Goal: Communication & Community: Share content

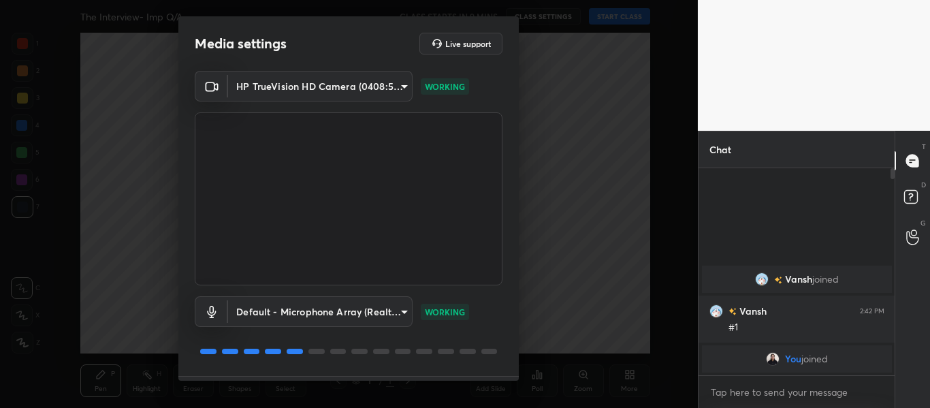
scroll to position [39, 0]
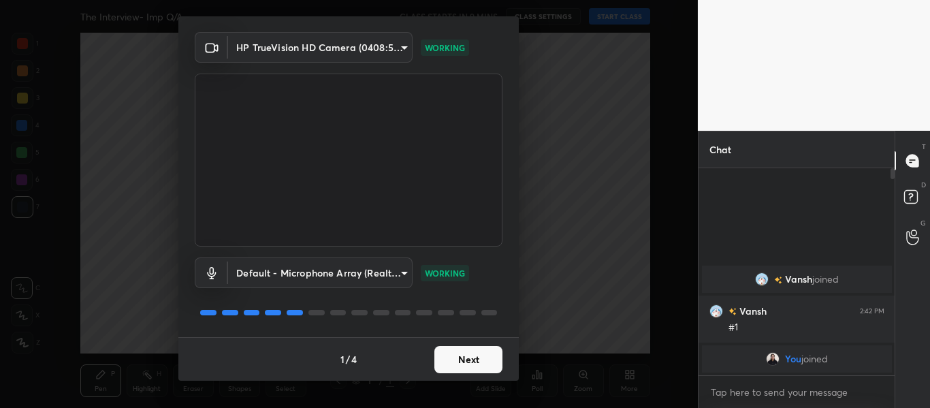
click at [472, 361] on button "Next" at bounding box center [468, 359] width 68 height 27
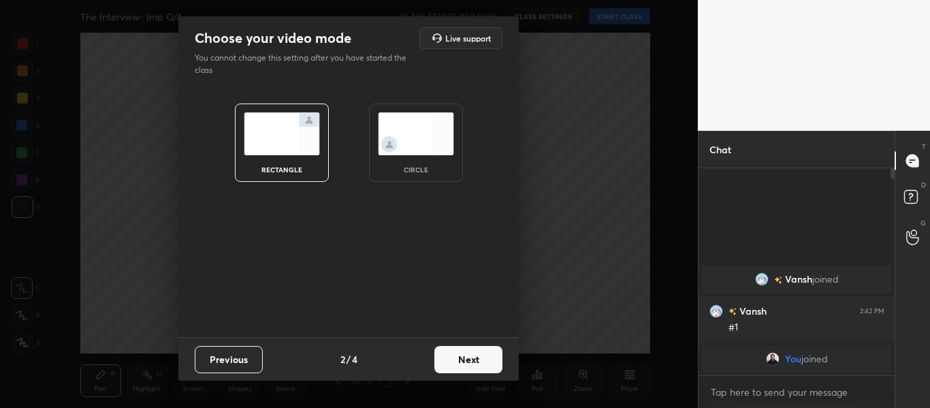
click at [472, 361] on button "Next" at bounding box center [468, 359] width 68 height 27
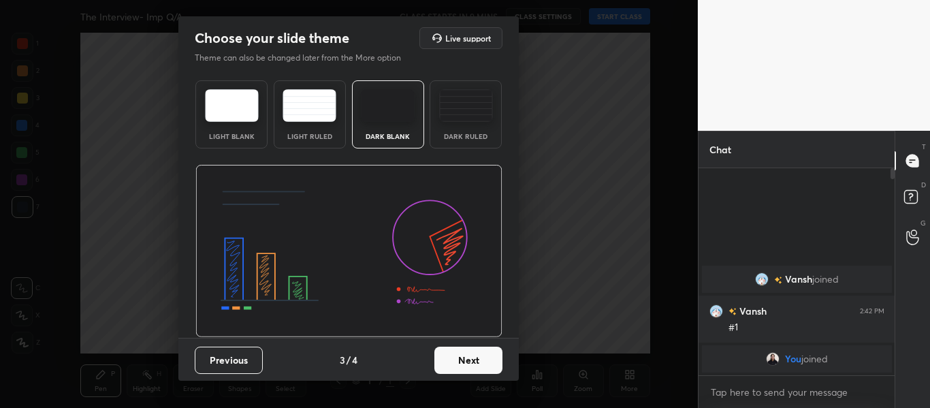
click at [442, 109] on img at bounding box center [466, 105] width 54 height 33
click at [481, 359] on button "Next" at bounding box center [468, 359] width 68 height 27
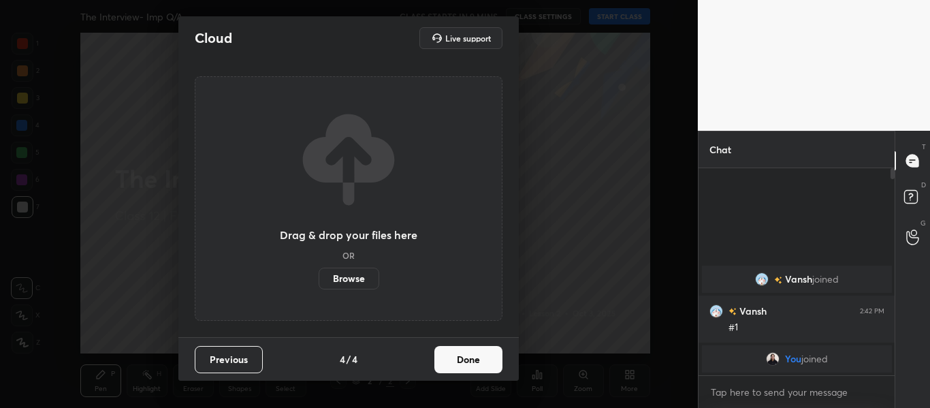
click at [344, 278] on label "Browse" at bounding box center [349, 279] width 61 height 22
click at [319, 278] on input "Browse" at bounding box center [319, 279] width 0 height 22
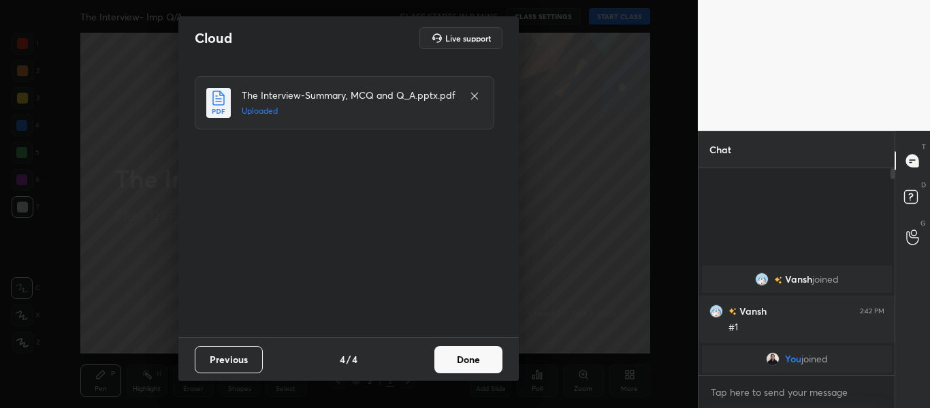
click at [466, 361] on button "Done" at bounding box center [468, 359] width 68 height 27
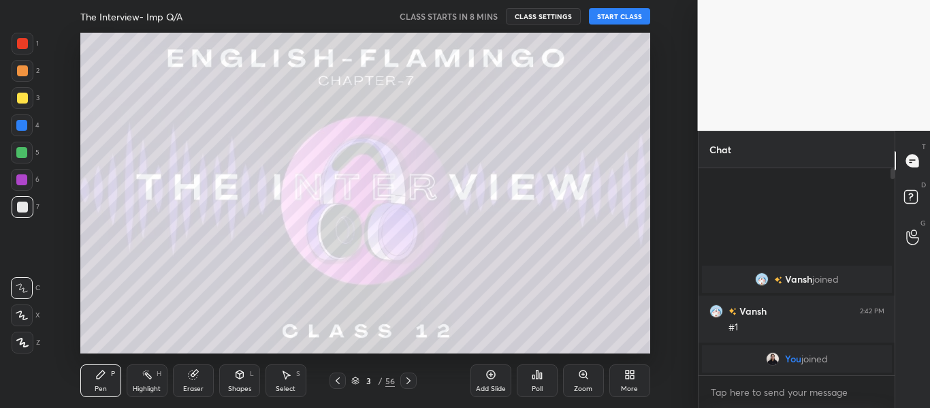
click at [25, 38] on div at bounding box center [22, 43] width 11 height 11
click at [21, 351] on div at bounding box center [23, 343] width 22 height 22
type textarea "x"
click at [751, 391] on textarea at bounding box center [796, 392] width 175 height 22
paste textarea "http://t.me/oshinmam"
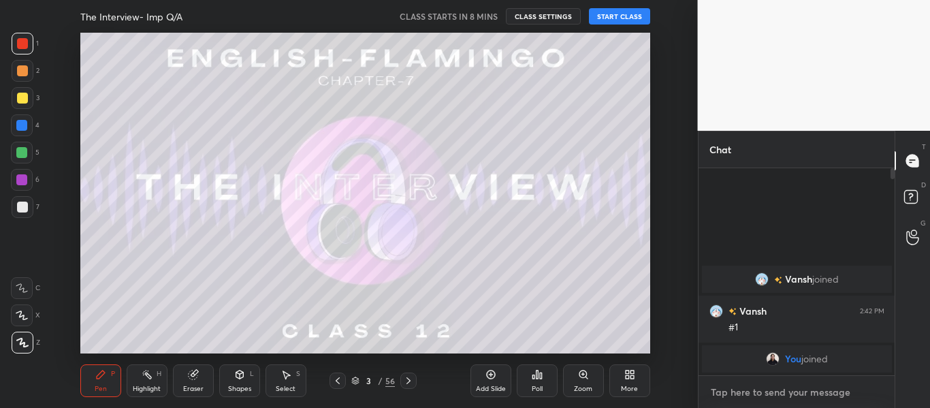
type textarea "http://t.me/oshinmam"
type textarea "x"
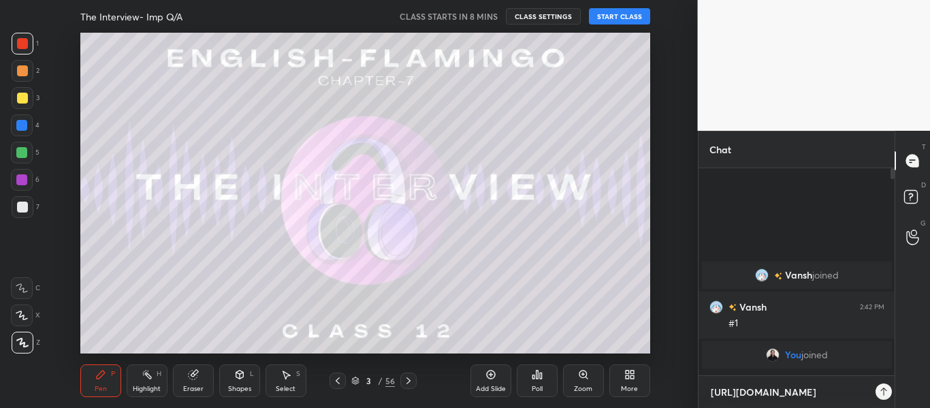
scroll to position [89, 192]
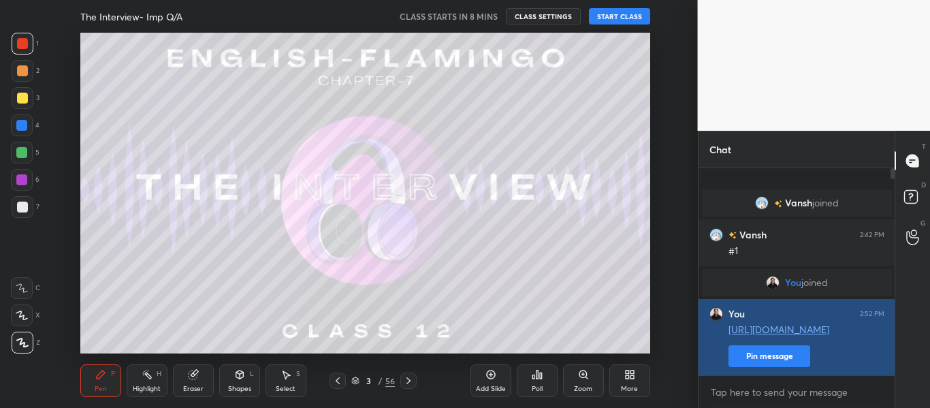
click at [760, 353] on button "Pin message" at bounding box center [769, 356] width 82 height 22
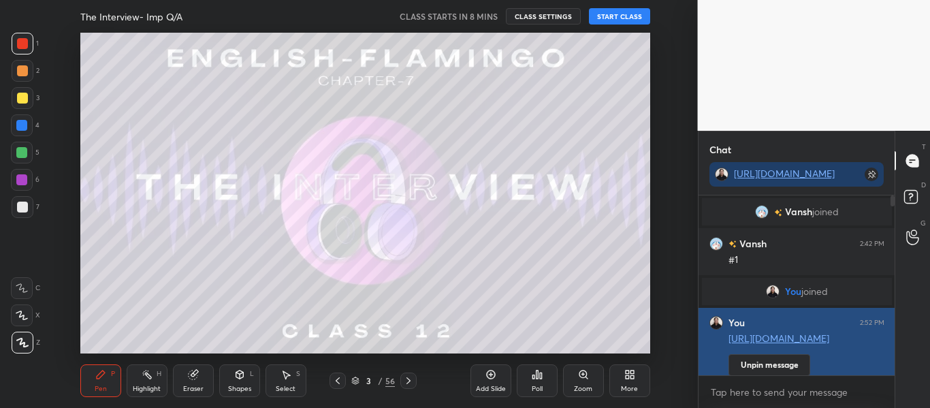
scroll to position [62, 192]
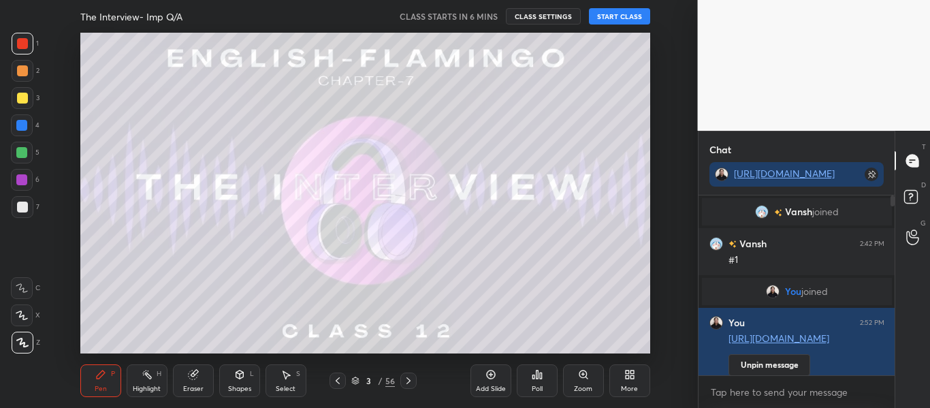
click at [611, 10] on button "START CLASS" at bounding box center [619, 16] width 61 height 16
click at [895, 293] on div "T Messages (T) D Doubts (D) G Raise Hand (G)" at bounding box center [911, 269] width 35 height 277
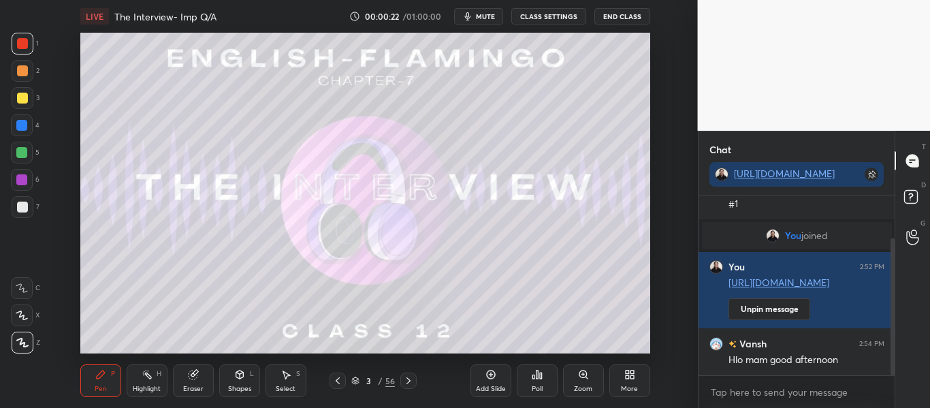
drag, startPoint x: 890, startPoint y: 290, endPoint x: 899, endPoint y: 382, distance: 92.3
click at [899, 382] on div "Chat http://t.me/oshinmam Vansh joined Vansh 2:42 PM #1 You joined You 2:52 PM …" at bounding box center [814, 269] width 233 height 277
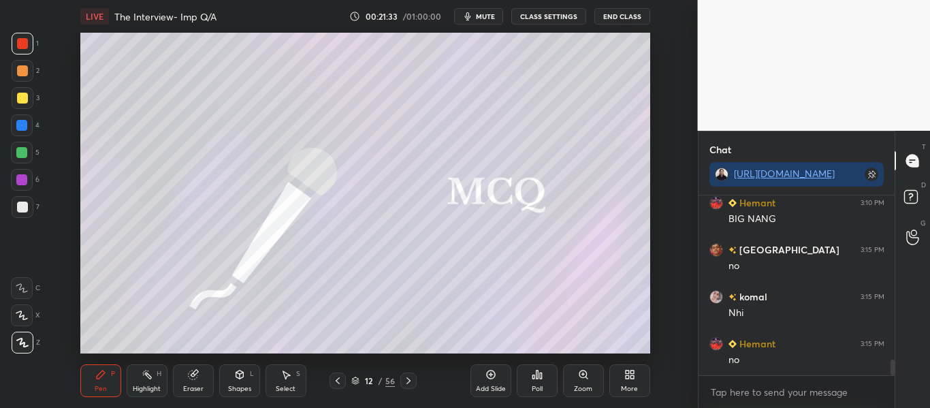
scroll to position [1872, 0]
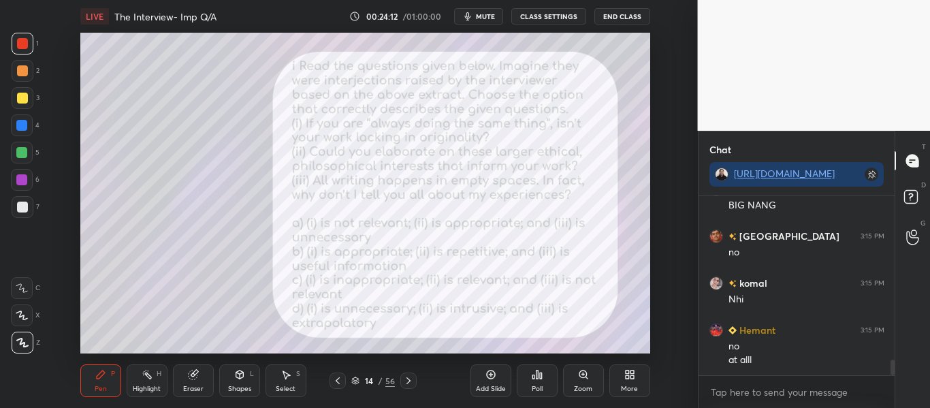
click at [536, 393] on div "Poll" at bounding box center [537, 380] width 41 height 33
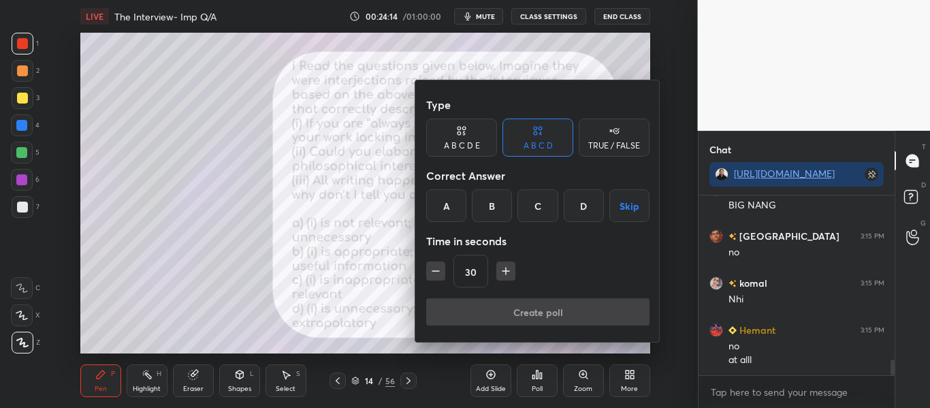
click at [530, 214] on div "C" at bounding box center [537, 205] width 40 height 33
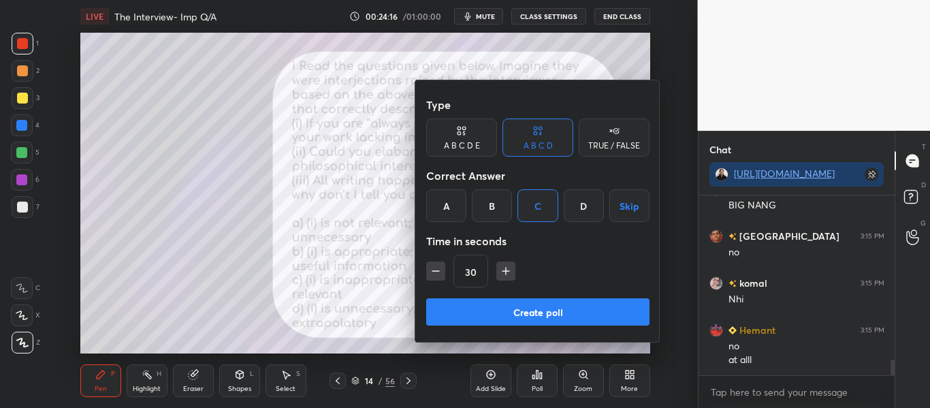
click at [536, 307] on button "Create poll" at bounding box center [537, 311] width 223 height 27
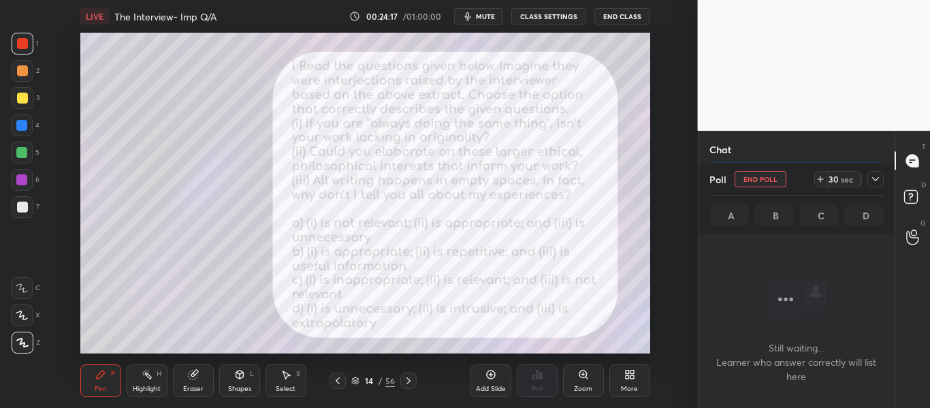
scroll to position [105, 192]
click at [873, 179] on icon at bounding box center [875, 179] width 11 height 11
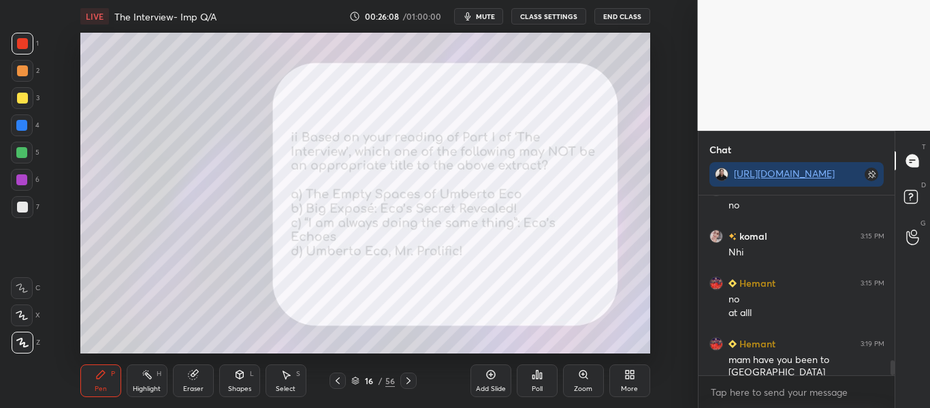
scroll to position [1966, 0]
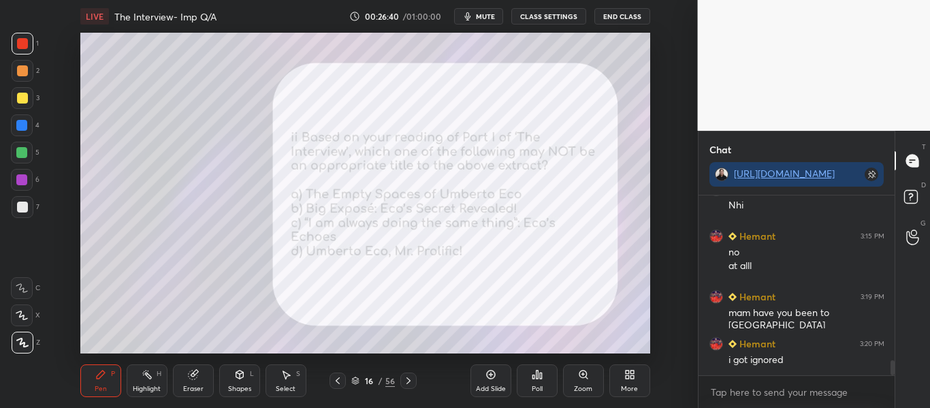
click at [534, 383] on div "Poll" at bounding box center [537, 380] width 41 height 33
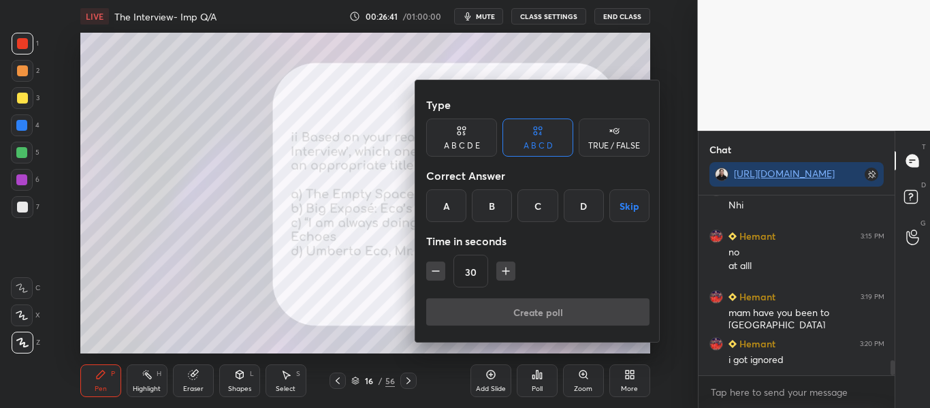
click at [483, 198] on div "B" at bounding box center [492, 205] width 40 height 33
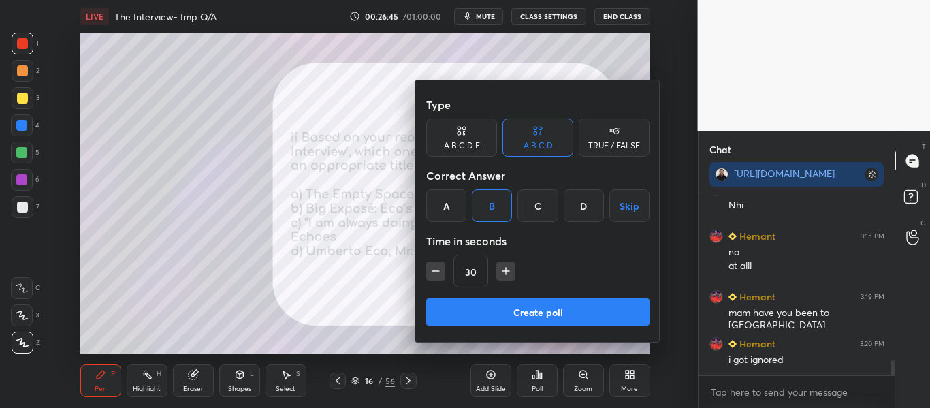
click at [553, 304] on button "Create poll" at bounding box center [537, 311] width 223 height 27
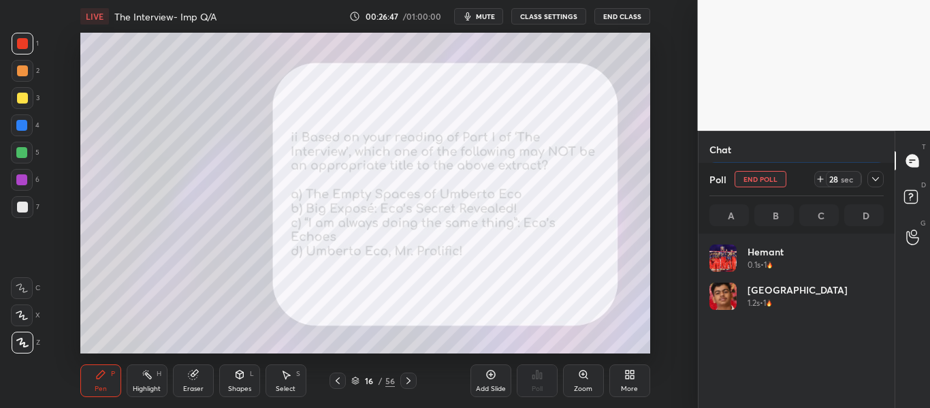
scroll to position [159, 170]
click at [877, 184] on div at bounding box center [875, 179] width 16 height 16
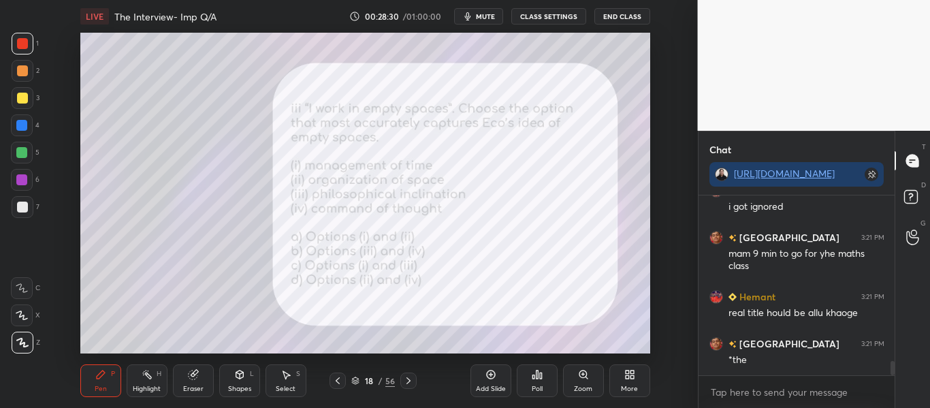
scroll to position [2166, 0]
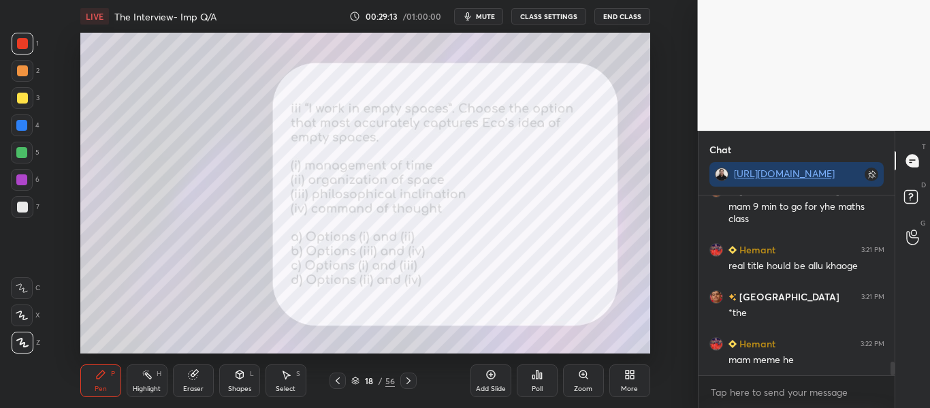
click at [530, 389] on div "Poll" at bounding box center [537, 380] width 41 height 33
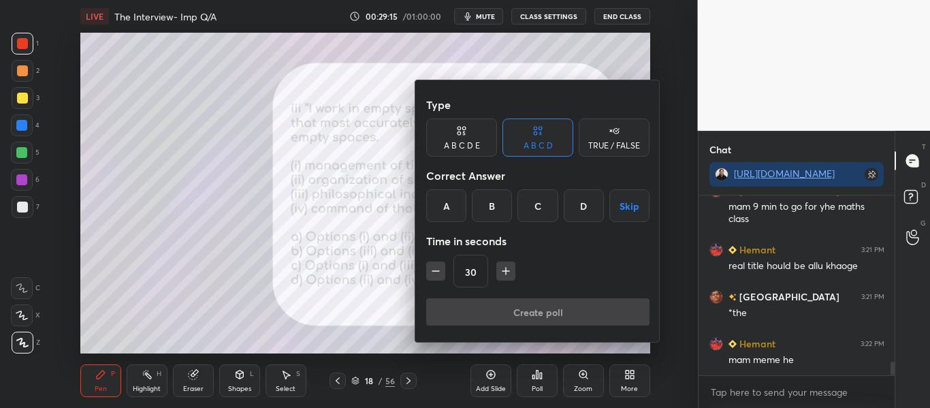
click at [524, 212] on div "C" at bounding box center [537, 205] width 40 height 33
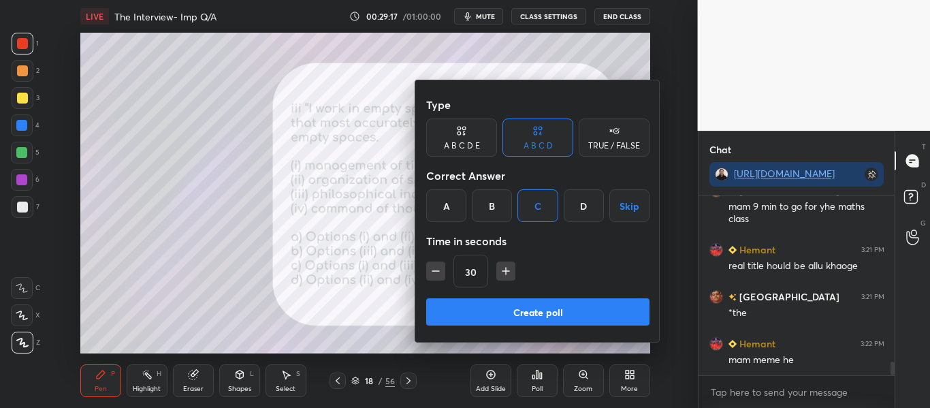
click at [486, 312] on button "Create poll" at bounding box center [537, 311] width 223 height 27
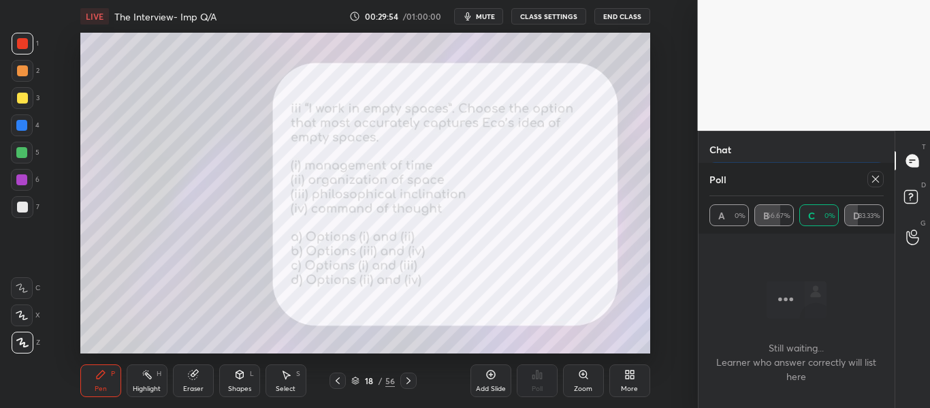
scroll to position [2295, 0]
click at [874, 177] on icon at bounding box center [875, 179] width 11 height 11
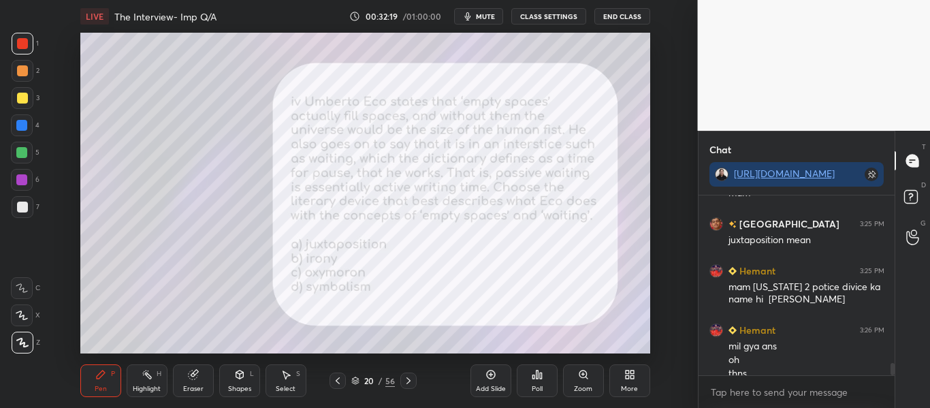
scroll to position [2466, 0]
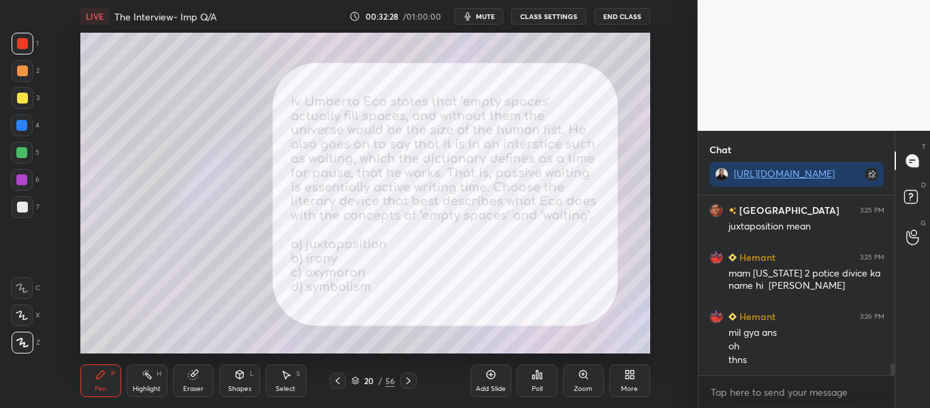
click at [548, 381] on div "Poll" at bounding box center [537, 380] width 41 height 33
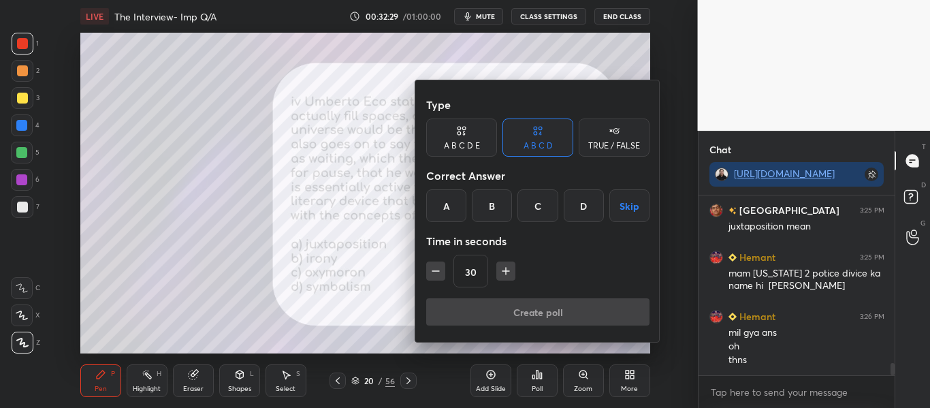
click at [511, 191] on div "B" at bounding box center [492, 205] width 40 height 33
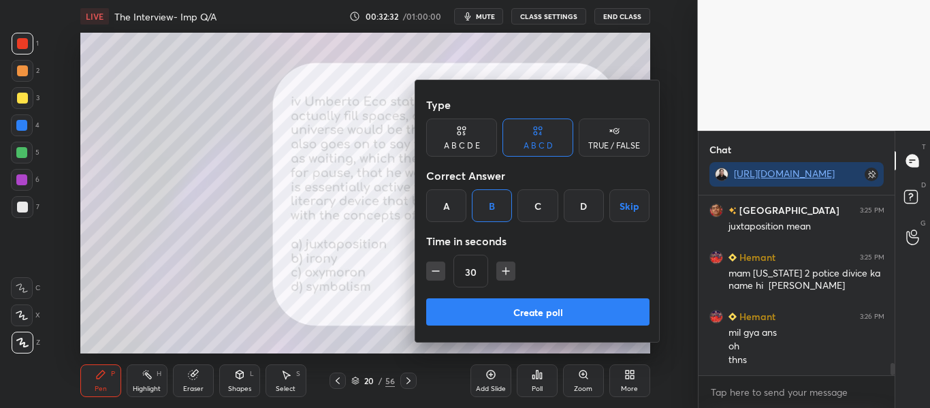
click at [513, 300] on button "Create poll" at bounding box center [537, 311] width 223 height 27
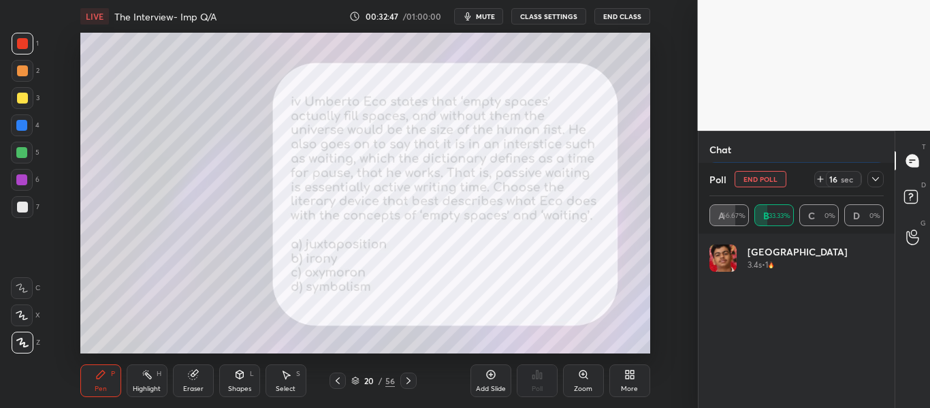
scroll to position [2550, 0]
click at [882, 174] on div at bounding box center [875, 179] width 16 height 16
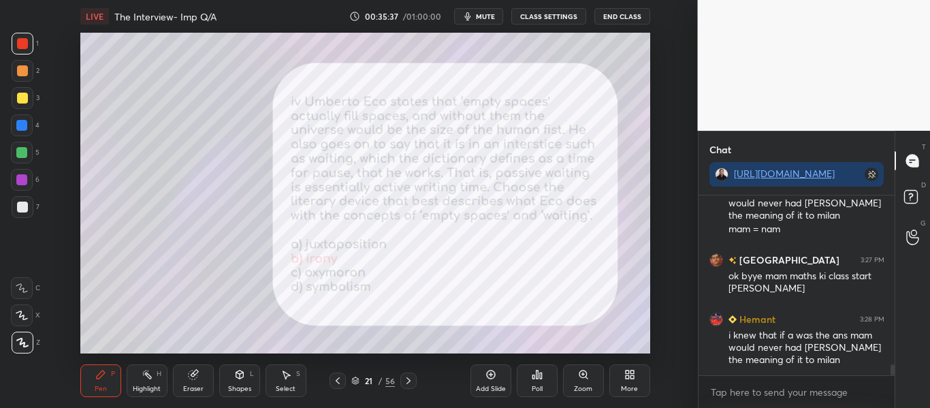
scroll to position [2755, 0]
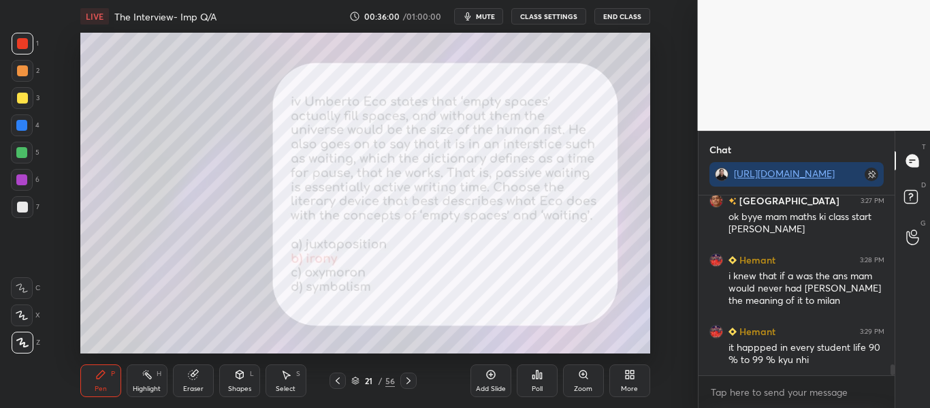
click at [353, 380] on icon at bounding box center [355, 380] width 8 height 8
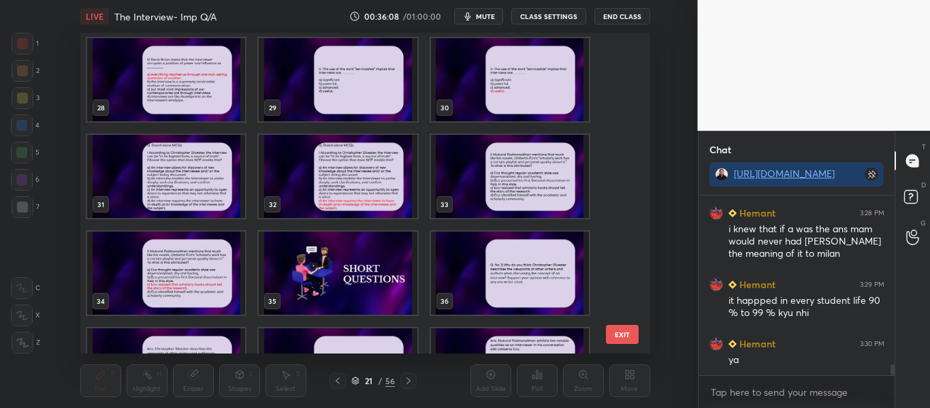
scroll to position [893, 0]
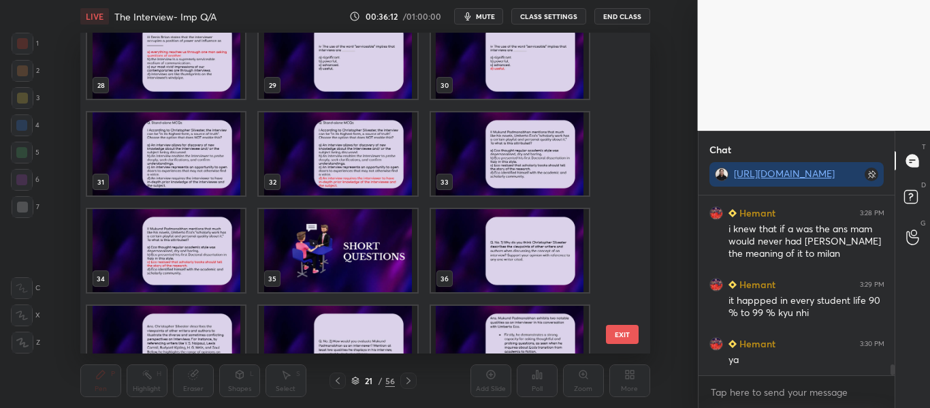
click at [165, 163] on img "grid" at bounding box center [166, 153] width 158 height 83
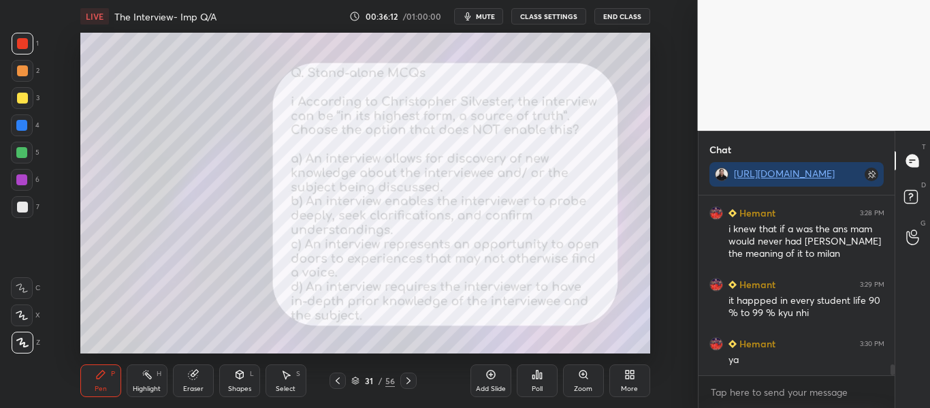
click at [165, 163] on img "grid" at bounding box center [166, 153] width 158 height 83
click at [529, 381] on div "Poll" at bounding box center [537, 380] width 41 height 33
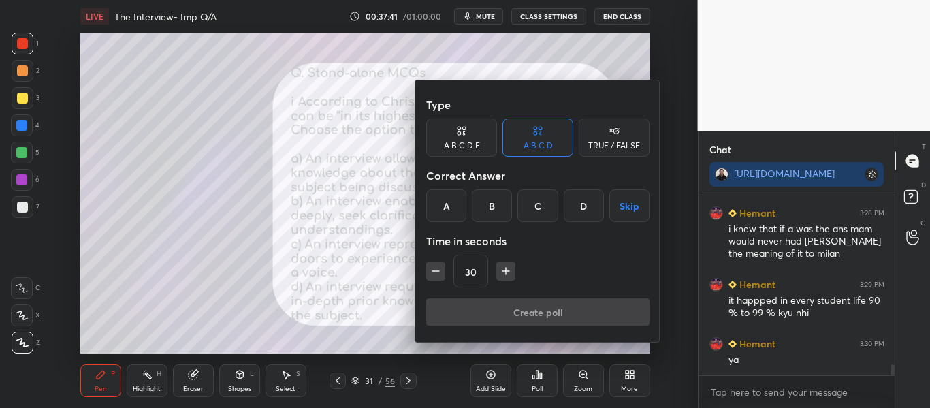
click at [546, 225] on div "Type A B C D E A B C D TRUE / FALSE Correct Answer A B C D Skip Time in seconds…" at bounding box center [537, 194] width 223 height 207
click at [539, 216] on div "C" at bounding box center [537, 205] width 40 height 33
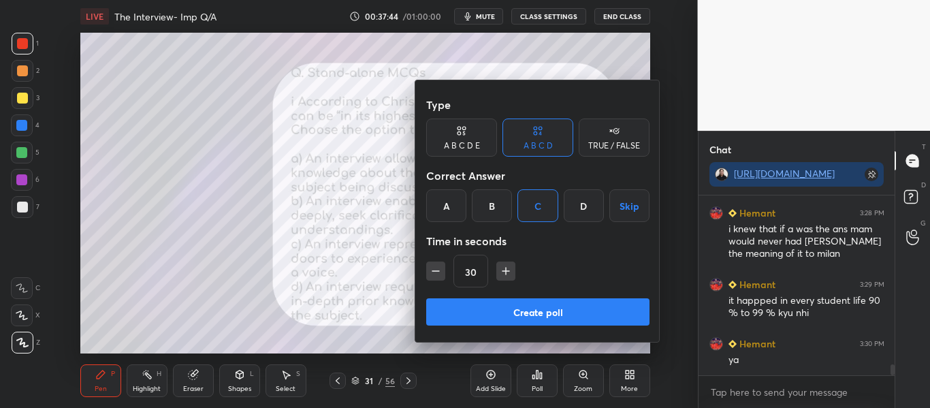
click at [513, 307] on button "Create poll" at bounding box center [537, 311] width 223 height 27
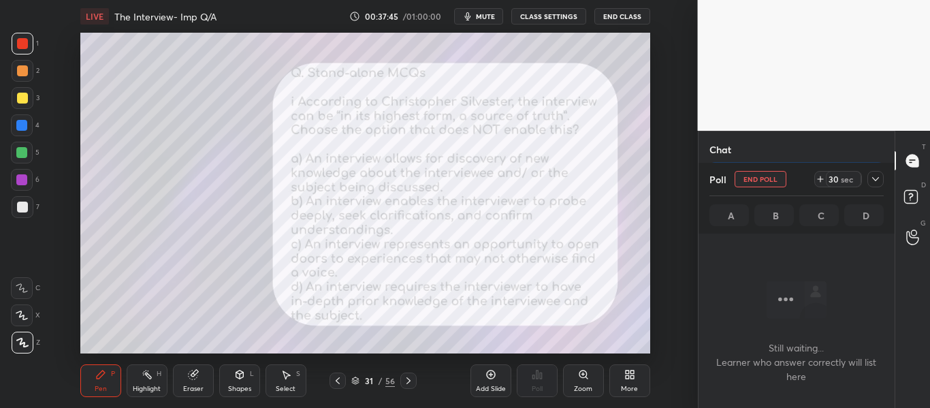
scroll to position [105, 192]
click at [762, 176] on button "End Poll" at bounding box center [761, 179] width 52 height 16
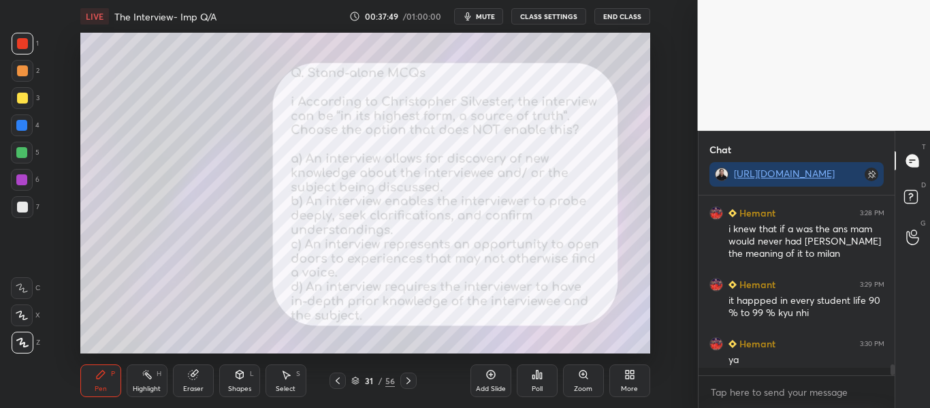
scroll to position [176, 192]
click at [543, 386] on div "Poll" at bounding box center [537, 388] width 11 height 7
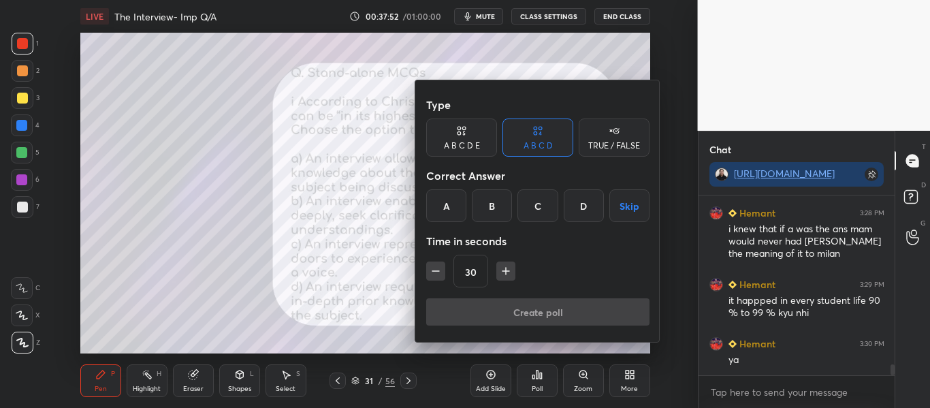
scroll to position [2849, 0]
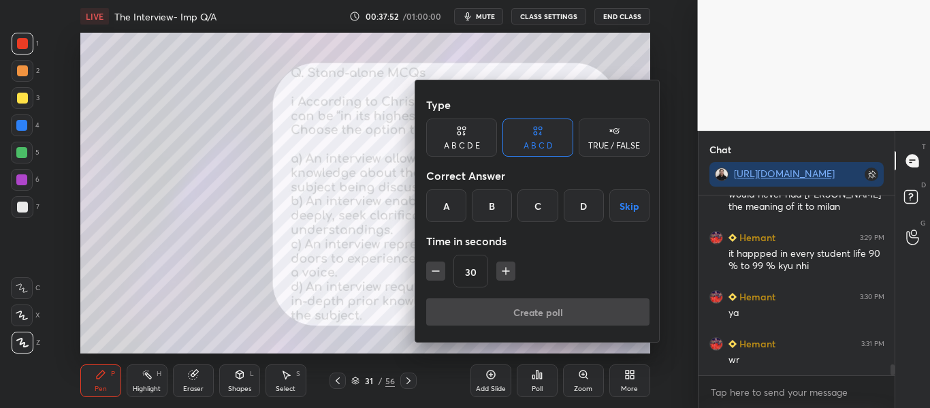
click at [569, 220] on div "D" at bounding box center [584, 205] width 40 height 33
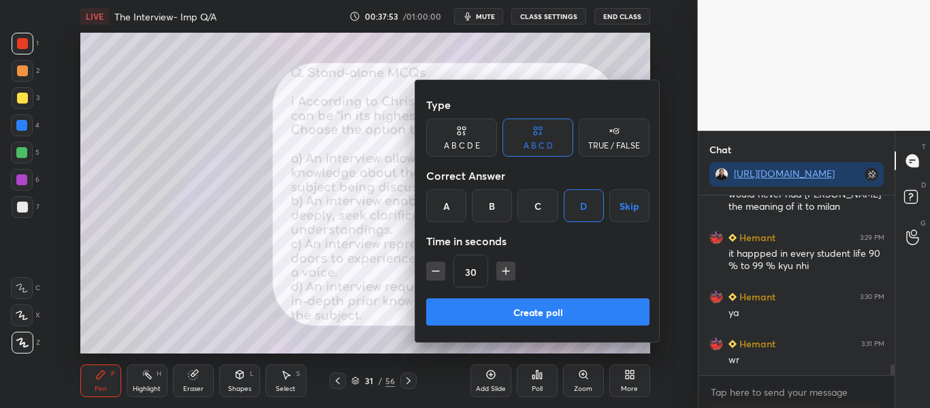
scroll to position [2896, 0]
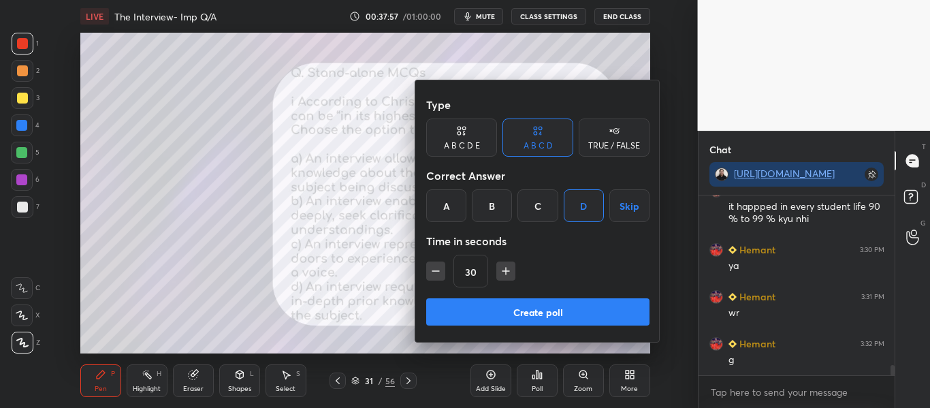
click at [491, 300] on button "Create poll" at bounding box center [537, 311] width 223 height 27
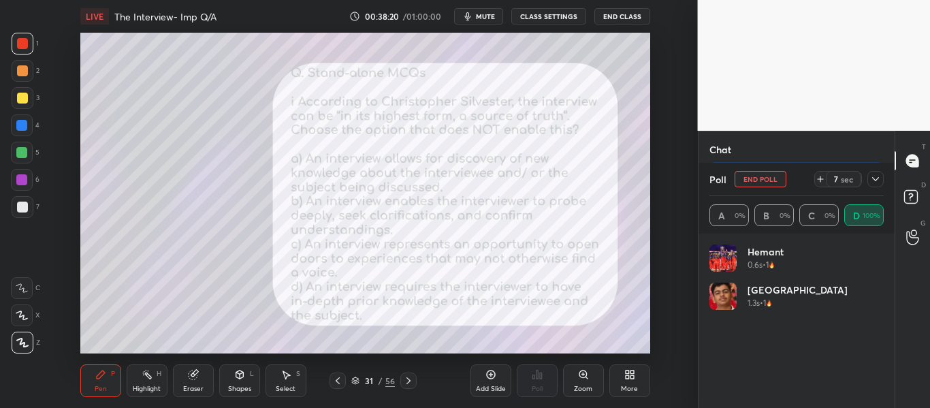
scroll to position [3007, 0]
click at [875, 185] on div at bounding box center [875, 179] width 16 height 16
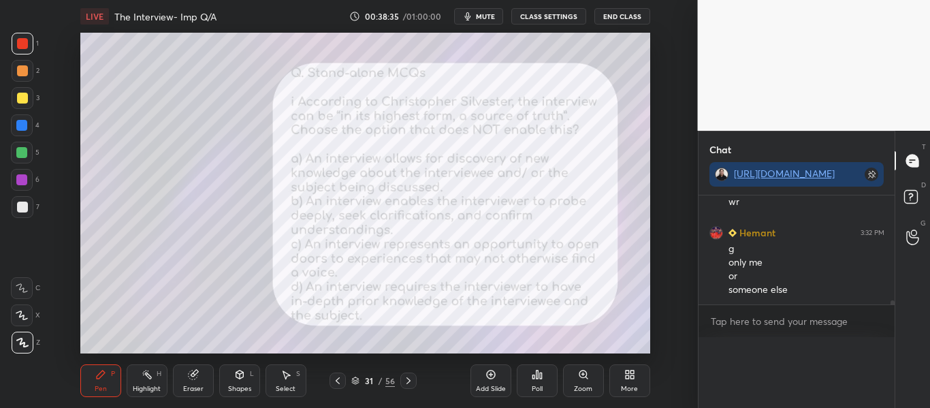
scroll to position [2979, 0]
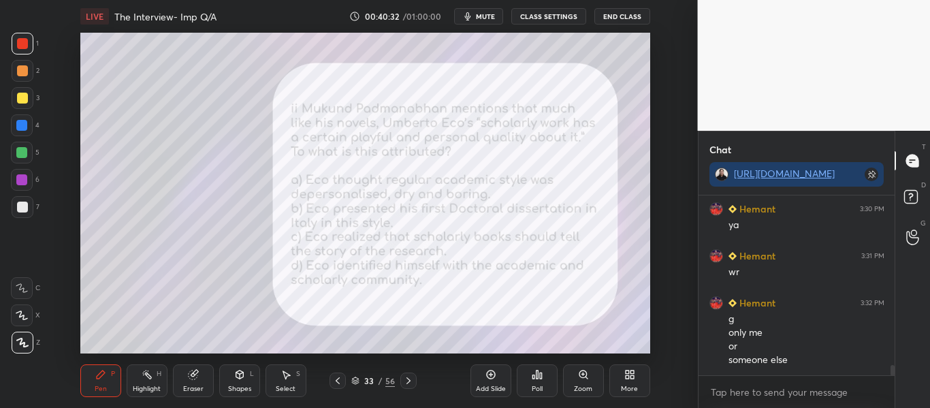
click at [540, 385] on div "Poll" at bounding box center [537, 388] width 11 height 7
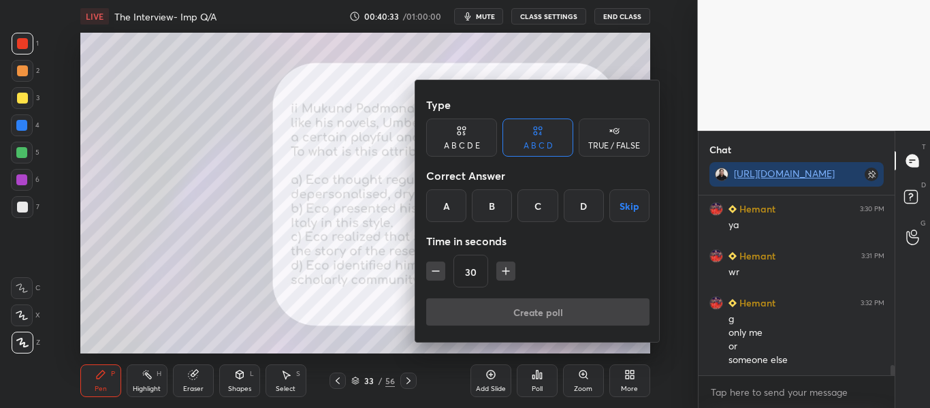
click at [536, 197] on div "C" at bounding box center [537, 205] width 40 height 33
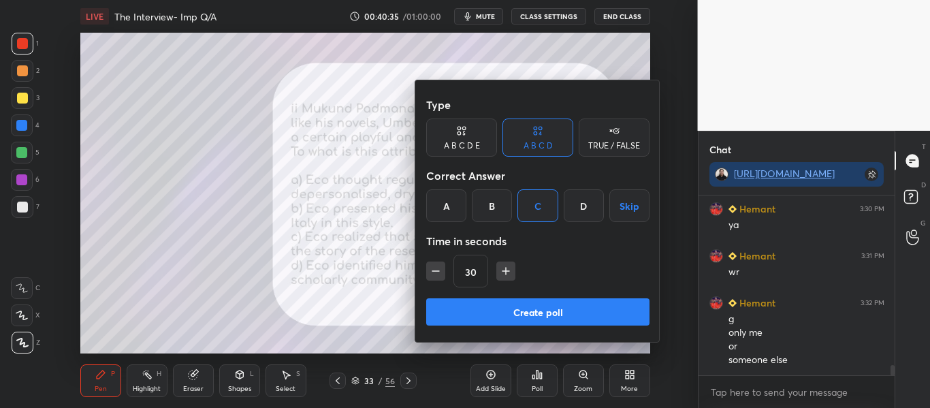
click at [487, 309] on button "Create poll" at bounding box center [537, 311] width 223 height 27
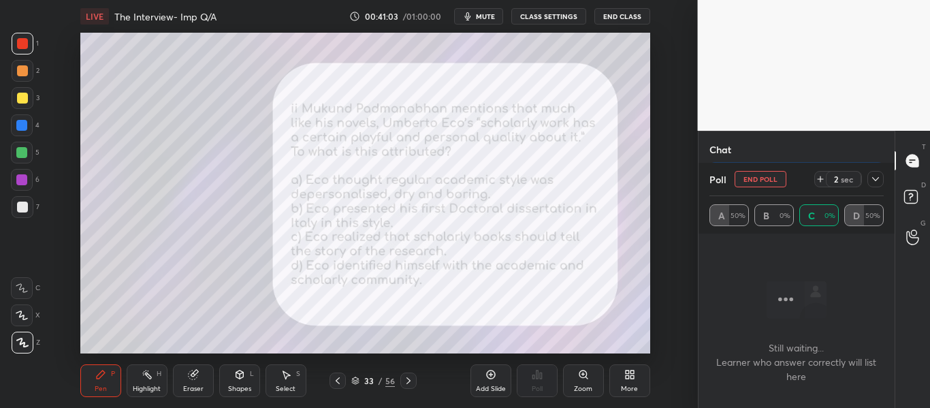
scroll to position [3101, 0]
click at [867, 178] on div at bounding box center [875, 179] width 16 height 16
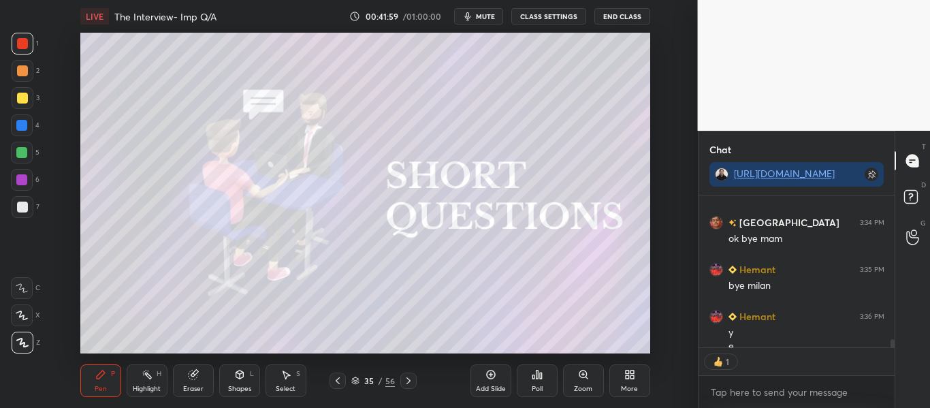
scroll to position [148, 192]
click at [354, 377] on icon at bounding box center [355, 380] width 8 height 8
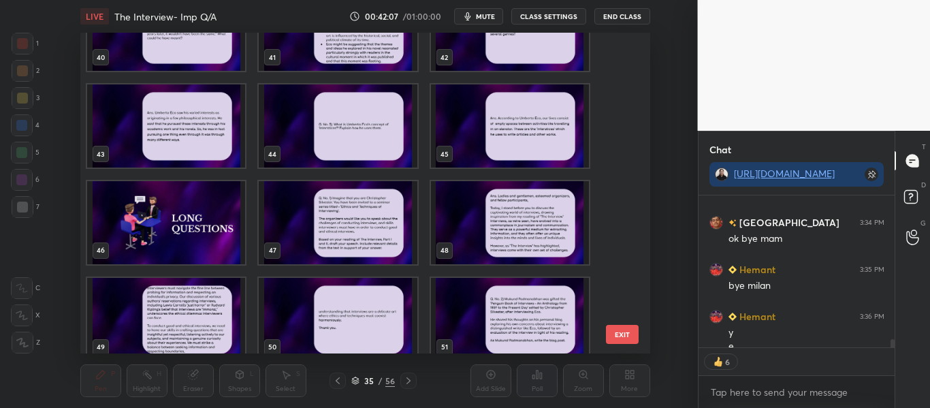
scroll to position [1294, 0]
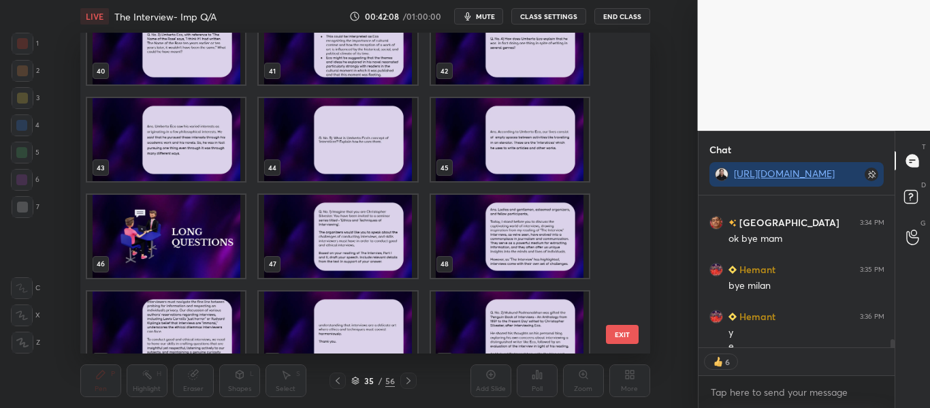
click at [312, 131] on img "grid" at bounding box center [338, 139] width 158 height 83
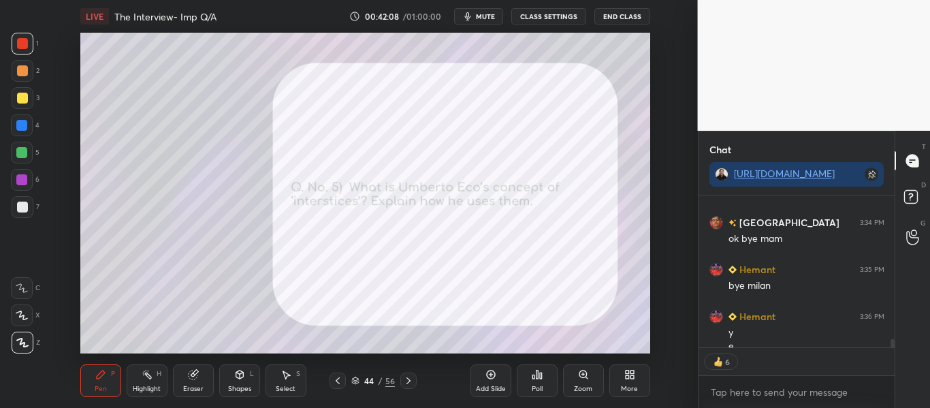
click at [312, 131] on img "grid" at bounding box center [338, 139] width 158 height 83
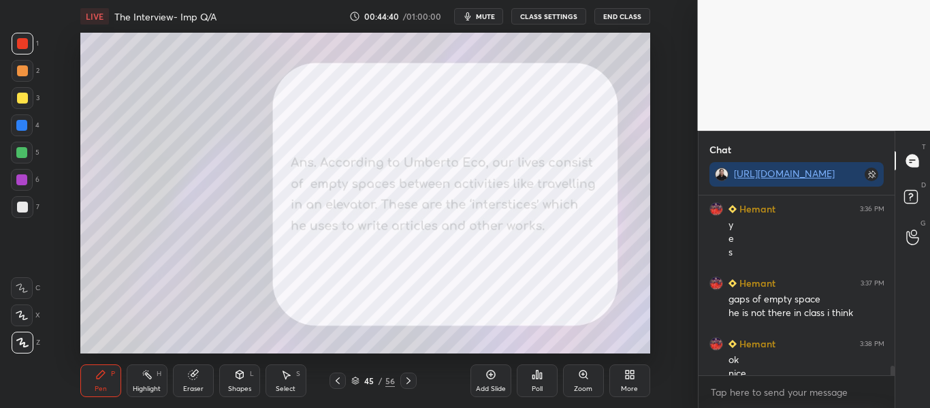
scroll to position [3226, 0]
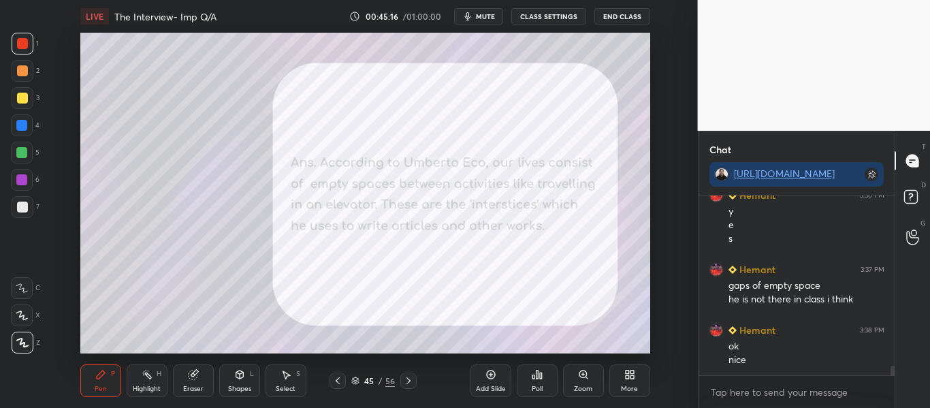
click at [355, 384] on icon at bounding box center [355, 383] width 7 height 2
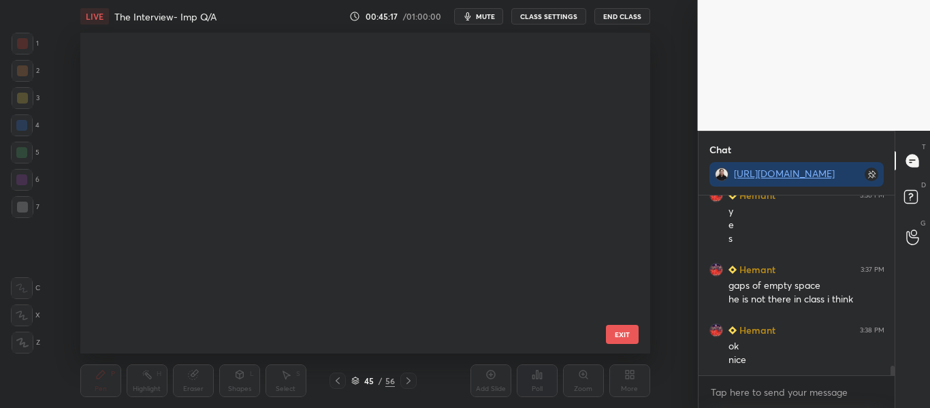
scroll to position [317, 564]
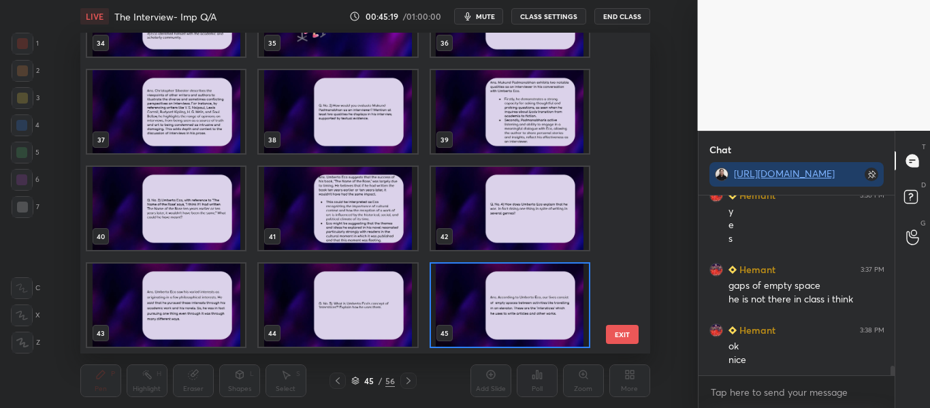
click at [491, 212] on img "grid" at bounding box center [509, 208] width 158 height 83
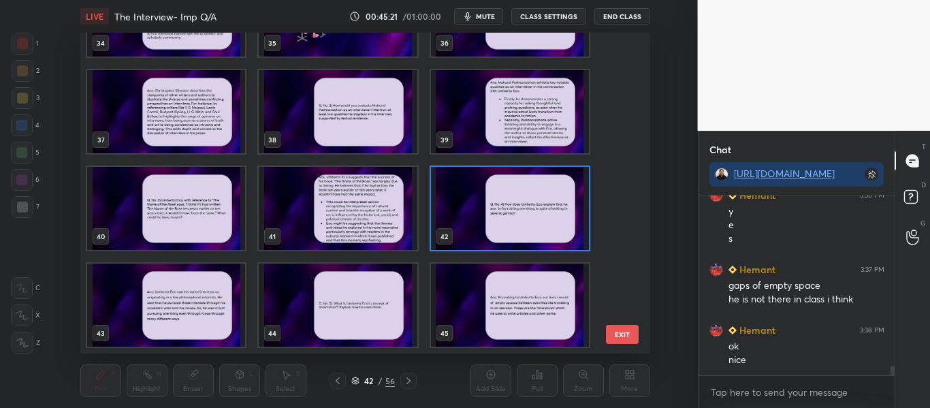
click at [168, 196] on img "grid" at bounding box center [166, 208] width 158 height 83
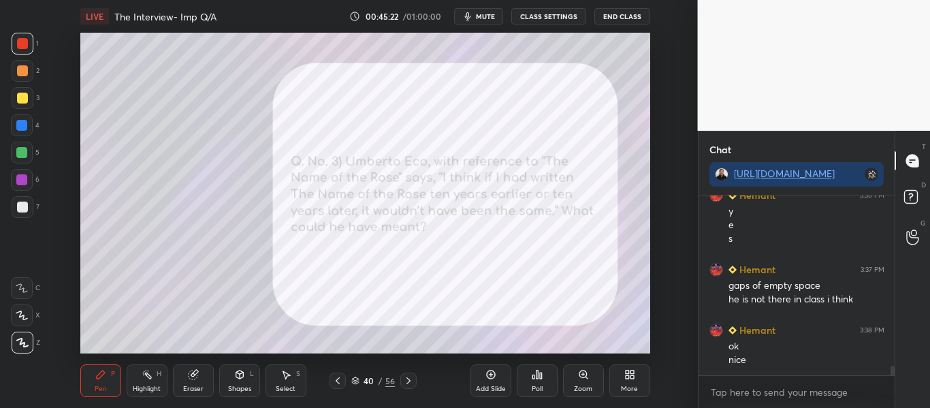
click at [168, 196] on img "grid" at bounding box center [166, 208] width 158 height 83
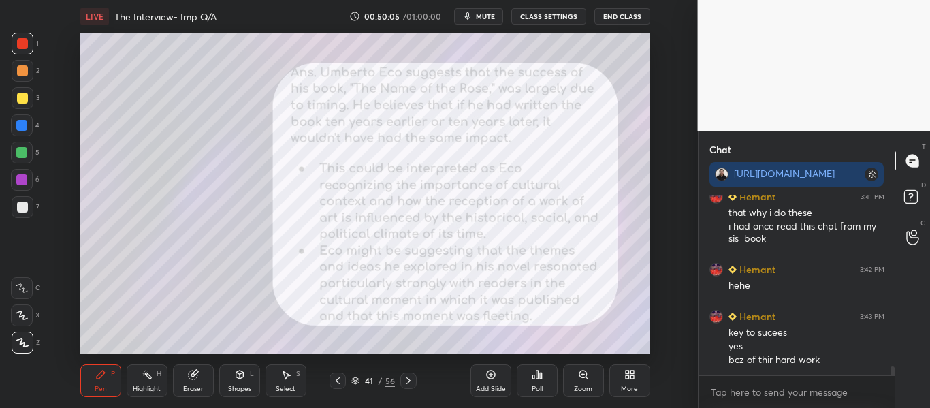
scroll to position [3555, 0]
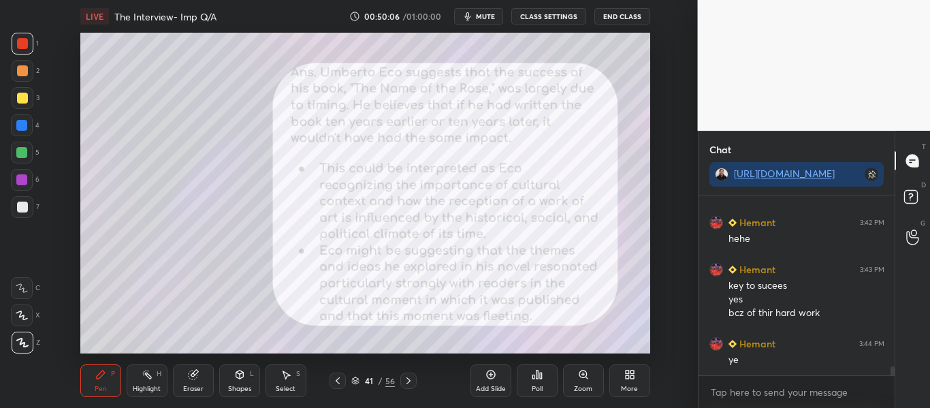
click at [360, 374] on div "41 / 56" at bounding box center [373, 380] width 44 height 12
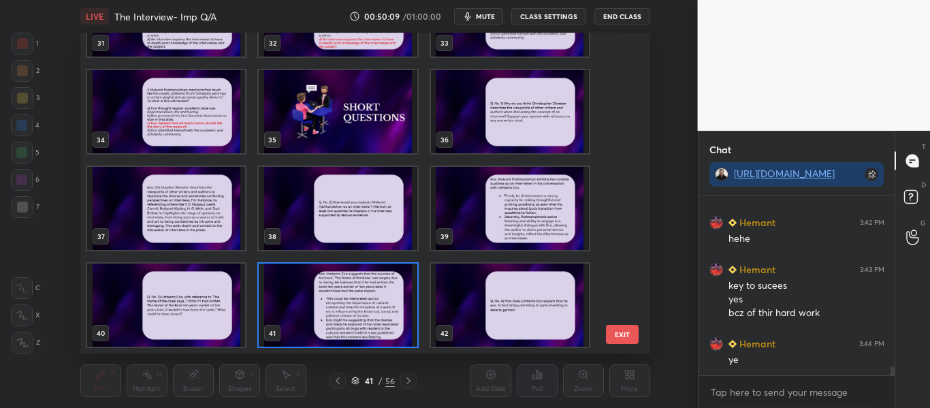
scroll to position [1312, 0]
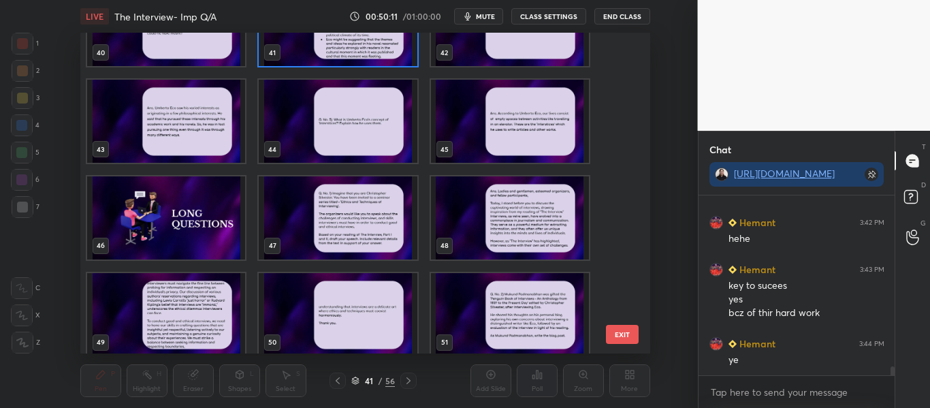
click at [221, 229] on img "grid" at bounding box center [166, 217] width 158 height 83
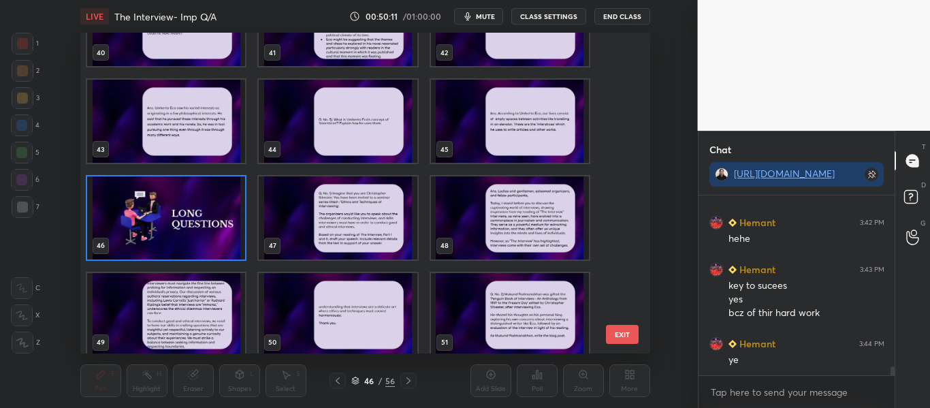
click at [221, 229] on img "grid" at bounding box center [166, 217] width 158 height 83
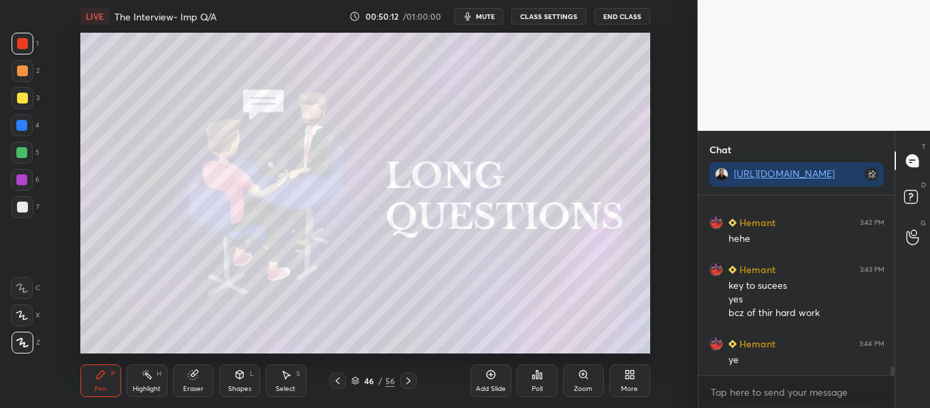
click at [221, 229] on img "grid" at bounding box center [166, 217] width 158 height 83
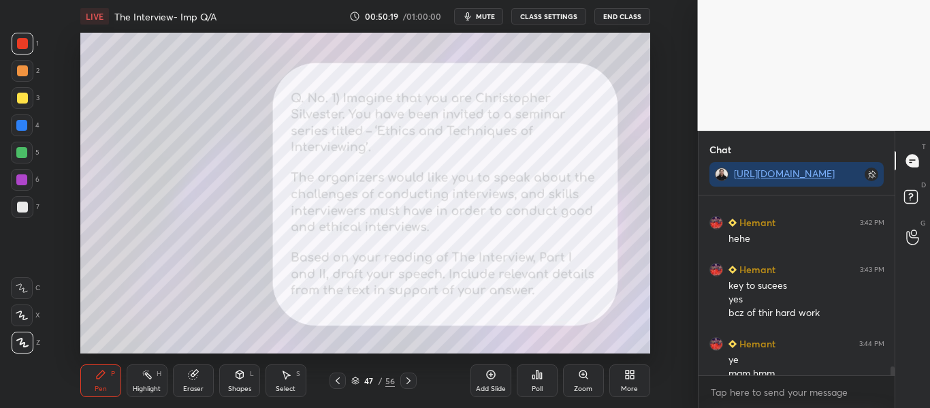
scroll to position [3568, 0]
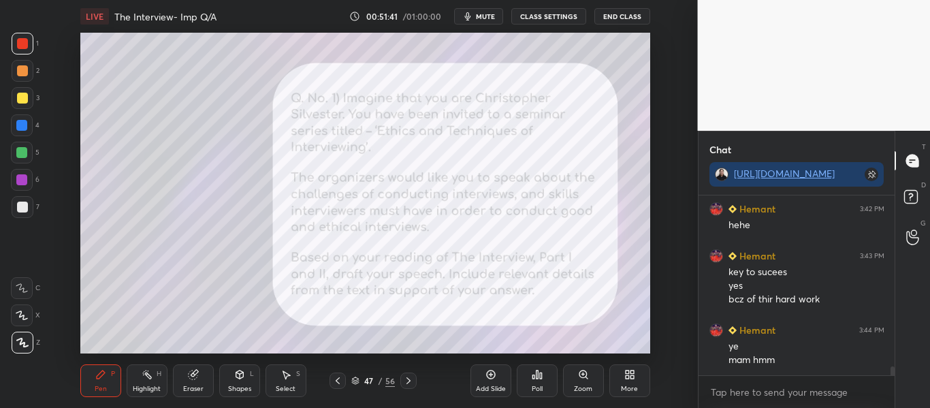
click at [359, 375] on div "47 / 56" at bounding box center [373, 380] width 44 height 12
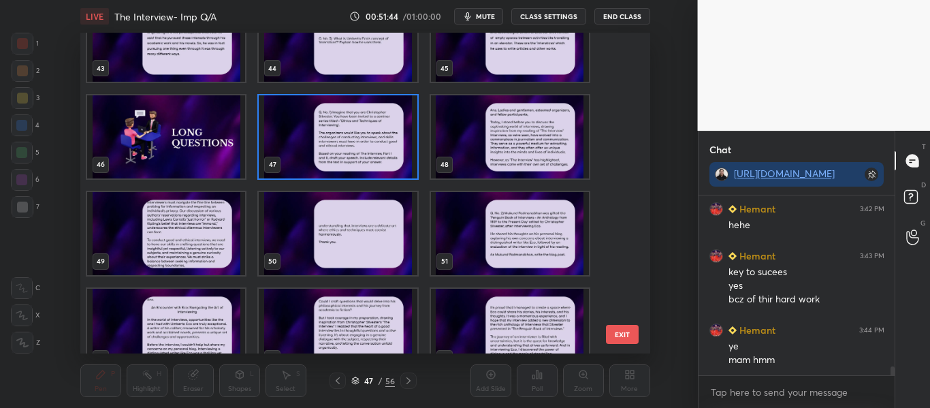
scroll to position [1421, 0]
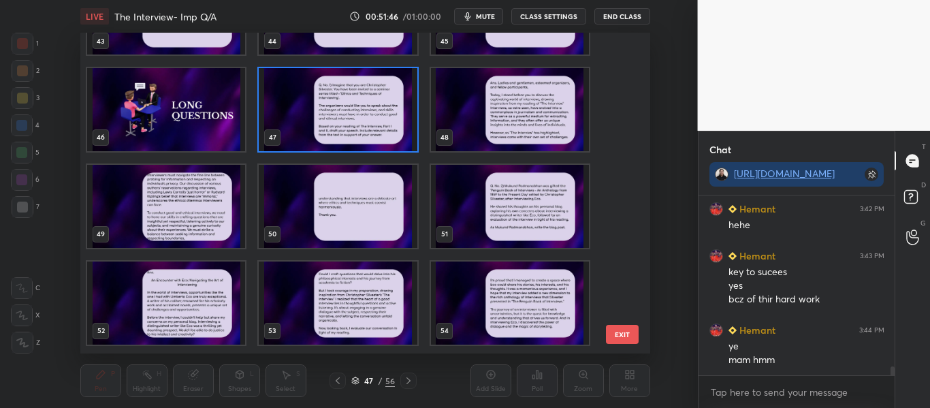
click at [375, 123] on img "grid" at bounding box center [338, 109] width 158 height 83
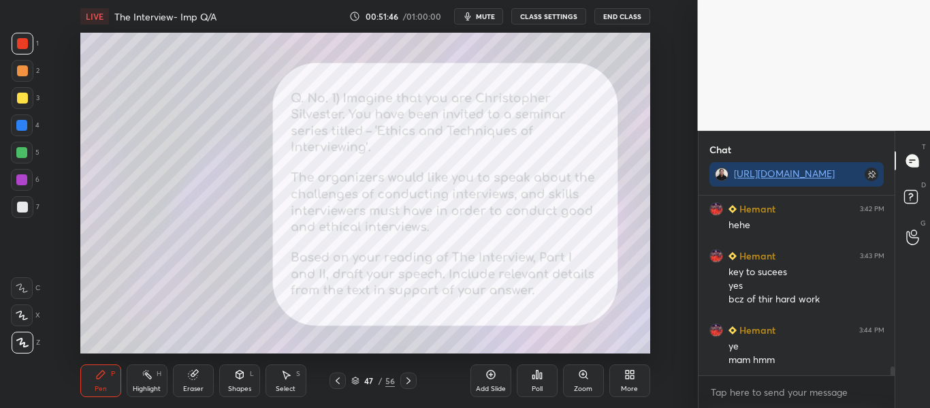
click at [375, 123] on img "grid" at bounding box center [338, 109] width 158 height 83
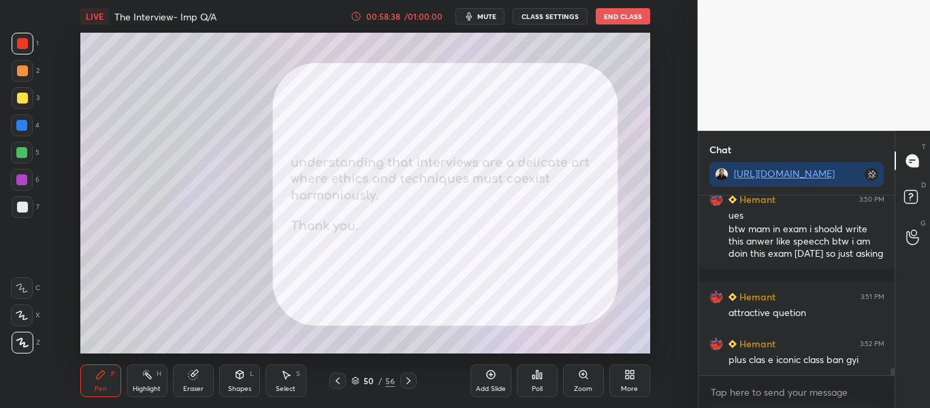
scroll to position [4018, 0]
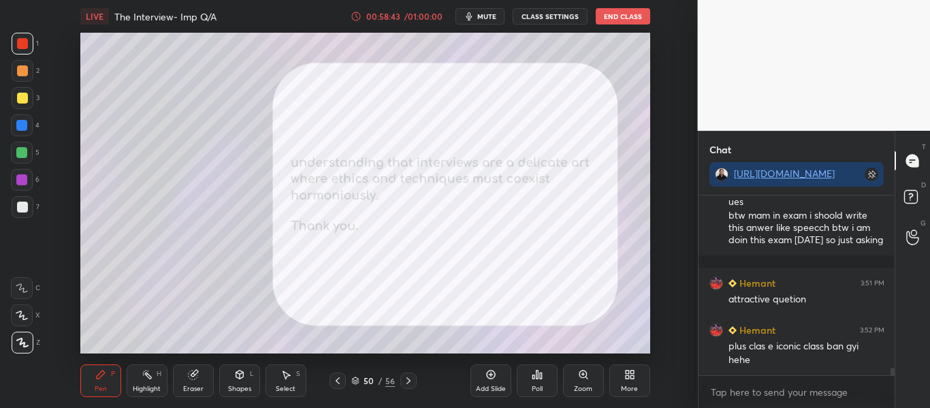
click at [351, 383] on icon at bounding box center [355, 380] width 8 height 8
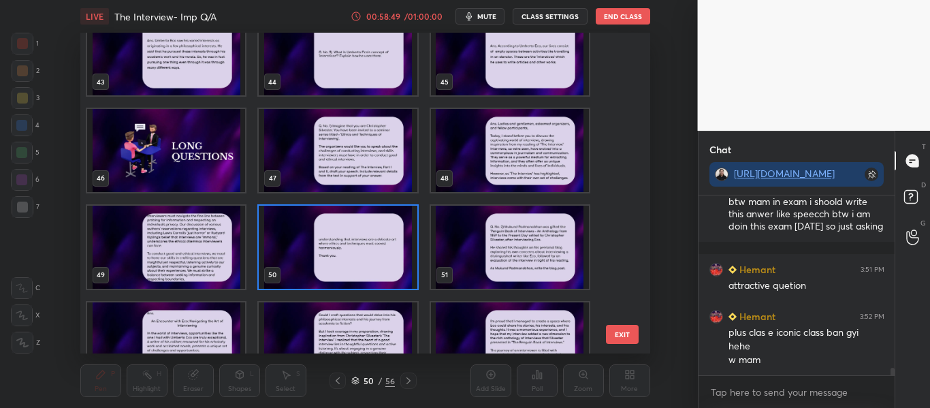
scroll to position [1515, 0]
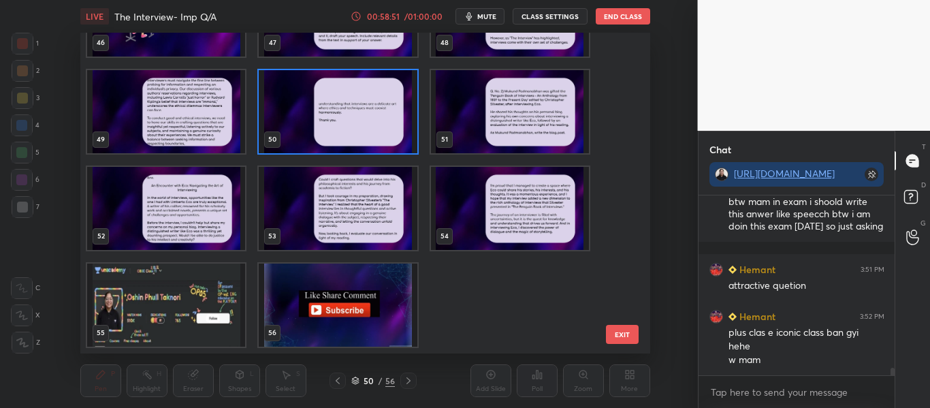
click at [186, 288] on img "grid" at bounding box center [166, 304] width 158 height 83
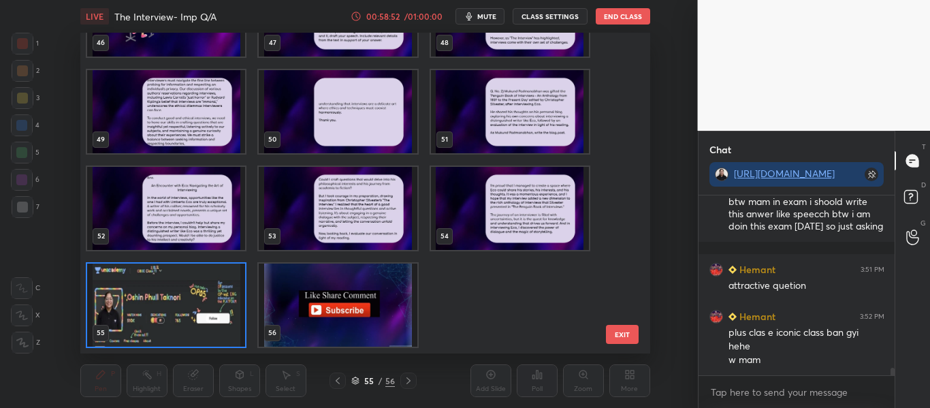
click at [186, 288] on img "grid" at bounding box center [166, 304] width 158 height 83
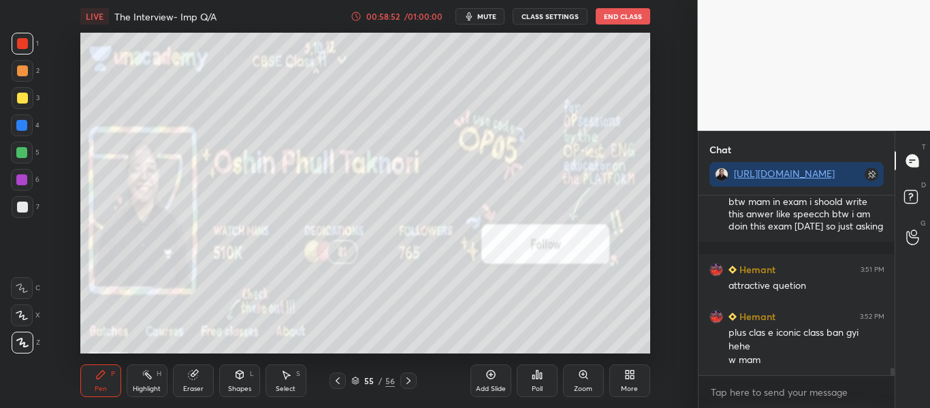
click at [186, 288] on img "grid" at bounding box center [166, 304] width 158 height 83
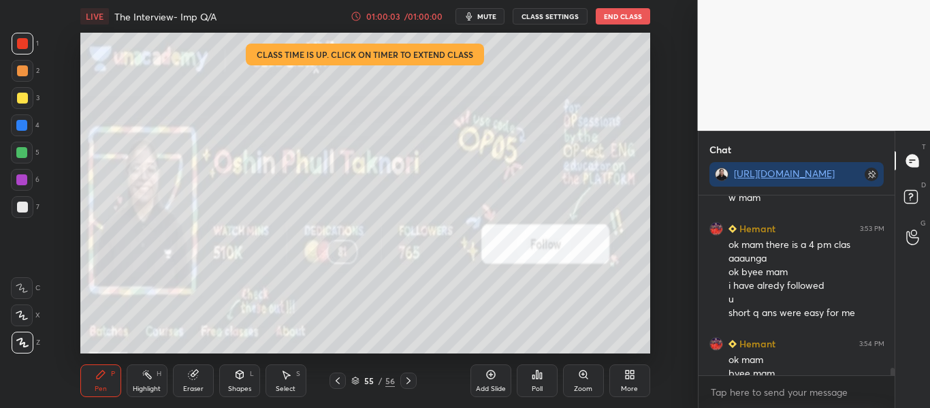
scroll to position [4207, 0]
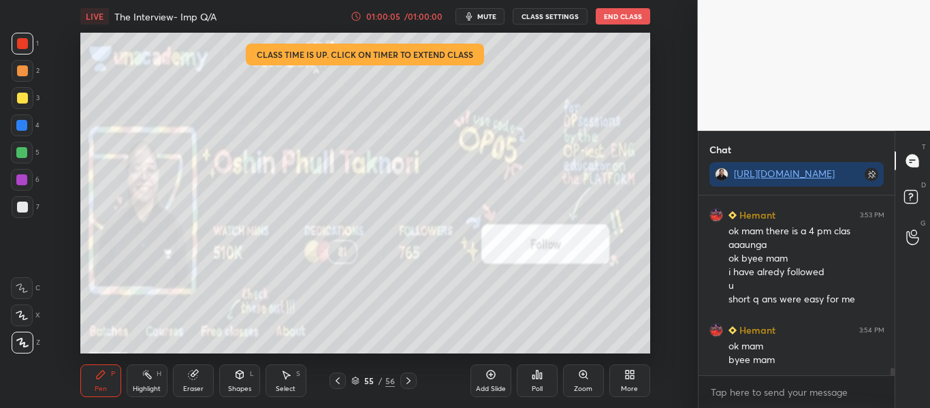
click at [614, 16] on button "End Class" at bounding box center [623, 16] width 54 height 16
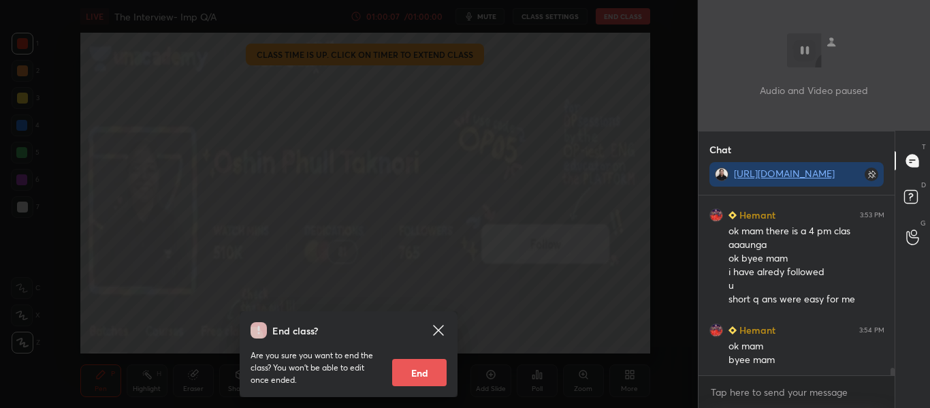
click at [418, 357] on div "Are you sure you want to end the class? You won’t be able to edit once ended. E…" at bounding box center [349, 362] width 196 height 48
click at [416, 377] on button "End" at bounding box center [419, 372] width 54 height 27
type textarea "x"
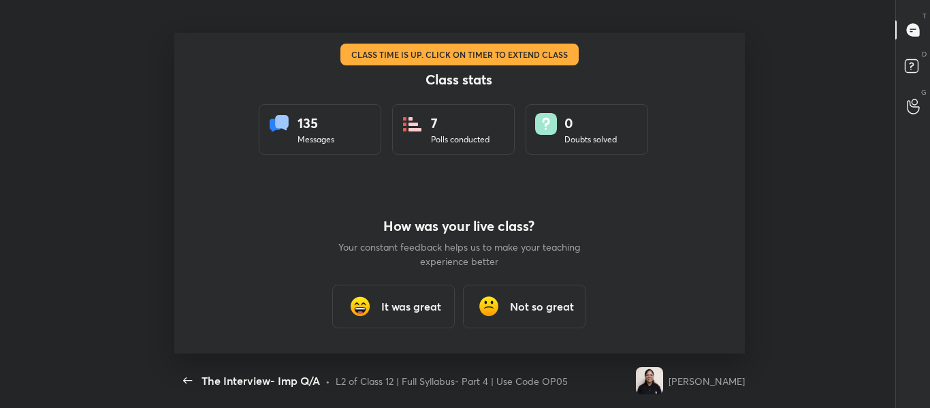
scroll to position [67752, 67332]
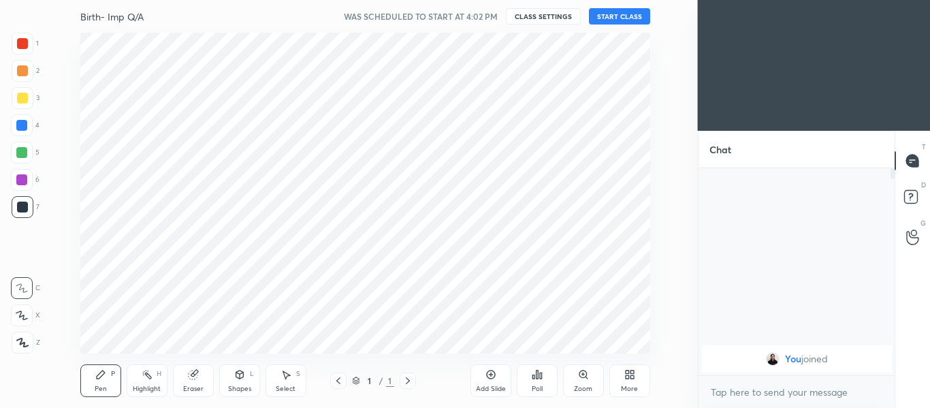
scroll to position [321, 643]
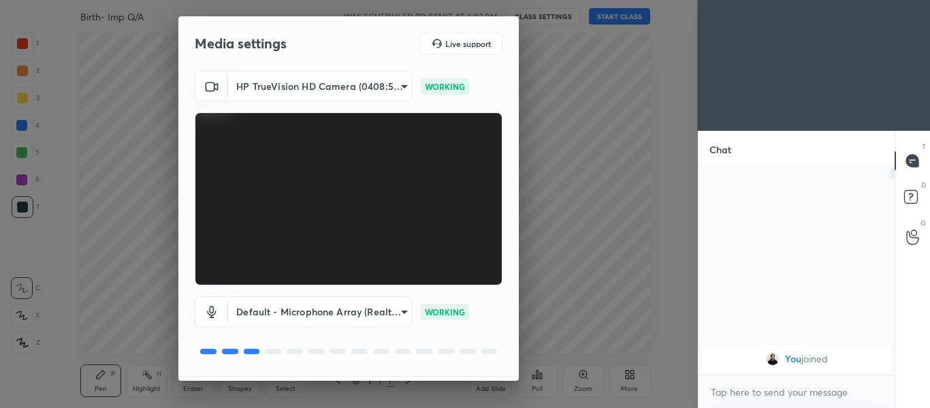
click at [520, 365] on div "Media settings Live support HP TrueVision HD Camera (0408:5365) 2d0ec58b8ac62d4…" at bounding box center [349, 204] width 698 height 408
drag, startPoint x: 511, startPoint y: 118, endPoint x: 506, endPoint y: 280, distance: 162.7
click at [506, 280] on div "HP TrueVision HD Camera (0408:5365) 2d0ec58b8ac62d498b47a3145aa5c8c40c693608b4b…" at bounding box center [348, 223] width 340 height 305
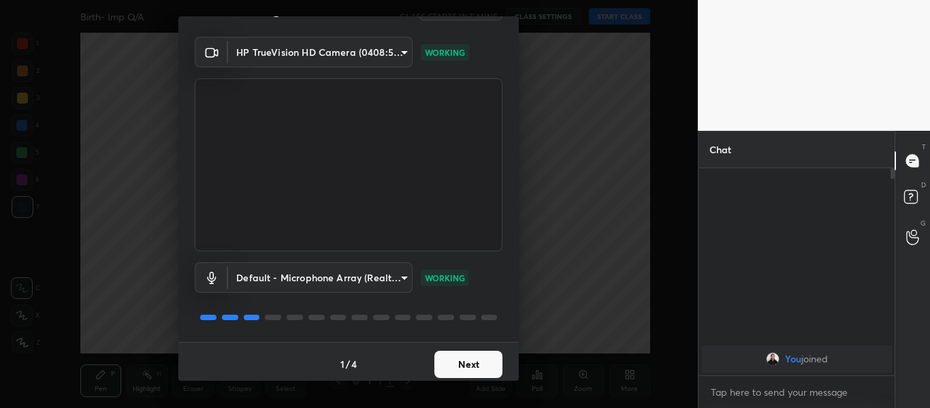
scroll to position [39, 0]
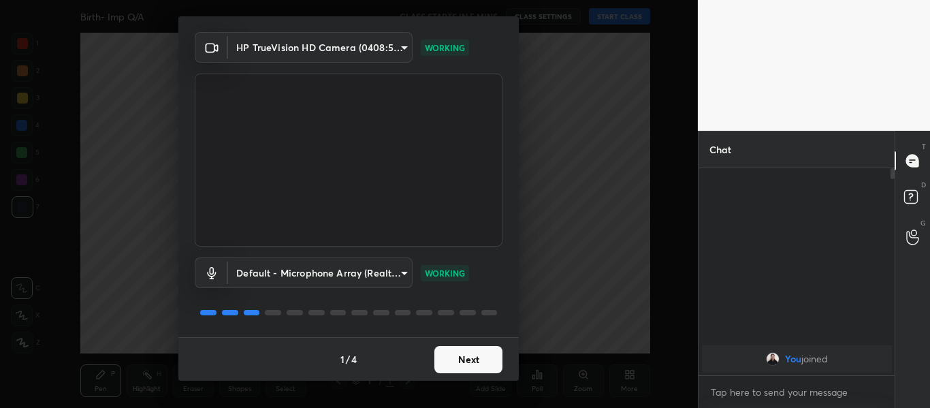
click at [487, 361] on button "Next" at bounding box center [468, 359] width 68 height 27
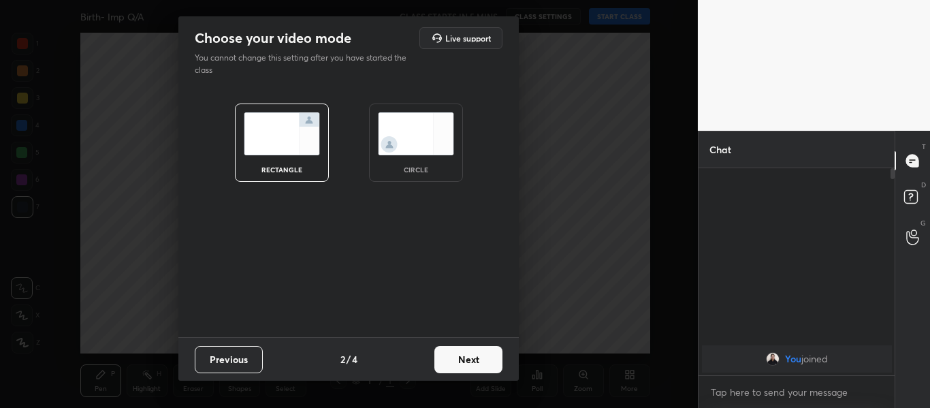
scroll to position [0, 0]
click at [487, 361] on button "Next" at bounding box center [468, 359] width 68 height 27
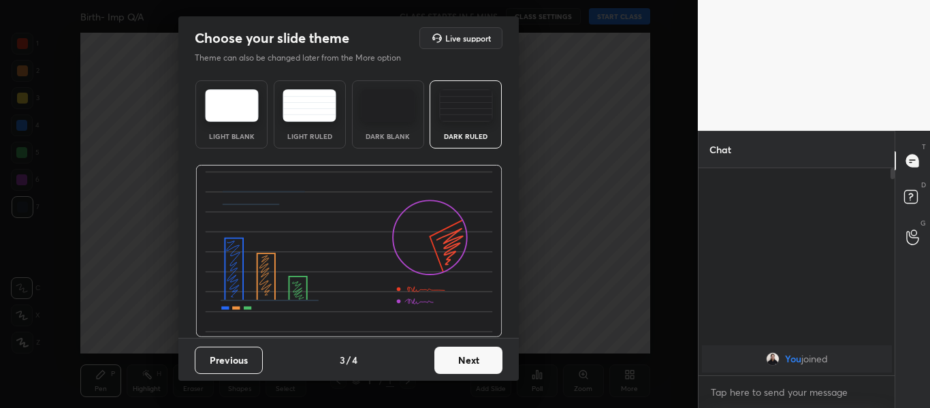
click at [487, 361] on button "Next" at bounding box center [468, 359] width 68 height 27
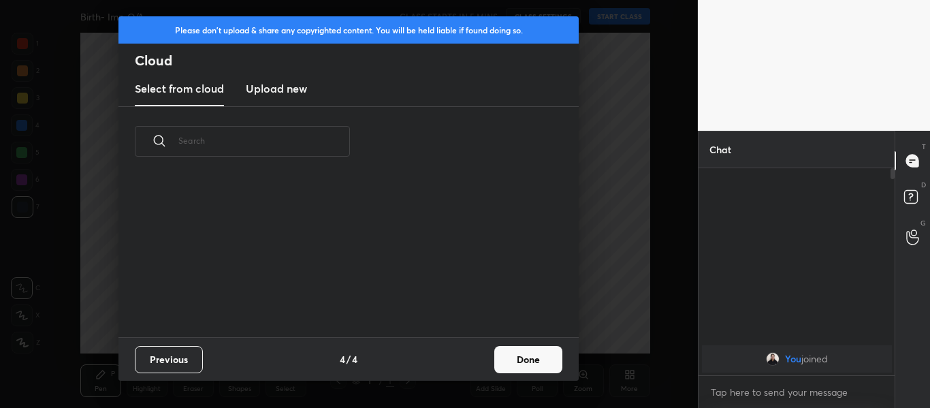
scroll to position [161, 437]
click at [550, 361] on button "Done" at bounding box center [528, 359] width 68 height 27
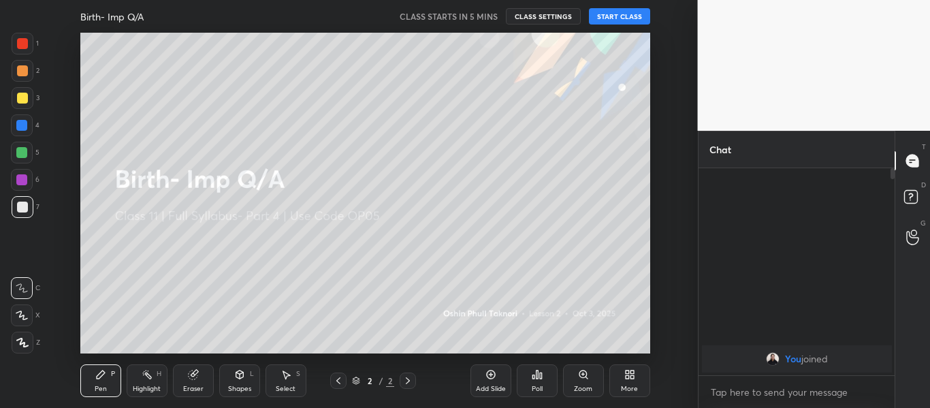
click at [609, 10] on button "START CLASS" at bounding box center [619, 16] width 61 height 16
click at [26, 48] on div at bounding box center [22, 43] width 11 height 11
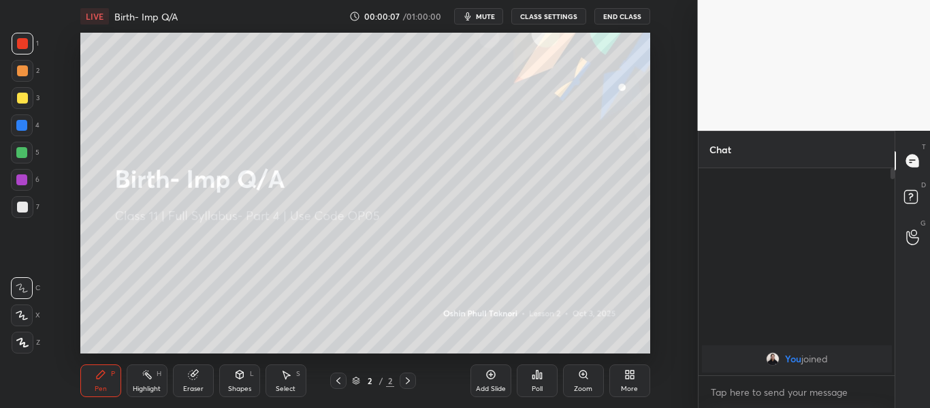
click at [30, 336] on div at bounding box center [23, 343] width 22 height 22
type textarea "x"
click at [806, 398] on textarea at bounding box center [796, 392] width 175 height 22
paste textarea "http://t.me/oshinmam"
type textarea "http://t.me/oshinmam"
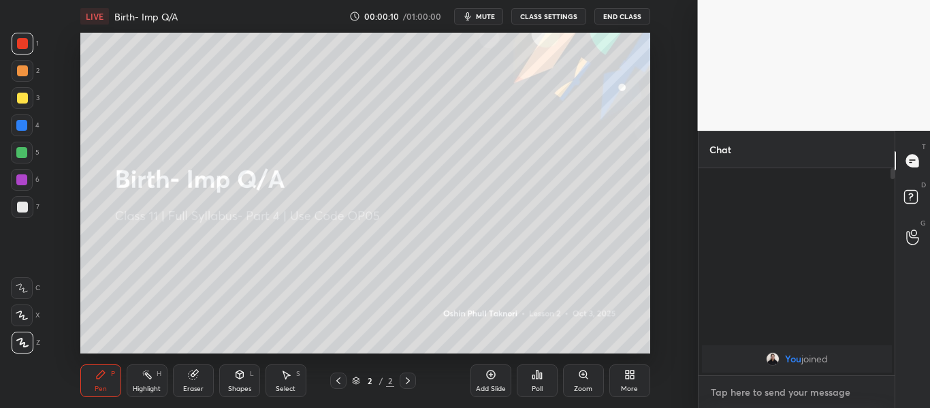
type textarea "x"
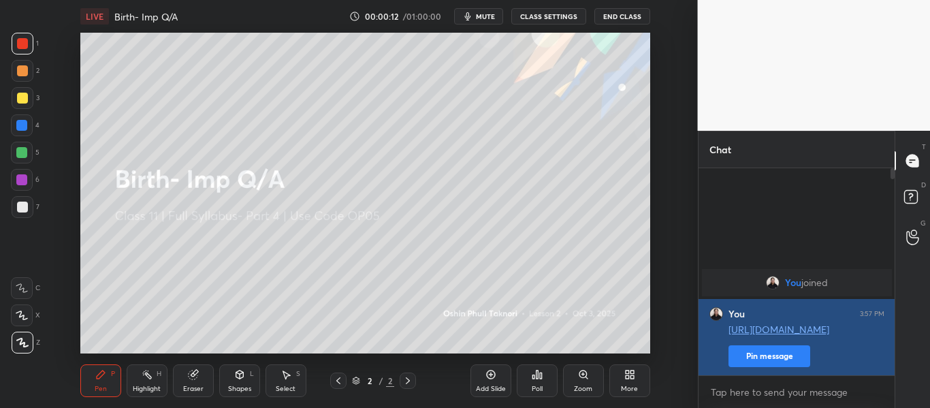
click at [764, 349] on button "Pin message" at bounding box center [769, 356] width 82 height 22
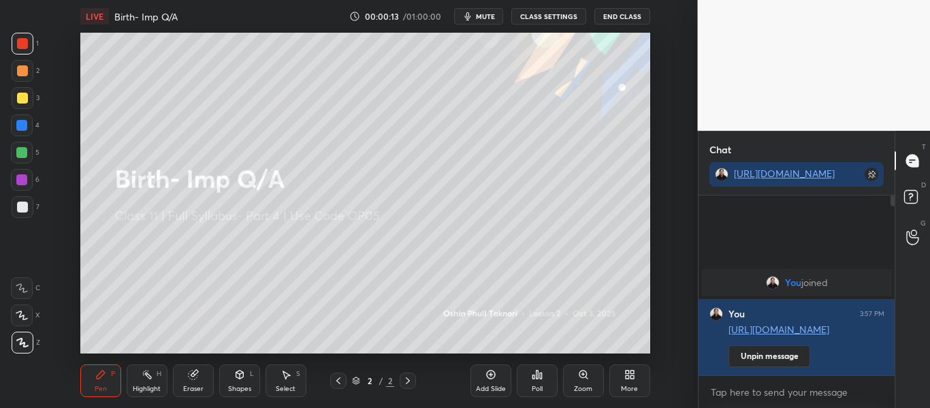
click at [622, 377] on div "More" at bounding box center [629, 380] width 41 height 33
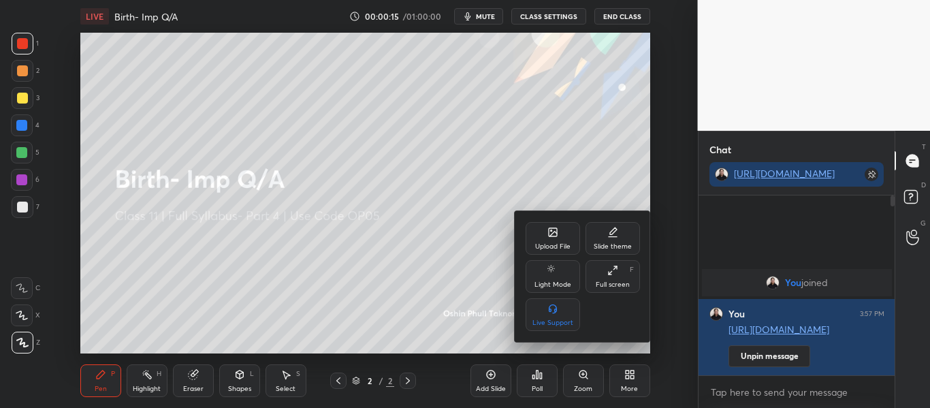
click at [538, 231] on div "Upload File" at bounding box center [553, 238] width 54 height 33
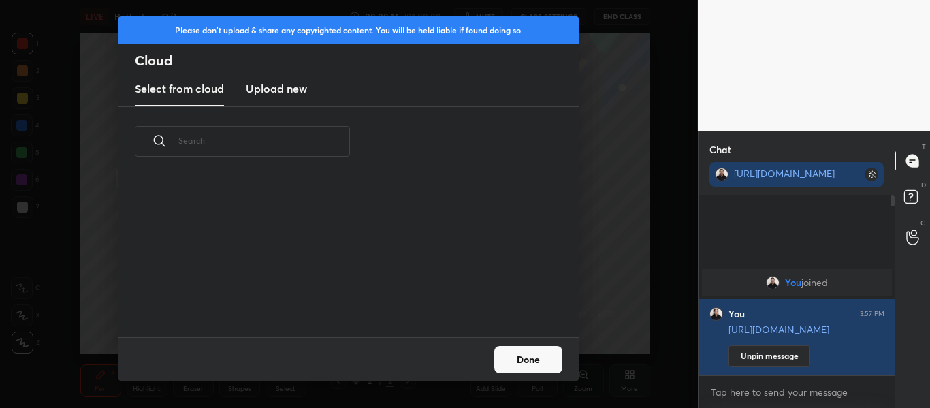
scroll to position [161, 437]
click at [289, 80] on new "Upload new" at bounding box center [276, 89] width 61 height 34
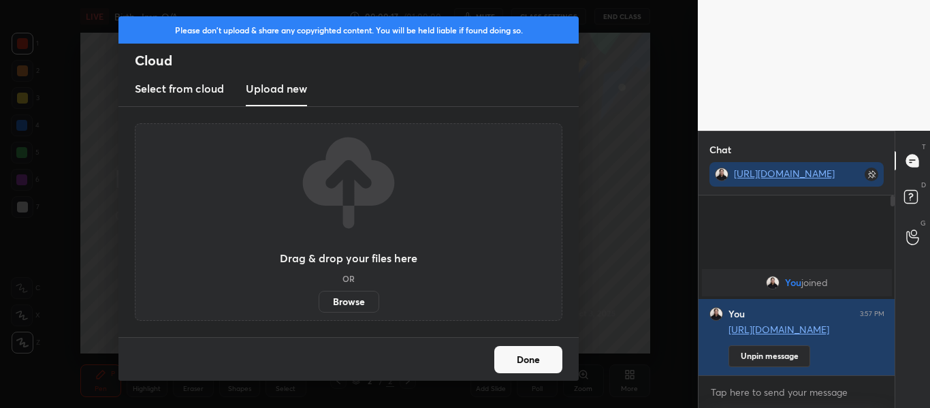
click at [345, 292] on label "Browse" at bounding box center [349, 302] width 61 height 22
click at [319, 292] on input "Browse" at bounding box center [319, 302] width 0 height 22
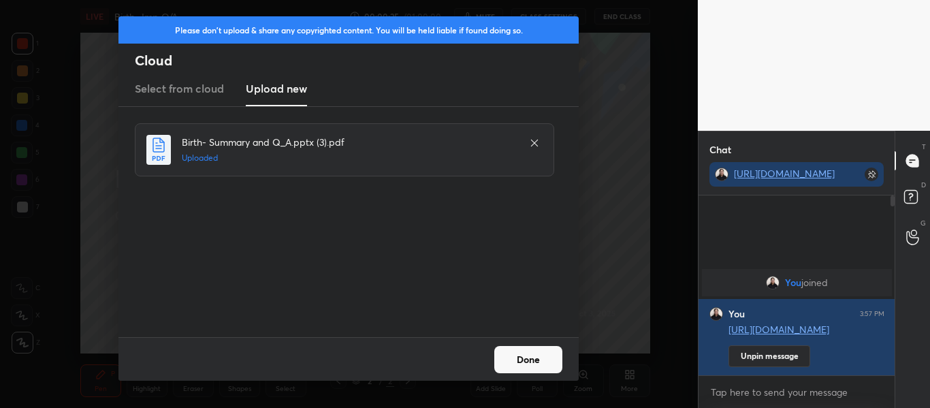
click at [529, 349] on button "Done" at bounding box center [528, 359] width 68 height 27
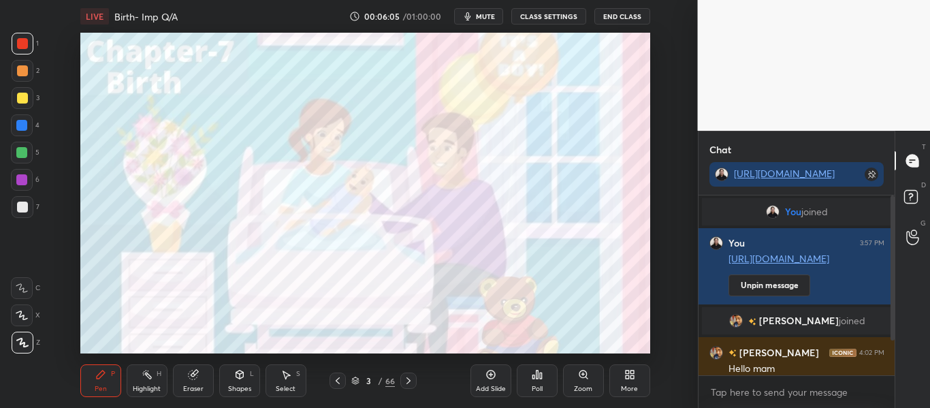
scroll to position [56, 0]
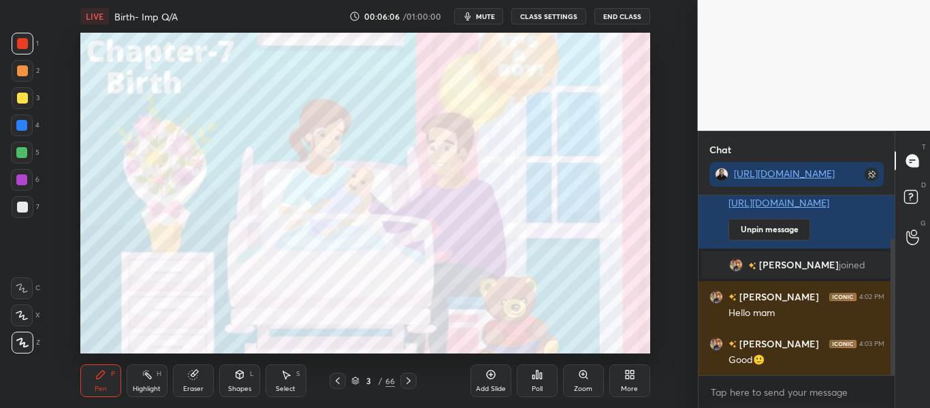
drag, startPoint x: 894, startPoint y: 318, endPoint x: 861, endPoint y: 440, distance: 126.2
click at [861, 0] on html "1 2 3 4 5 6 7 C X Z C X Z E E Erase all H H LIVE Birth- Imp Q/A 00:06:06 / 01:0…" at bounding box center [465, 0] width 930 height 0
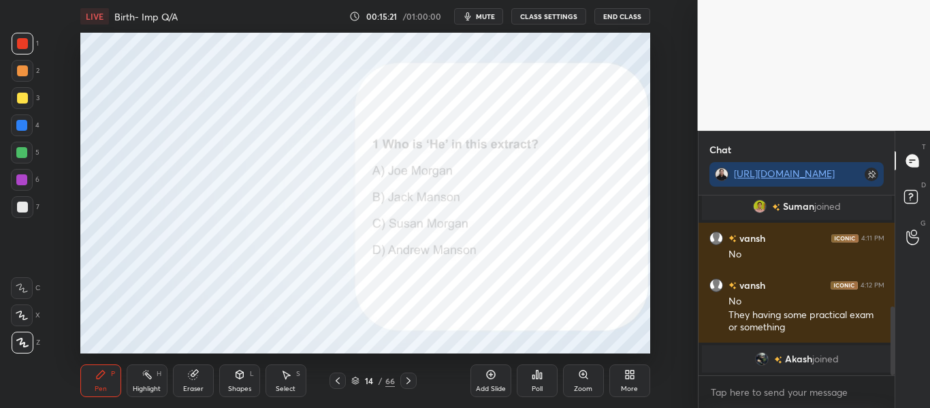
scroll to position [314, 0]
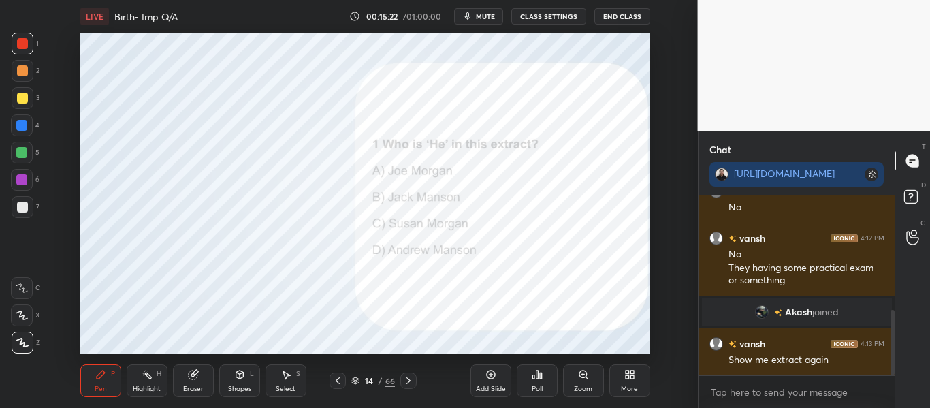
click at [536, 380] on div "Poll" at bounding box center [537, 380] width 41 height 33
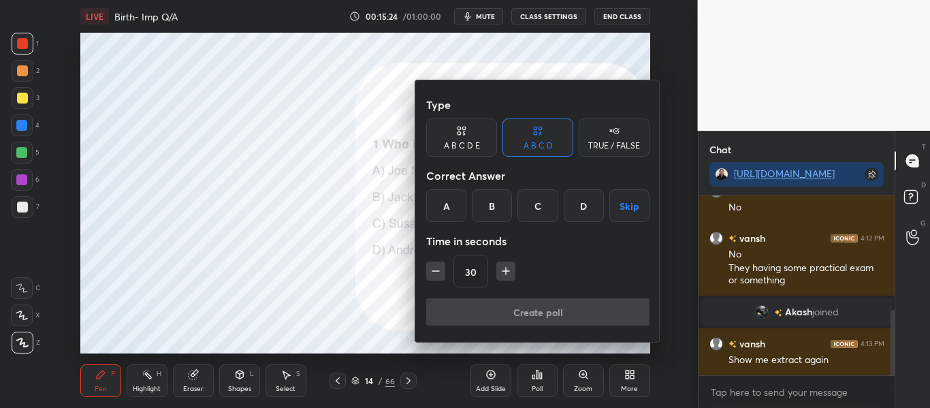
click at [206, 255] on div at bounding box center [465, 204] width 930 height 408
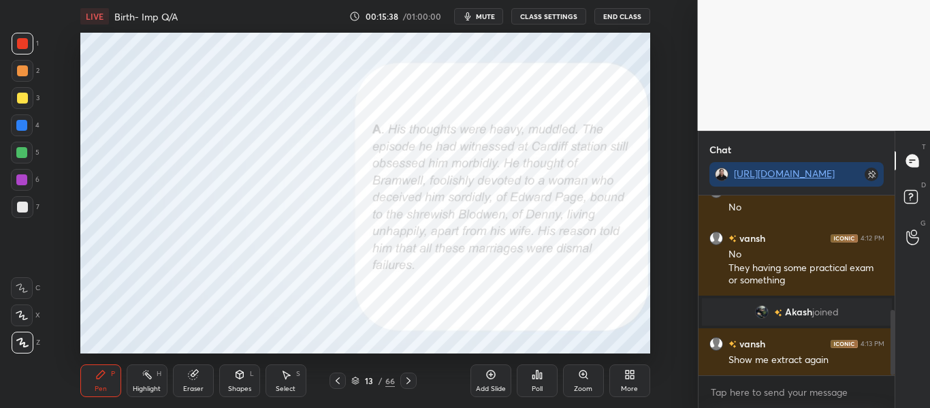
scroll to position [148, 192]
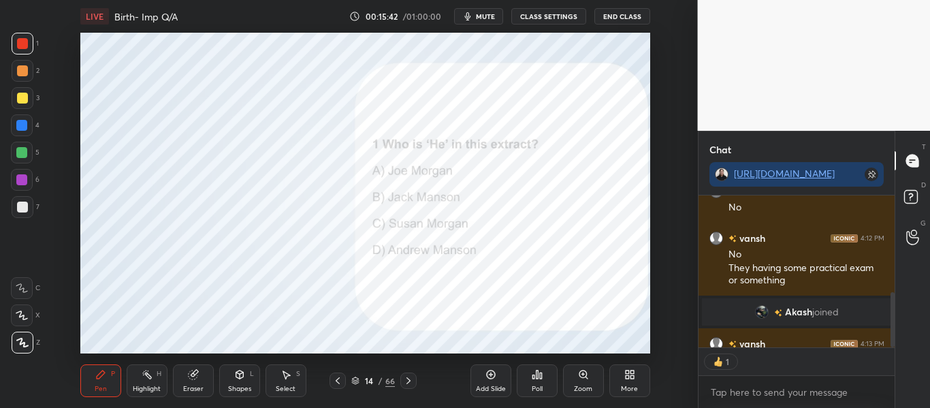
click at [536, 391] on div "Poll" at bounding box center [537, 388] width 11 height 7
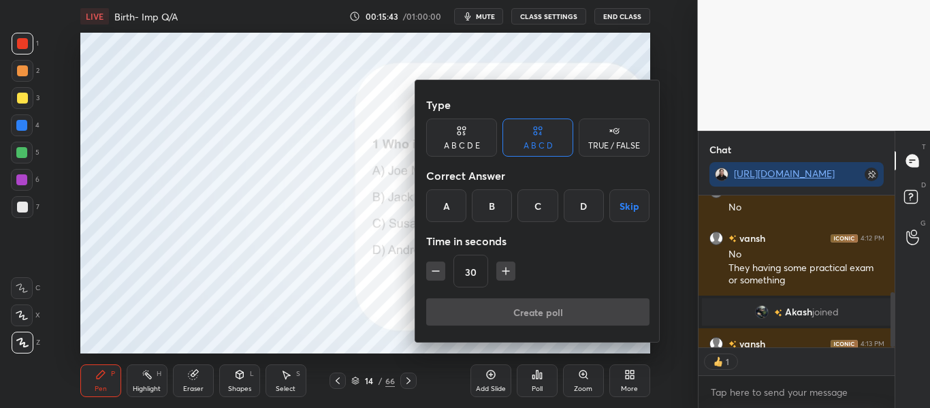
click at [580, 214] on div "D" at bounding box center [584, 205] width 40 height 33
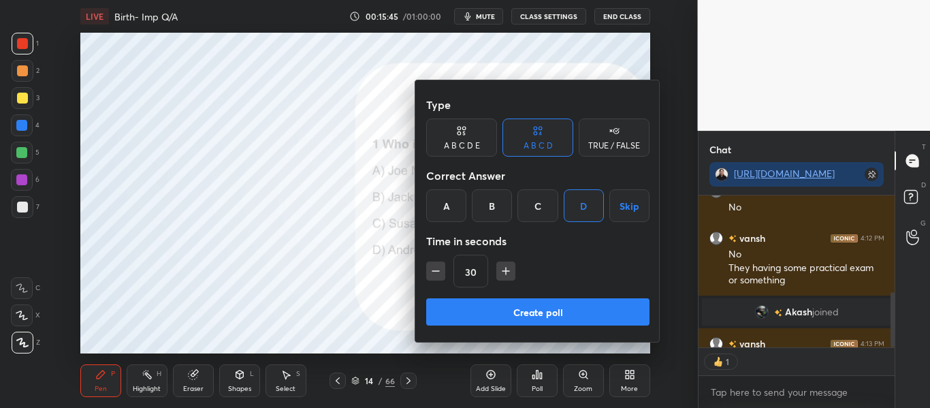
click at [528, 315] on button "Create poll" at bounding box center [537, 311] width 223 height 27
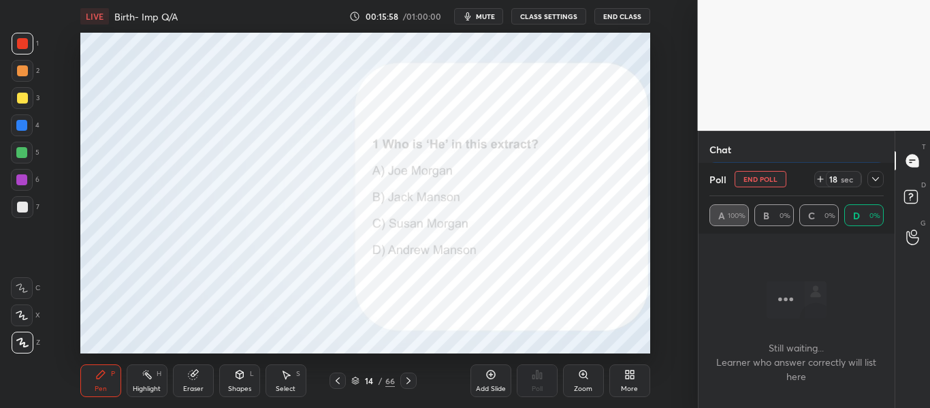
scroll to position [530, 0]
click at [880, 178] on icon at bounding box center [875, 179] width 11 height 11
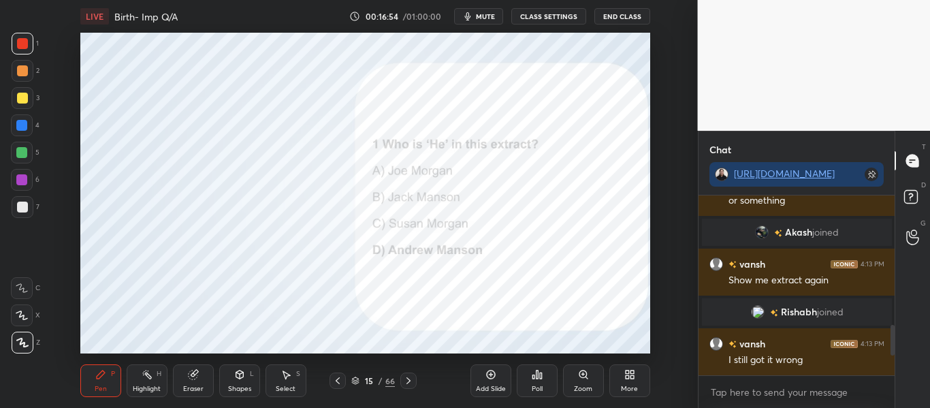
scroll to position [506, 0]
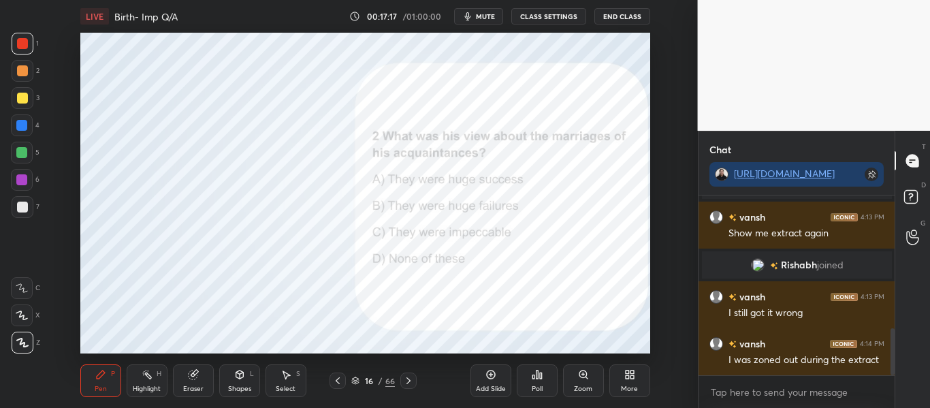
click at [540, 369] on icon at bounding box center [537, 374] width 11 height 11
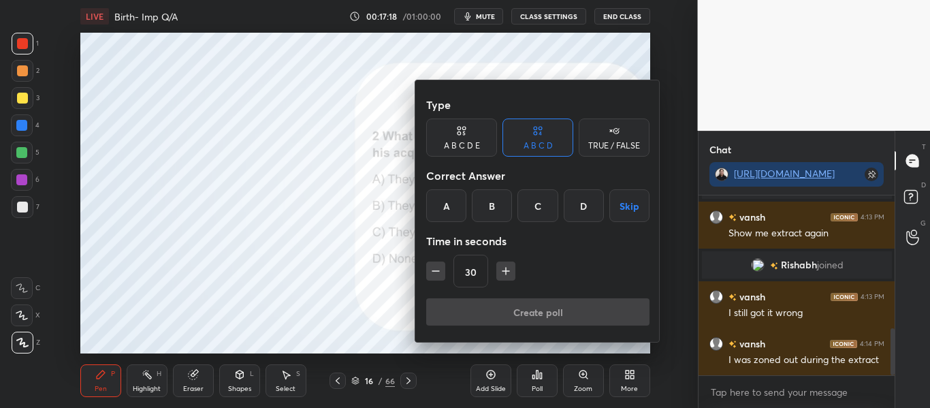
click at [500, 205] on div "B" at bounding box center [492, 205] width 40 height 33
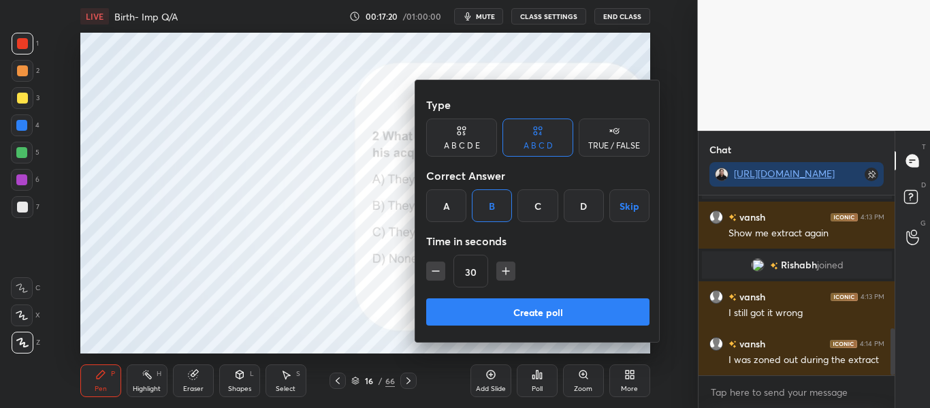
scroll to position [553, 0]
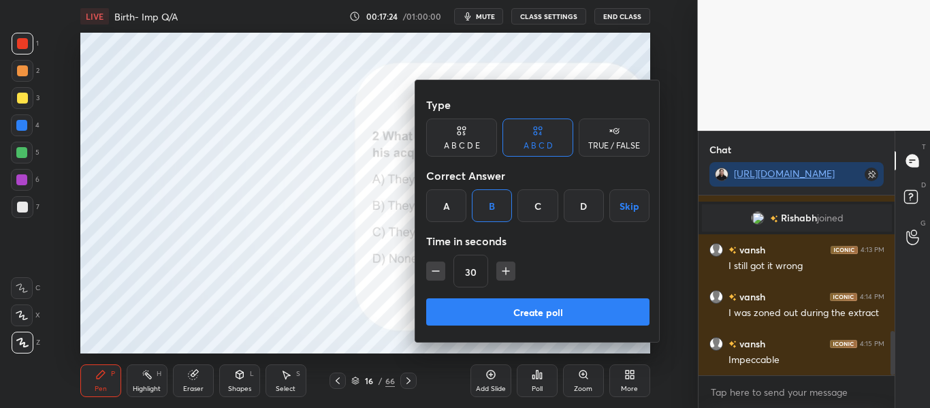
click at [517, 304] on button "Create poll" at bounding box center [537, 311] width 223 height 27
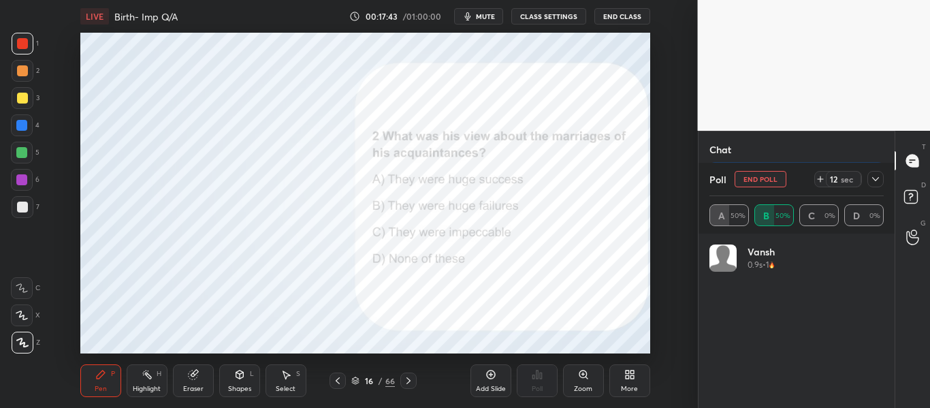
scroll to position [670, 0]
click at [877, 184] on icon at bounding box center [875, 179] width 11 height 11
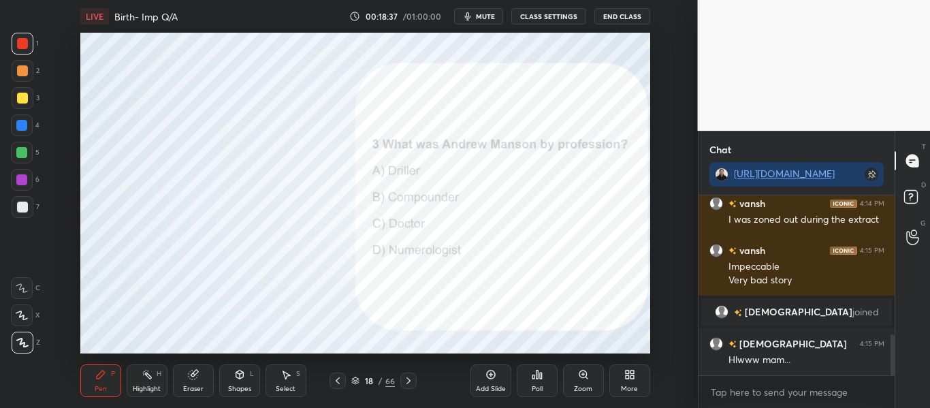
scroll to position [654, 0]
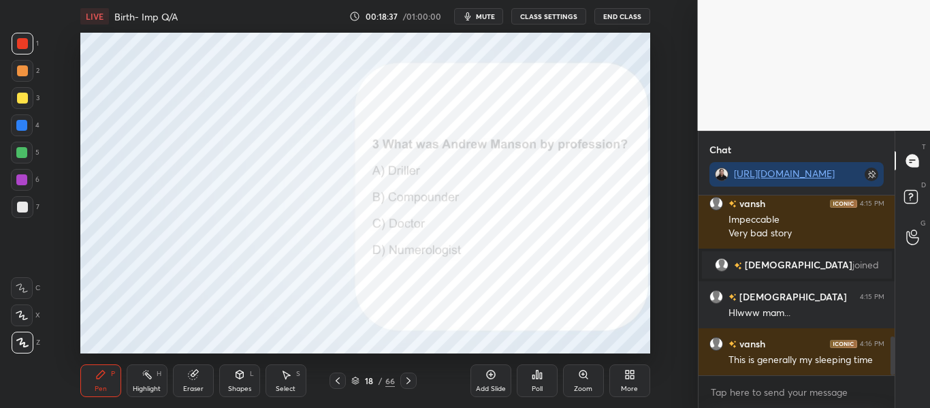
click at [540, 376] on icon at bounding box center [541, 375] width 2 height 6
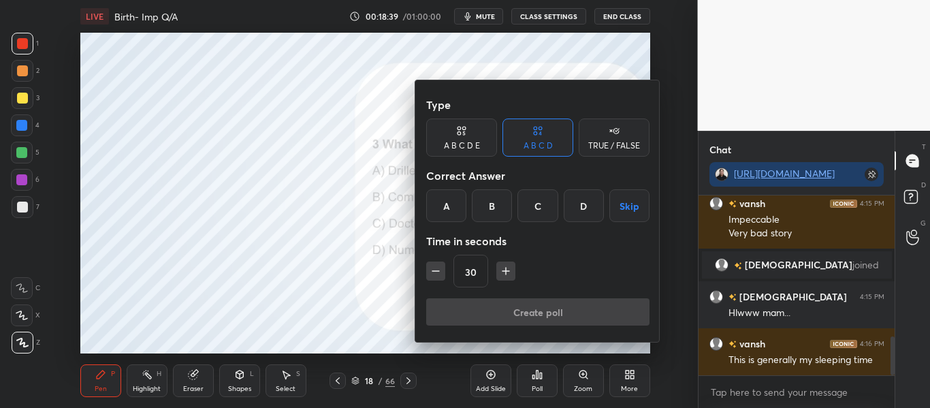
click at [534, 219] on div "C" at bounding box center [537, 205] width 40 height 33
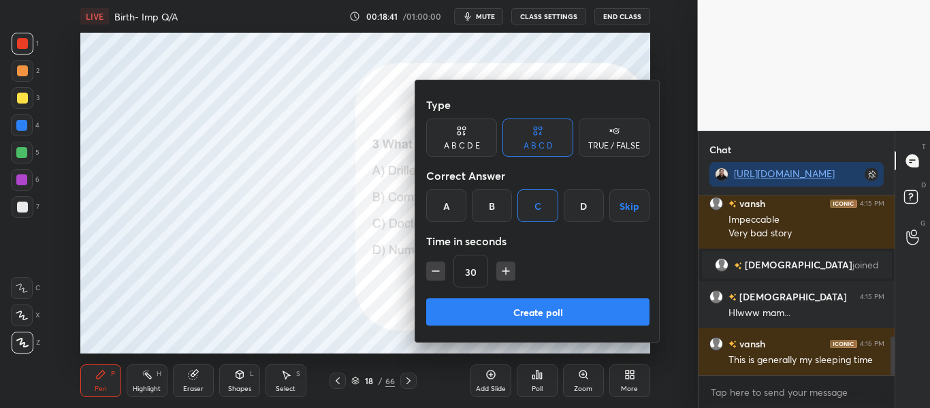
click at [527, 306] on button "Create poll" at bounding box center [537, 311] width 223 height 27
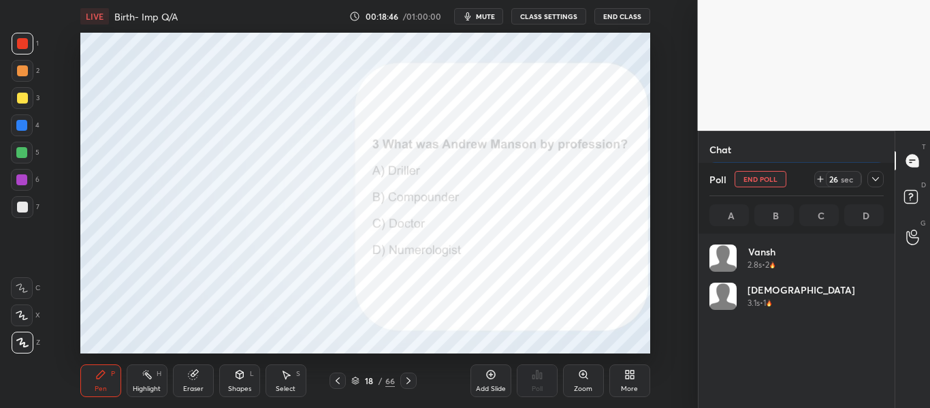
scroll to position [159, 170]
click at [876, 184] on icon at bounding box center [875, 179] width 11 height 11
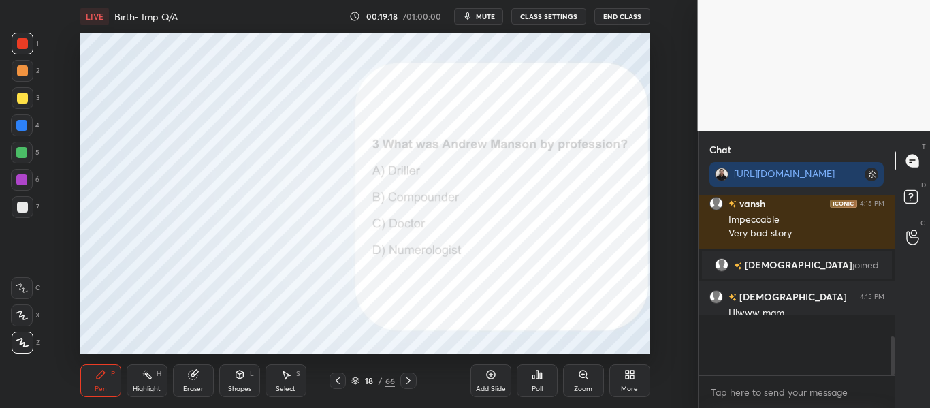
scroll to position [176, 192]
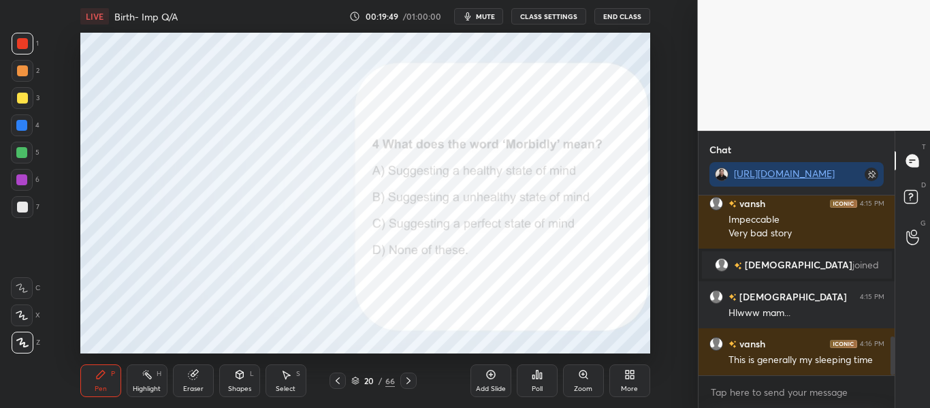
click at [544, 378] on div "Poll" at bounding box center [537, 380] width 41 height 33
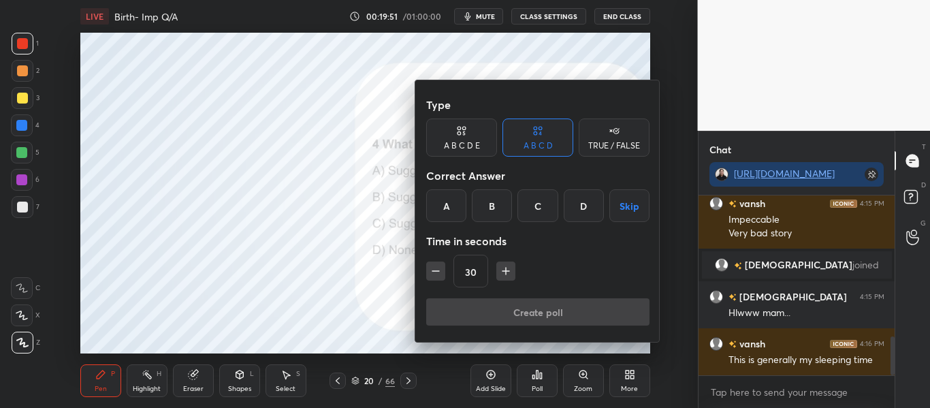
click at [379, 219] on div at bounding box center [465, 204] width 930 height 408
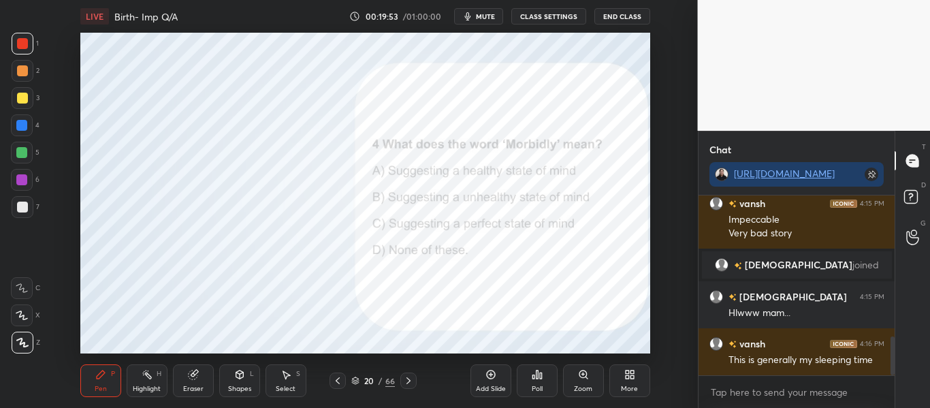
scroll to position [701, 0]
click at [532, 372] on icon at bounding box center [537, 374] width 11 height 11
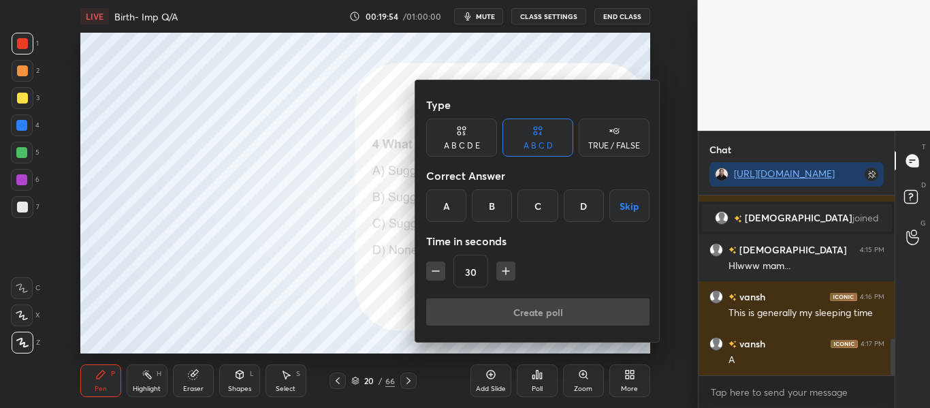
click at [485, 199] on div "B" at bounding box center [492, 205] width 40 height 33
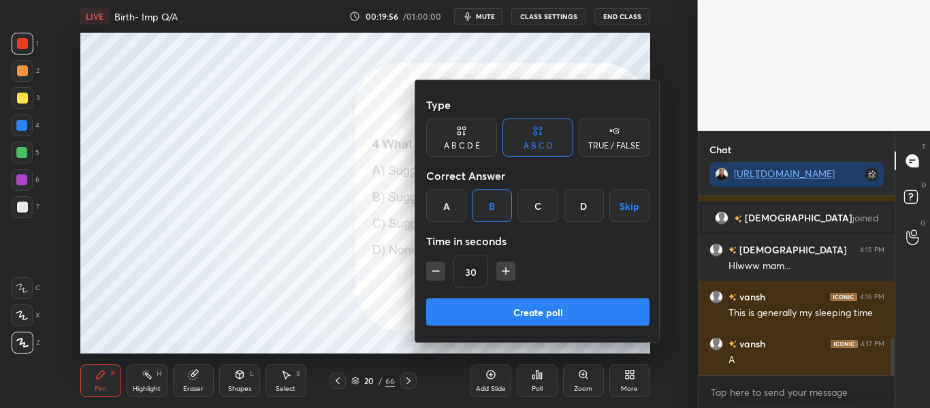
click at [514, 310] on button "Create poll" at bounding box center [537, 311] width 223 height 27
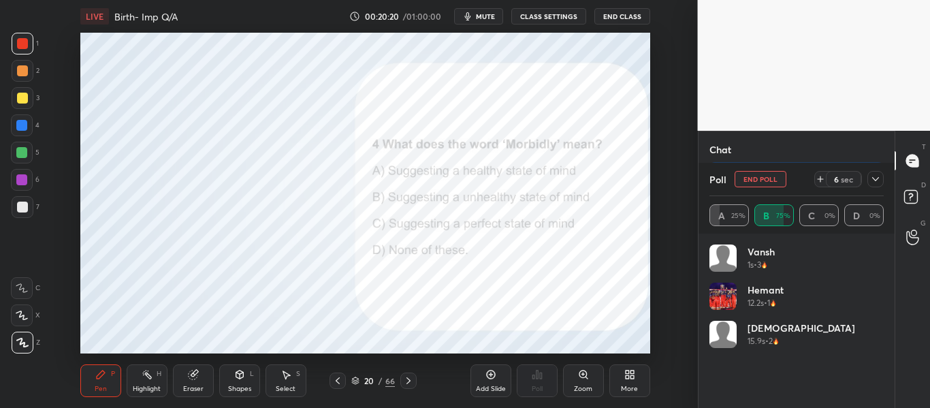
scroll to position [815, 0]
click at [874, 179] on icon at bounding box center [875, 179] width 11 height 11
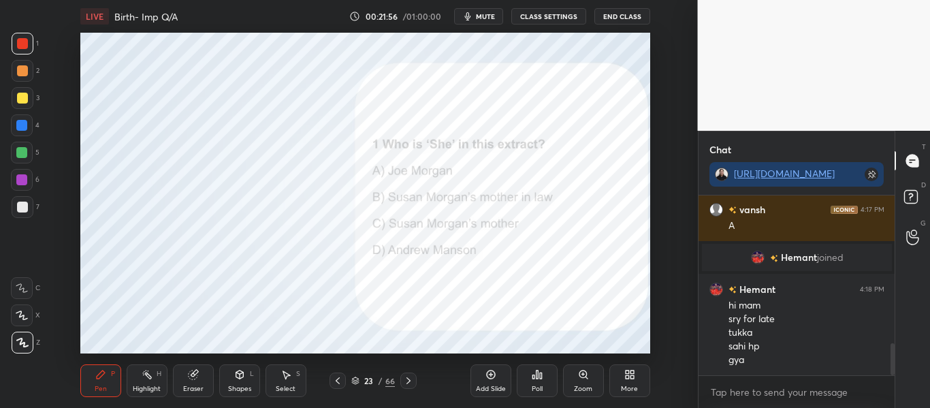
scroll to position [833, 0]
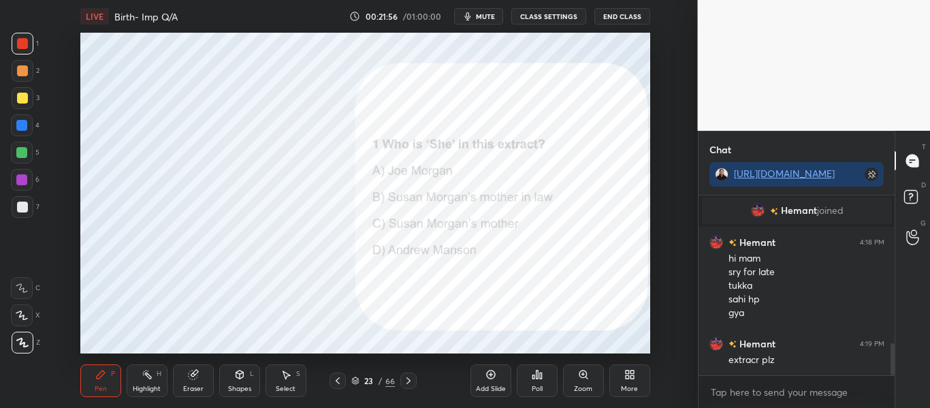
click at [538, 382] on div "Poll" at bounding box center [537, 380] width 41 height 33
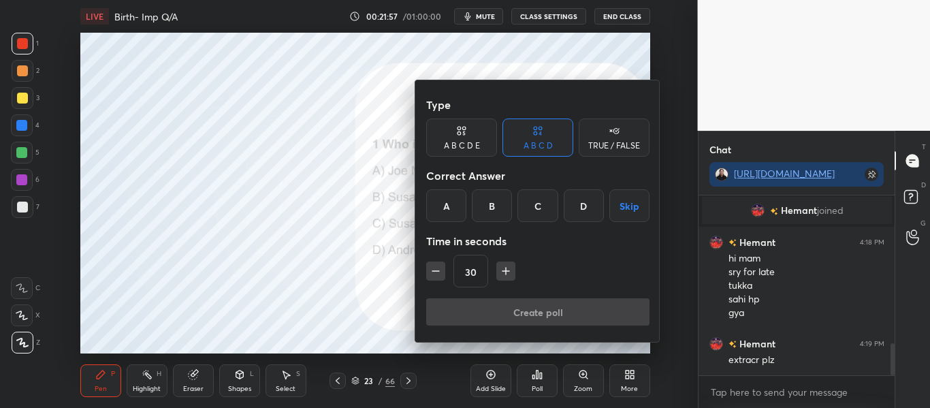
click at [539, 195] on div "C" at bounding box center [537, 205] width 40 height 33
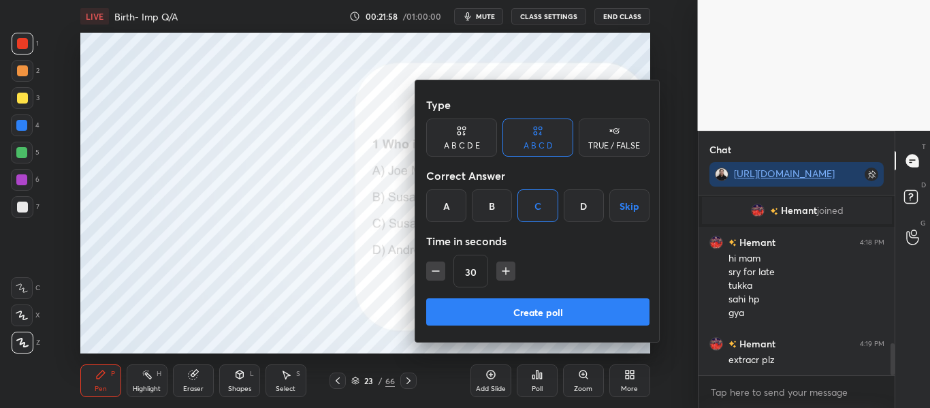
scroll to position [879, 0]
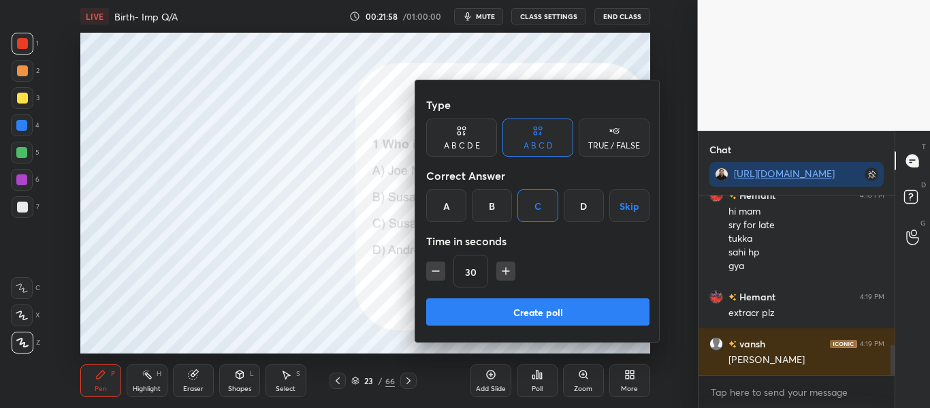
click at [231, 179] on div at bounding box center [465, 204] width 930 height 408
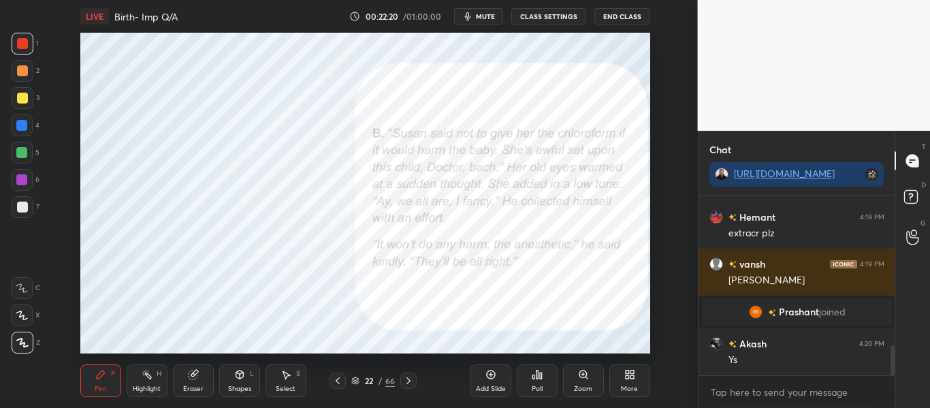
scroll to position [909, 0]
click at [543, 375] on div "Poll" at bounding box center [537, 380] width 41 height 33
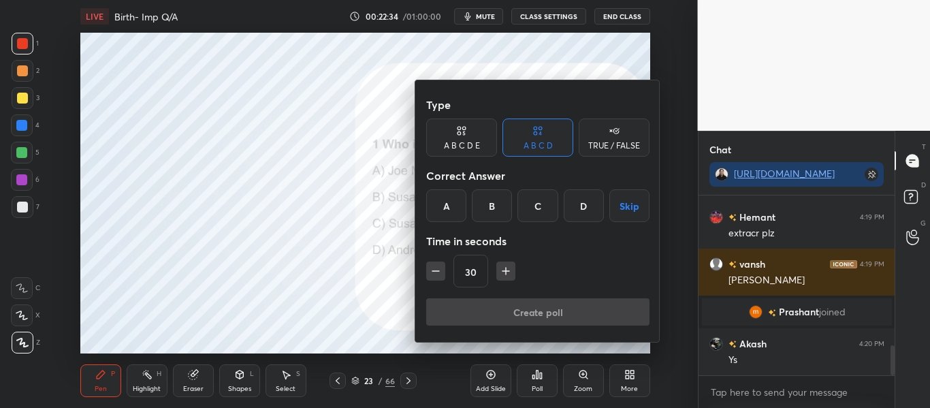
click at [529, 180] on div "Correct Answer" at bounding box center [537, 175] width 223 height 27
click at [534, 215] on div "C" at bounding box center [537, 205] width 40 height 33
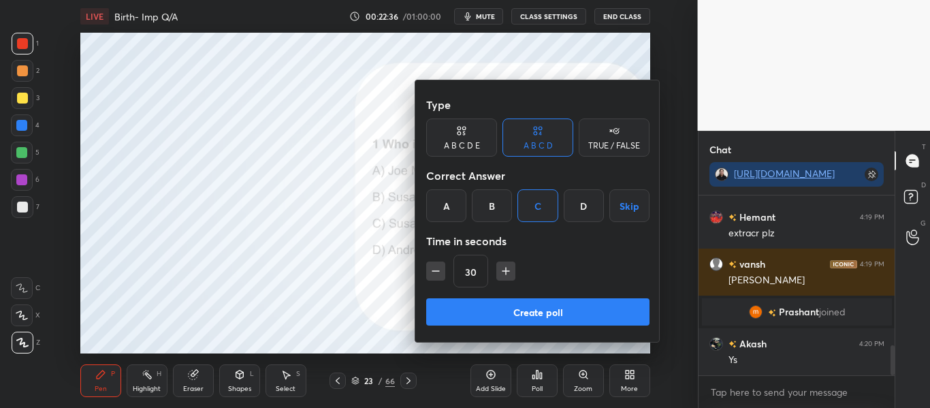
click at [525, 303] on button "Create poll" at bounding box center [537, 311] width 223 height 27
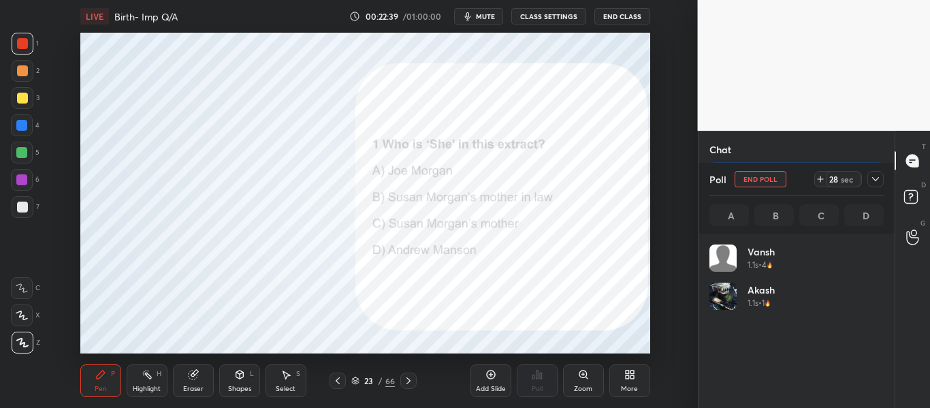
scroll to position [159, 170]
click at [873, 177] on icon at bounding box center [875, 179] width 11 height 11
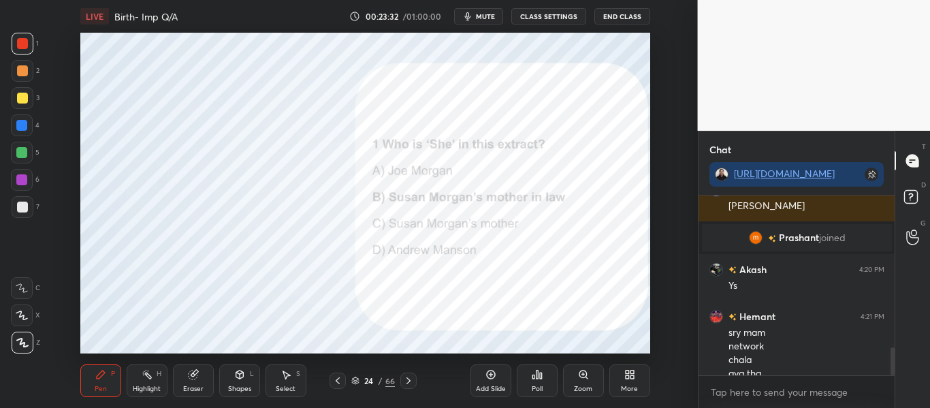
scroll to position [997, 0]
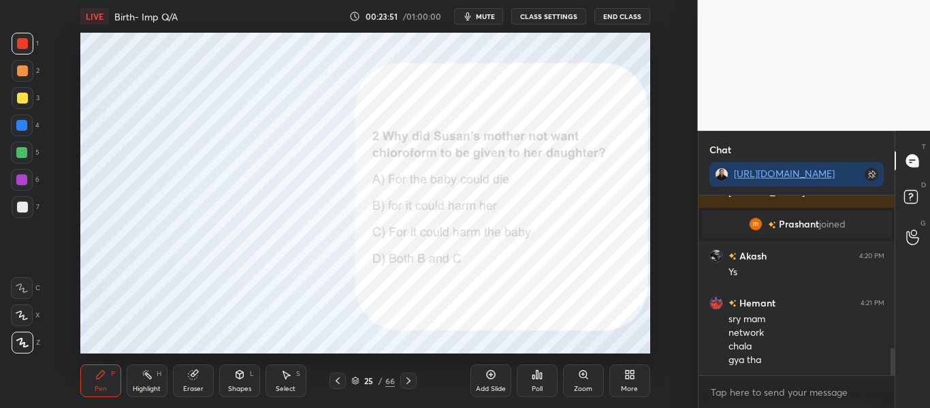
click at [542, 364] on div "Poll" at bounding box center [537, 380] width 41 height 33
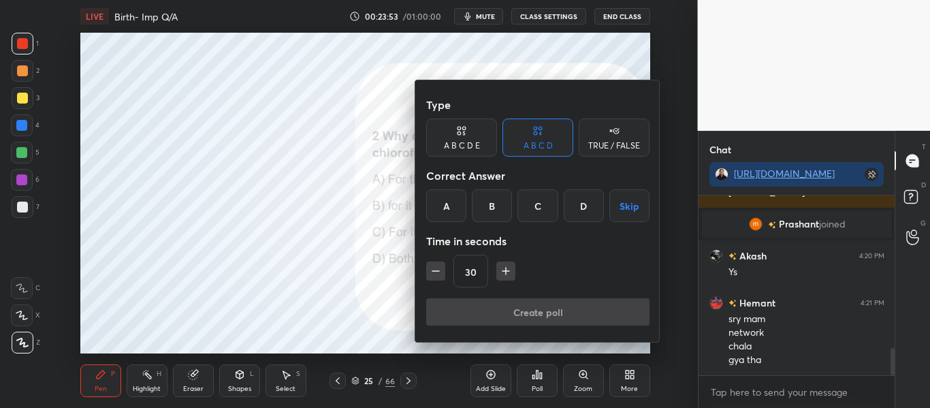
click at [519, 206] on div "C" at bounding box center [537, 205] width 40 height 33
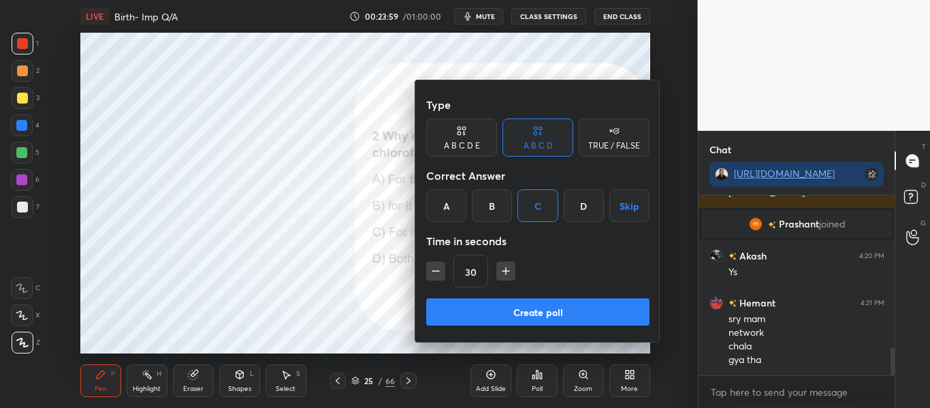
click at [487, 314] on button "Create poll" at bounding box center [537, 311] width 223 height 27
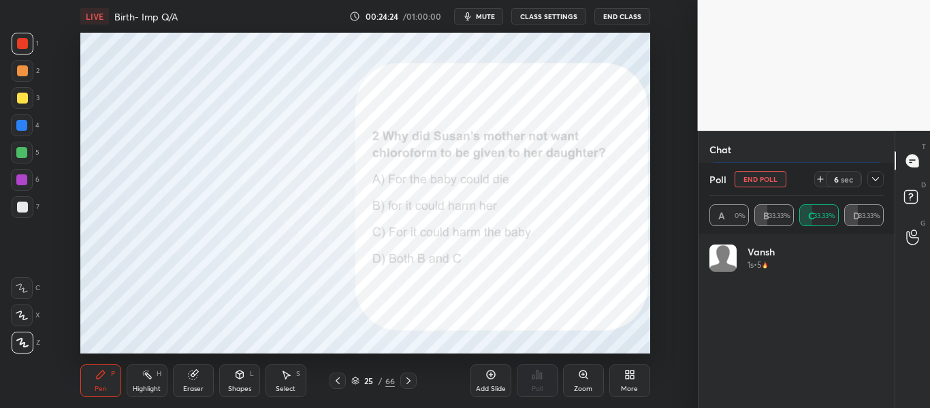
scroll to position [1161, 0]
click at [870, 177] on icon at bounding box center [875, 179] width 11 height 11
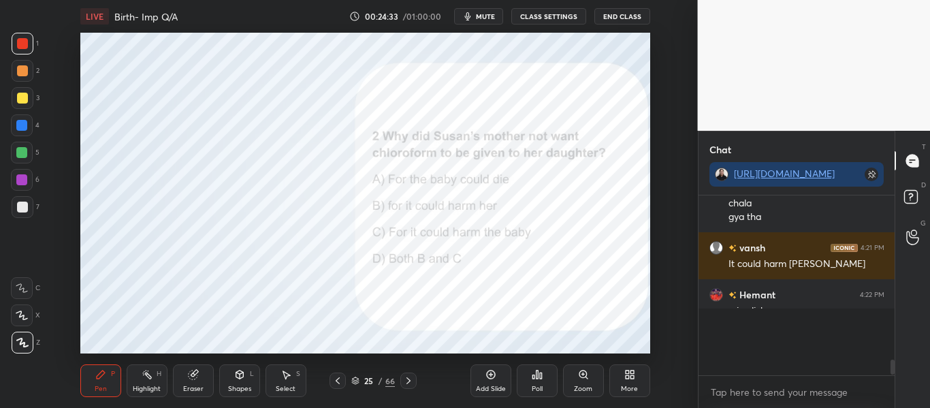
scroll to position [5, 5]
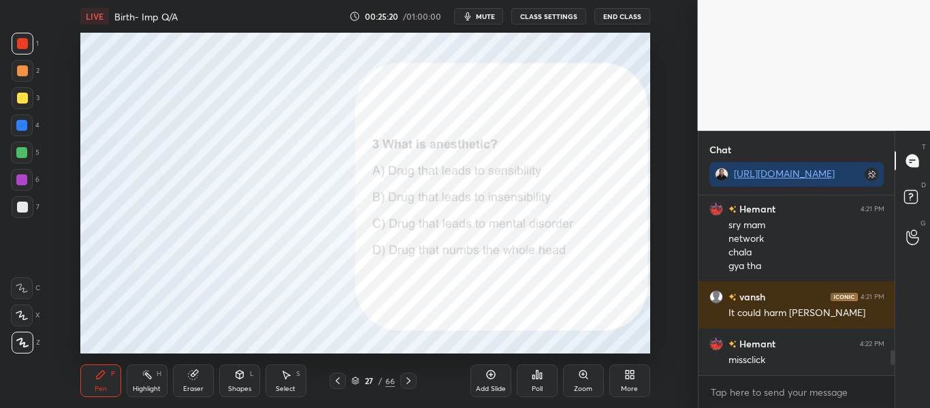
click at [537, 366] on div "Poll" at bounding box center [537, 380] width 41 height 33
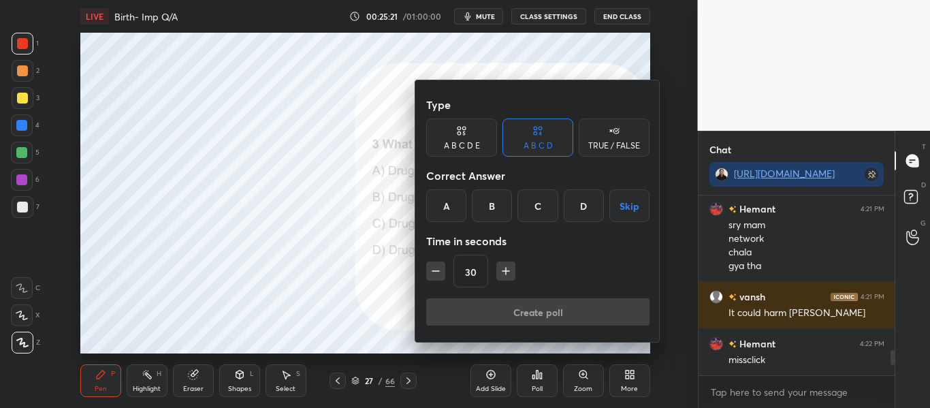
click at [487, 213] on div "B" at bounding box center [492, 205] width 40 height 33
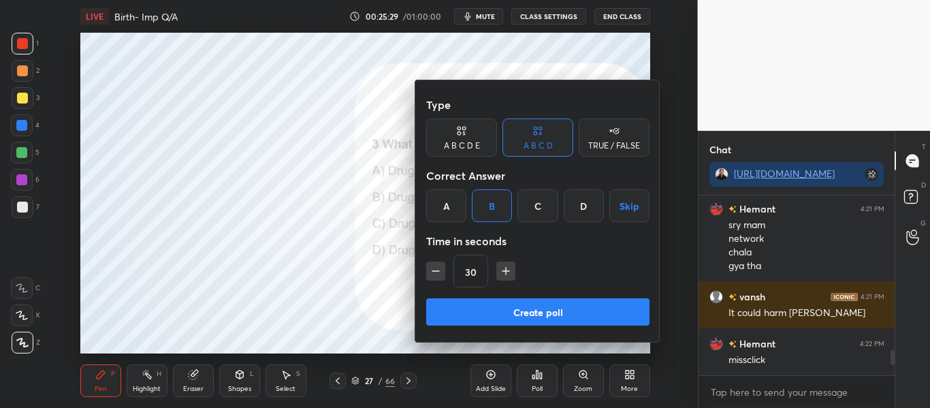
click at [557, 311] on button "Create poll" at bounding box center [537, 311] width 223 height 27
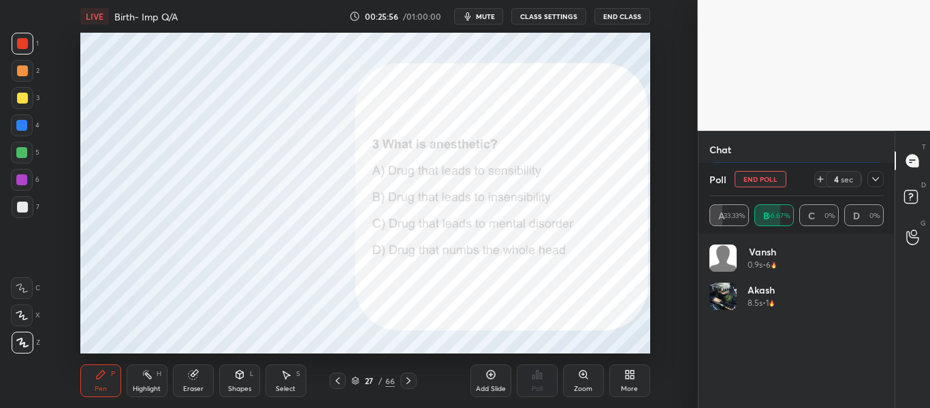
scroll to position [1267, 0]
click at [879, 176] on icon at bounding box center [875, 179] width 11 height 11
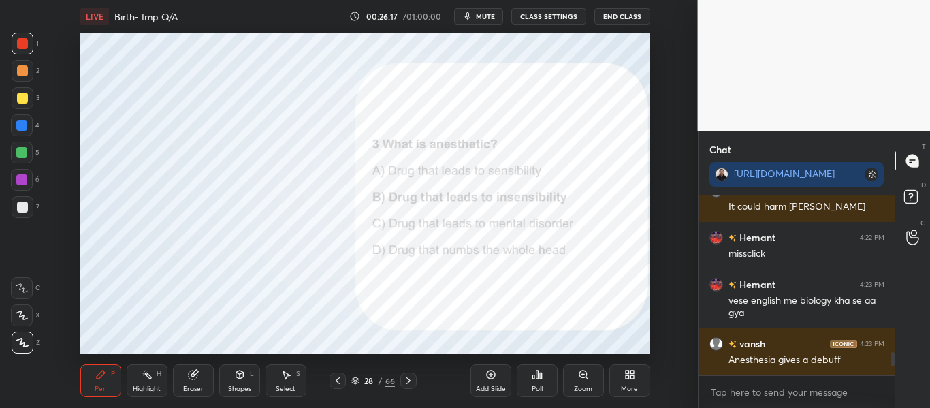
scroll to position [1244, 0]
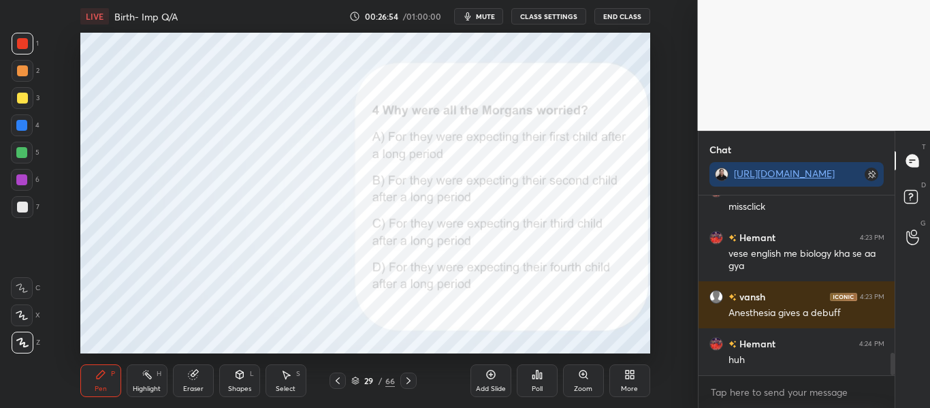
click at [543, 396] on div "Poll" at bounding box center [537, 380] width 41 height 33
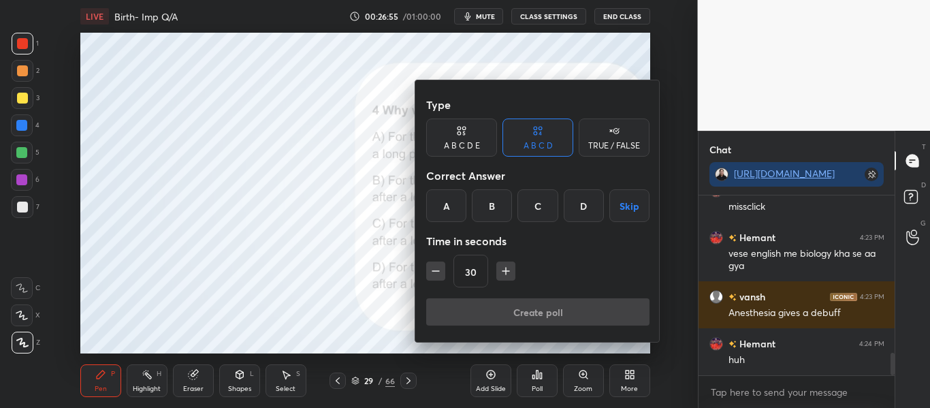
click at [442, 208] on div "A" at bounding box center [446, 205] width 40 height 33
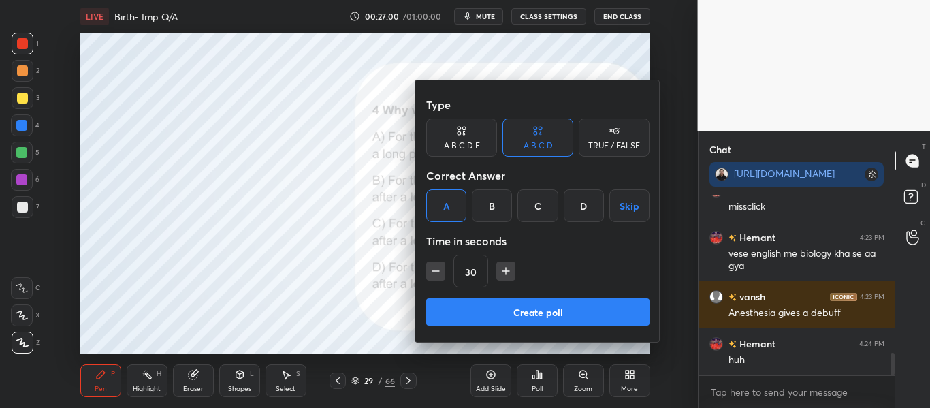
click at [546, 314] on button "Create poll" at bounding box center [537, 311] width 223 height 27
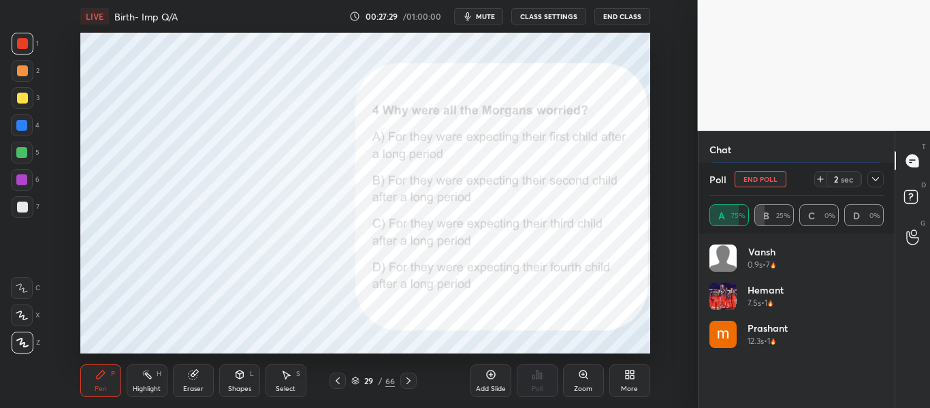
scroll to position [1361, 0]
click at [875, 179] on icon at bounding box center [875, 179] width 7 height 7
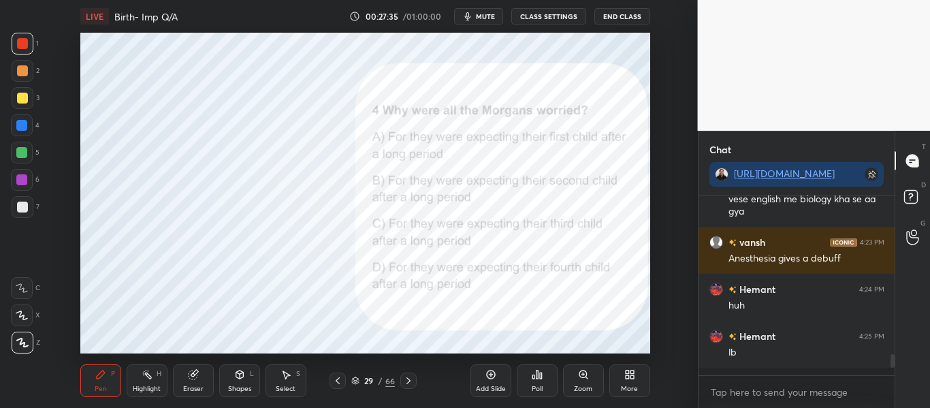
scroll to position [5, 5]
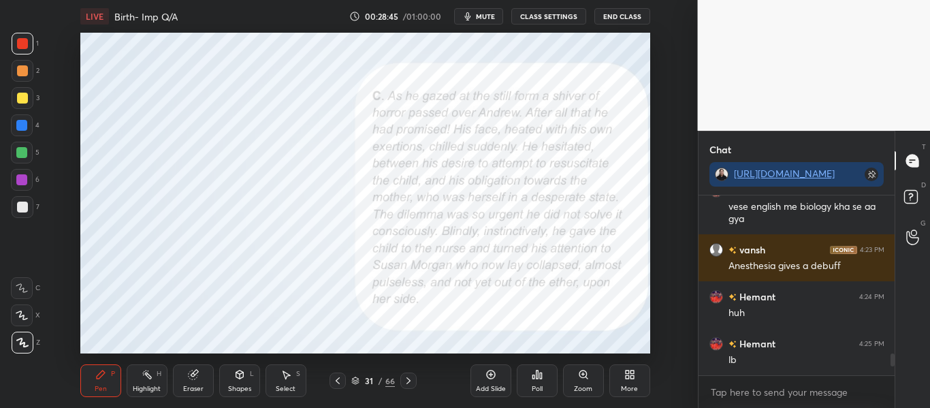
click at [188, 385] on div "Eraser" at bounding box center [193, 388] width 20 height 7
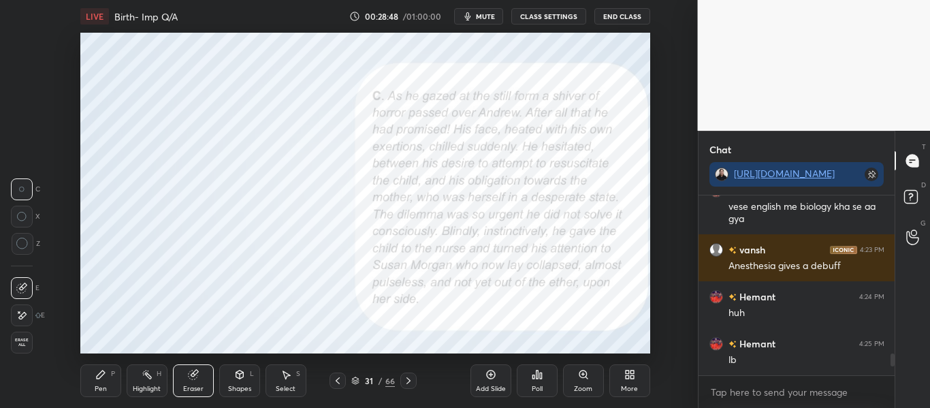
click at [25, 246] on icon at bounding box center [22, 244] width 12 height 12
click at [103, 391] on div "Pen" at bounding box center [101, 388] width 12 height 7
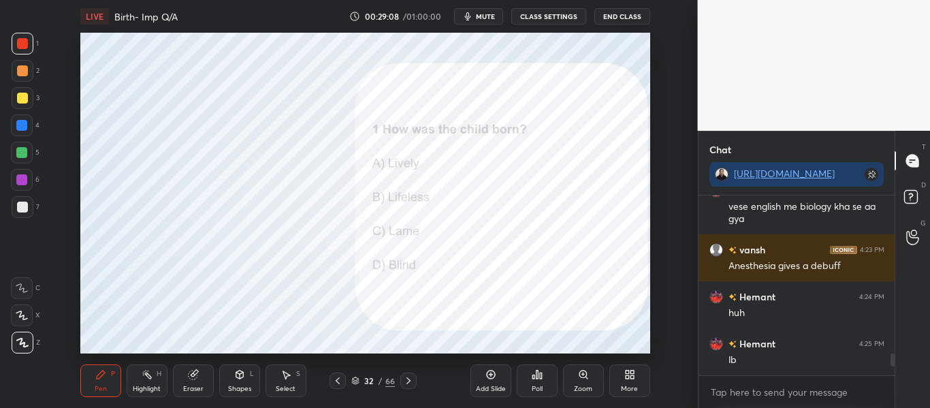
click at [545, 381] on div "Poll" at bounding box center [537, 380] width 41 height 33
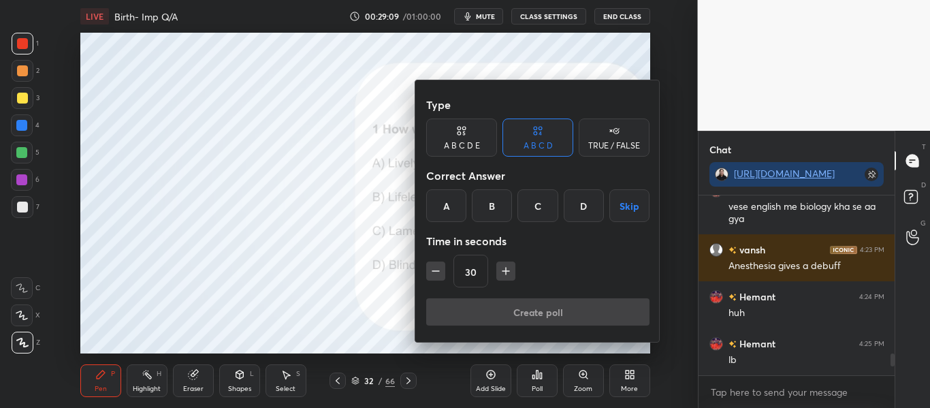
click at [491, 212] on div "B" at bounding box center [492, 205] width 40 height 33
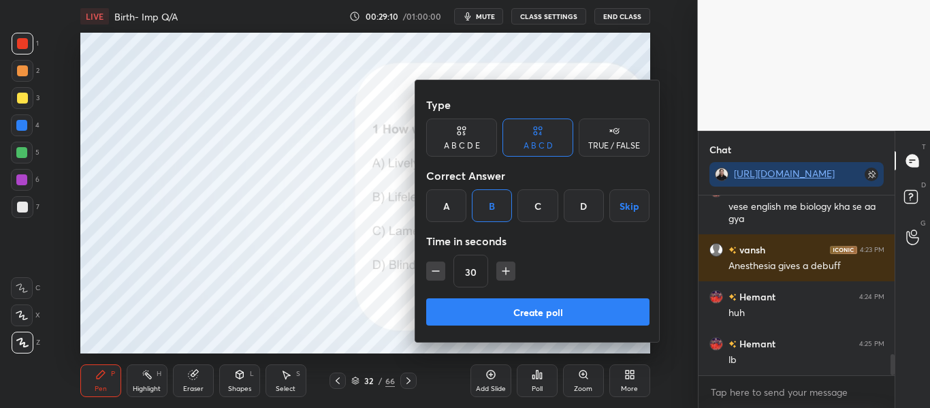
scroll to position [1338, 0]
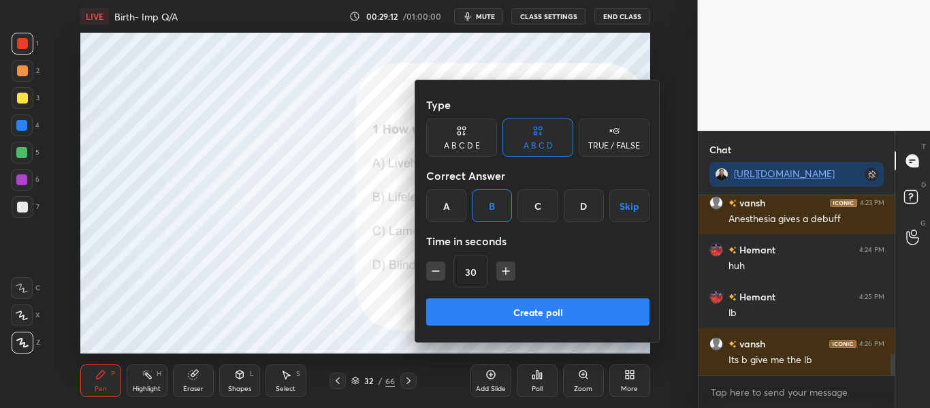
click at [544, 308] on button "Create poll" at bounding box center [537, 311] width 223 height 27
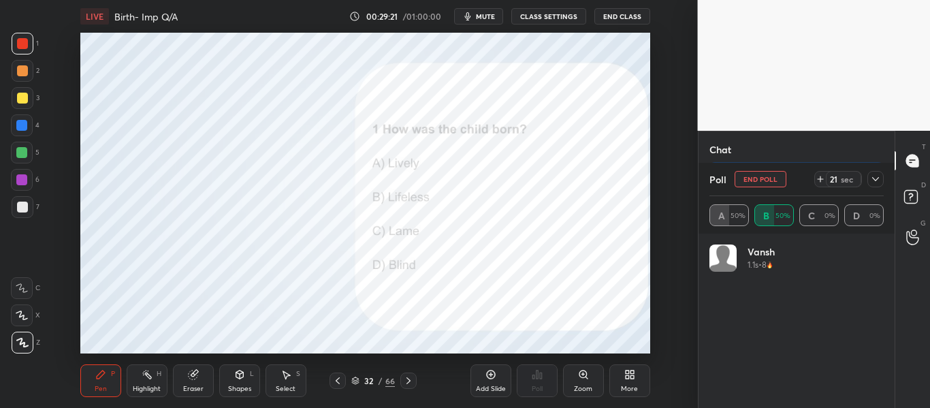
scroll to position [1455, 0]
click at [873, 173] on div at bounding box center [875, 179] width 16 height 16
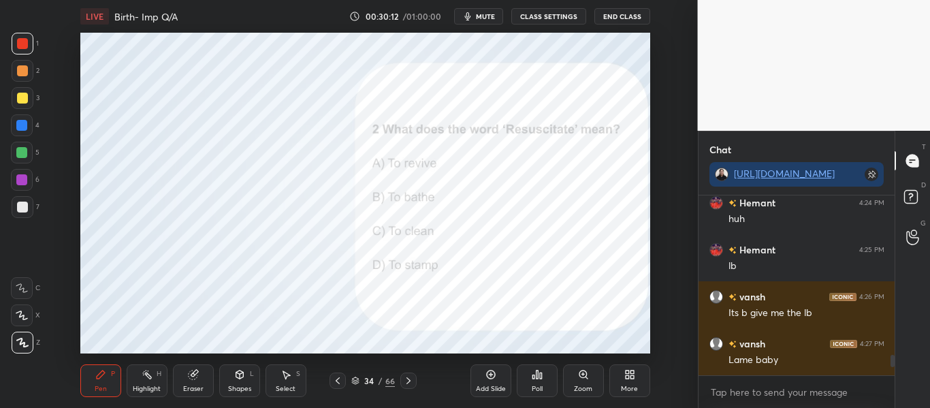
scroll to position [1432, 0]
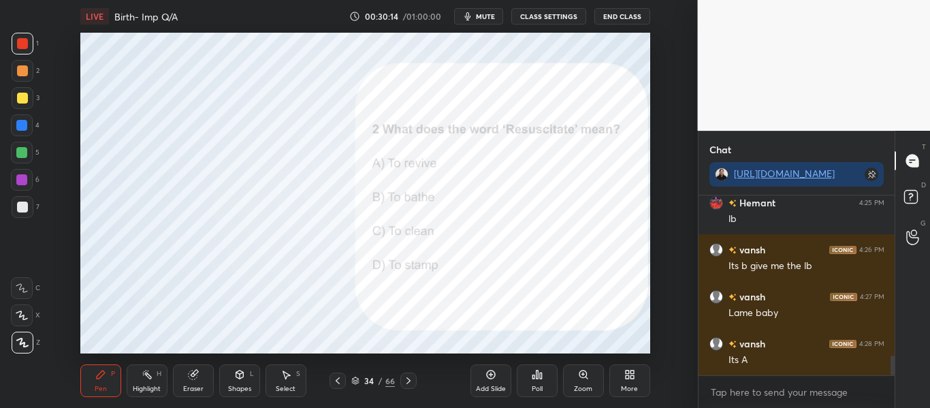
click at [517, 376] on div "Poll" at bounding box center [537, 380] width 41 height 33
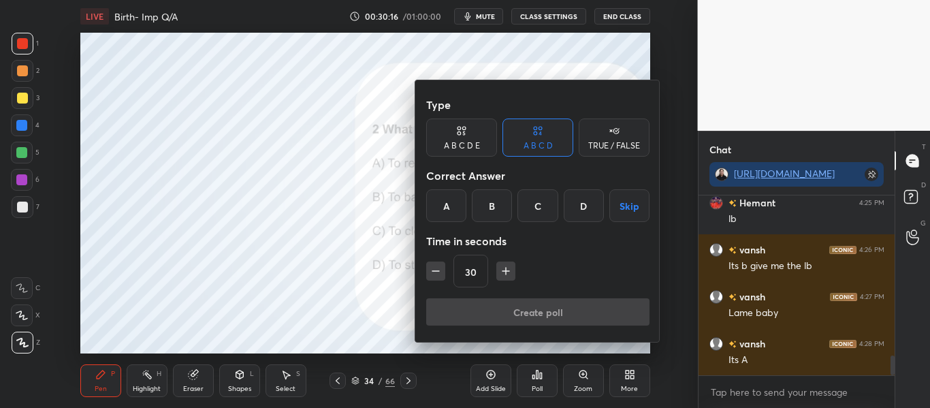
click at [455, 217] on div "A" at bounding box center [446, 205] width 40 height 33
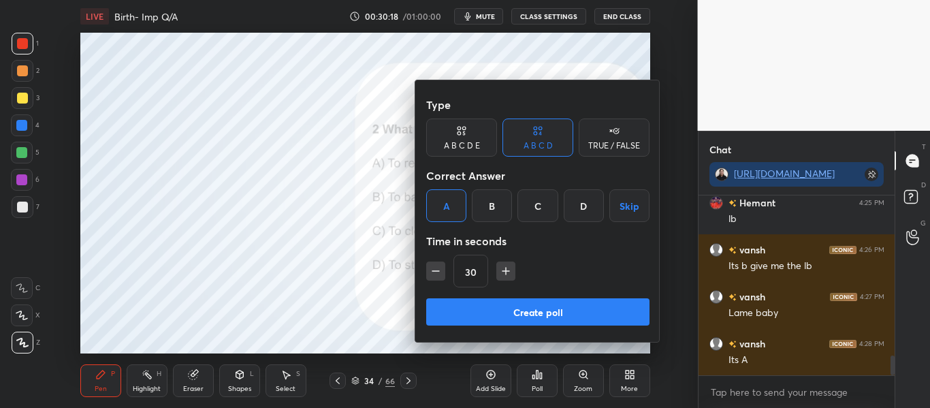
click at [489, 306] on button "Create poll" at bounding box center [537, 311] width 223 height 27
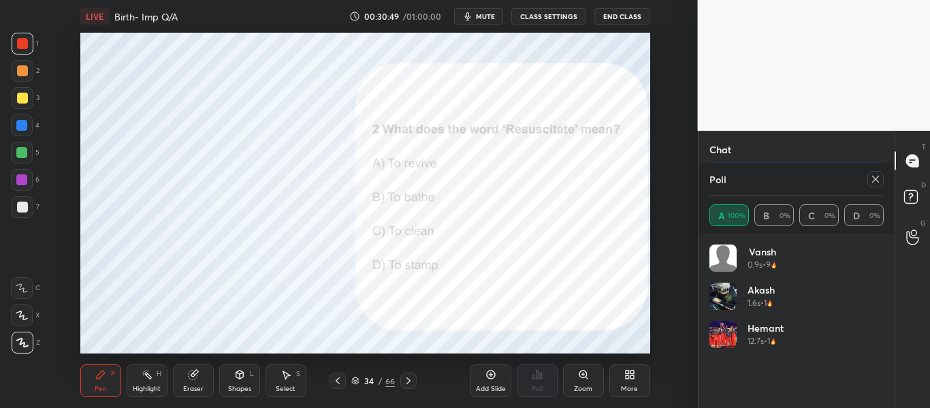
scroll to position [1576, 0]
click at [874, 179] on icon at bounding box center [875, 179] width 11 height 11
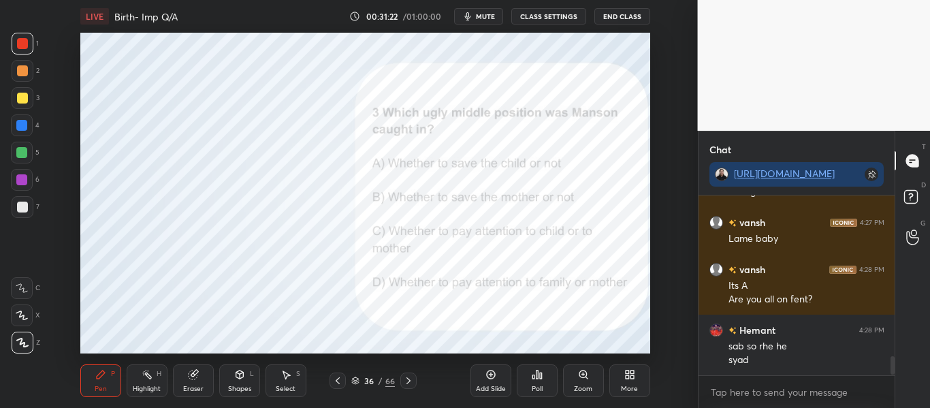
scroll to position [1553, 0]
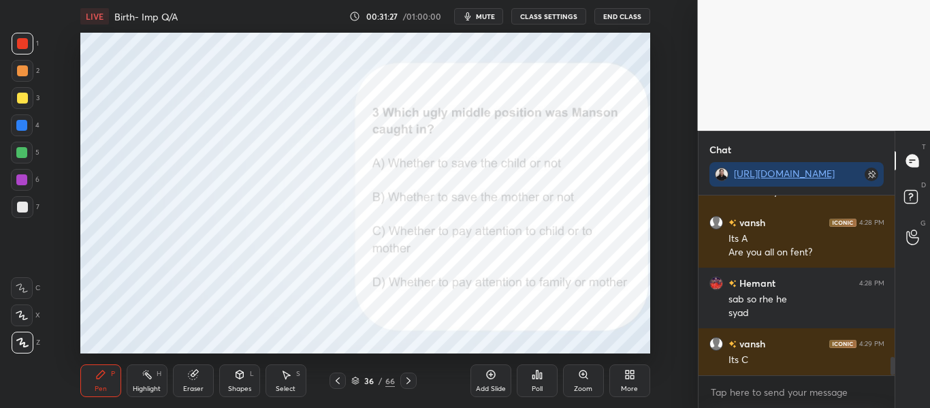
click at [543, 387] on div "Poll" at bounding box center [537, 380] width 41 height 33
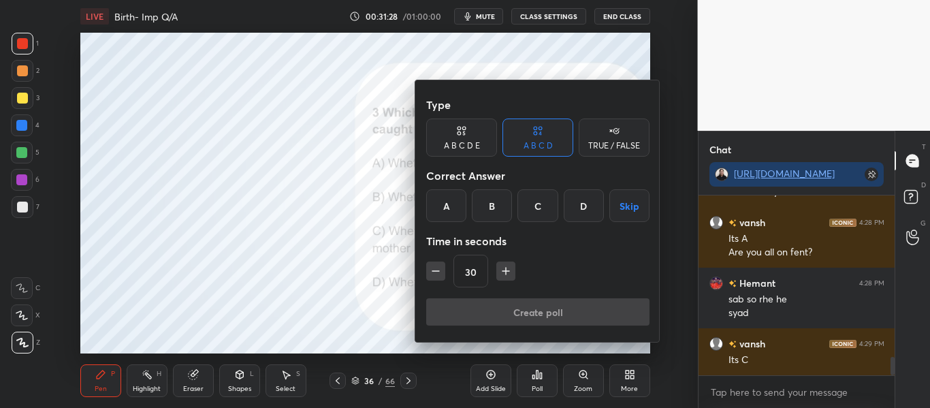
click at [532, 211] on div "C" at bounding box center [537, 205] width 40 height 33
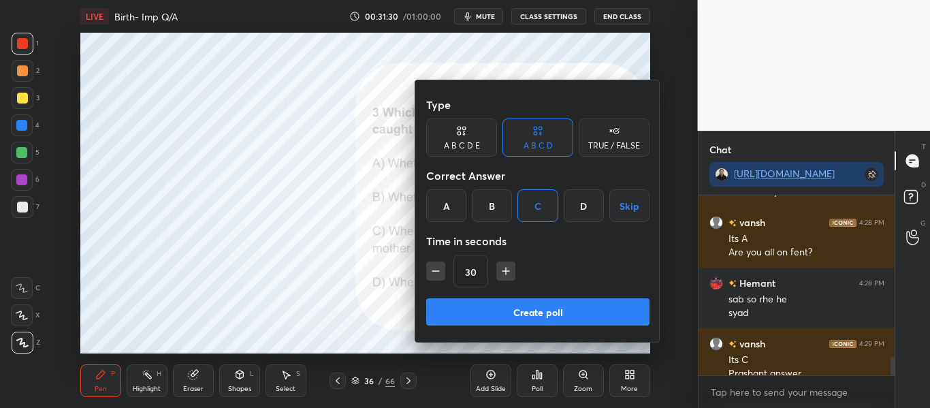
scroll to position [1566, 0]
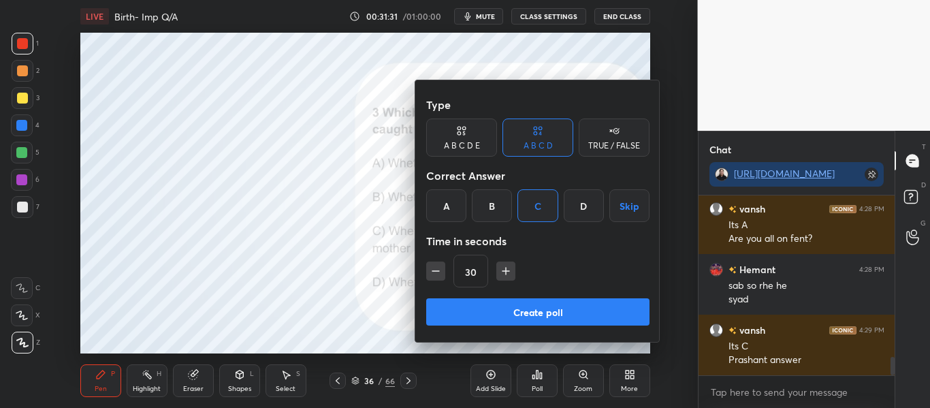
click at [558, 321] on button "Create poll" at bounding box center [537, 311] width 223 height 27
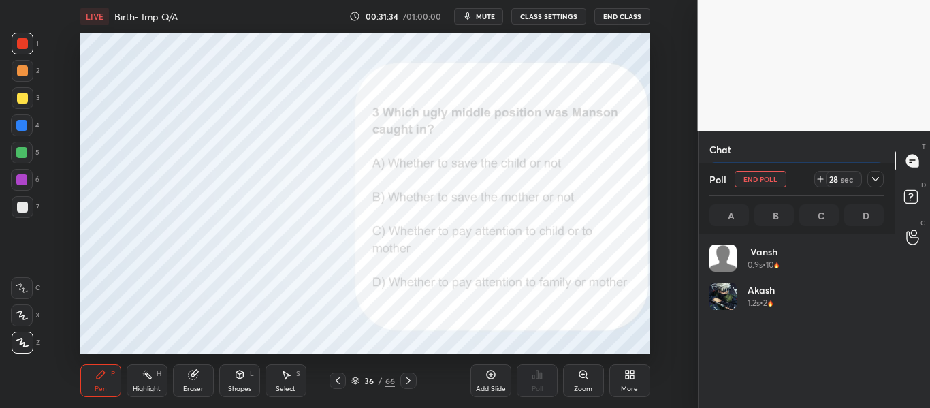
scroll to position [5, 5]
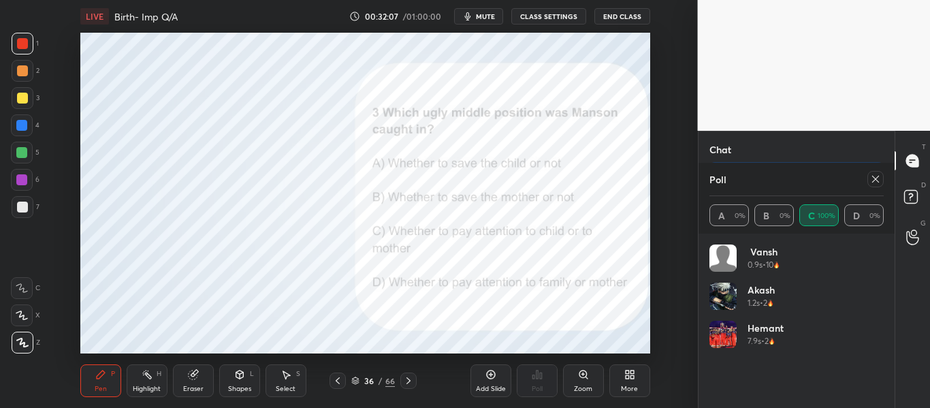
click at [867, 182] on div at bounding box center [873, 179] width 22 height 16
click at [882, 178] on div at bounding box center [875, 179] width 16 height 16
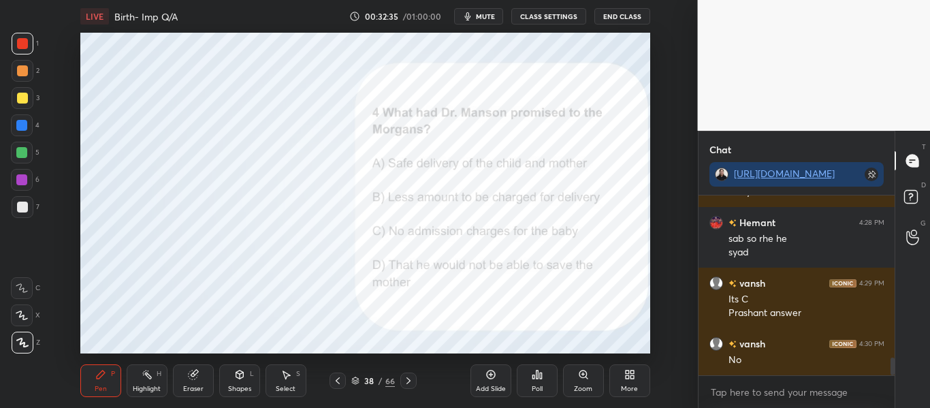
scroll to position [1673, 0]
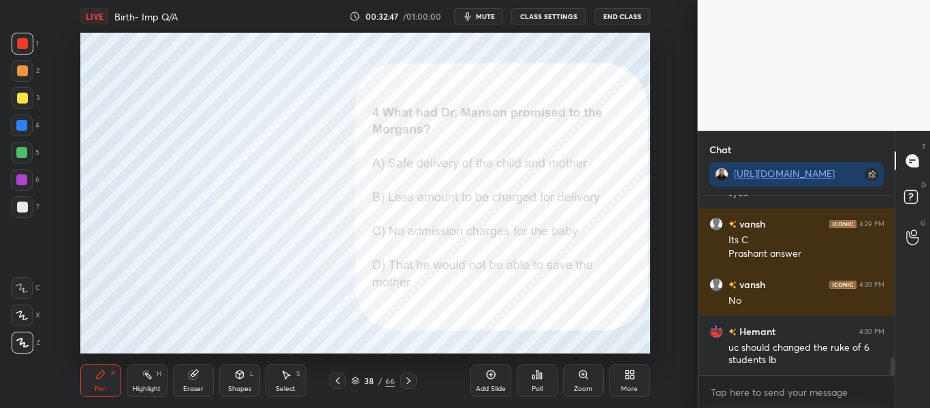
click at [543, 378] on div "Poll" at bounding box center [537, 380] width 41 height 33
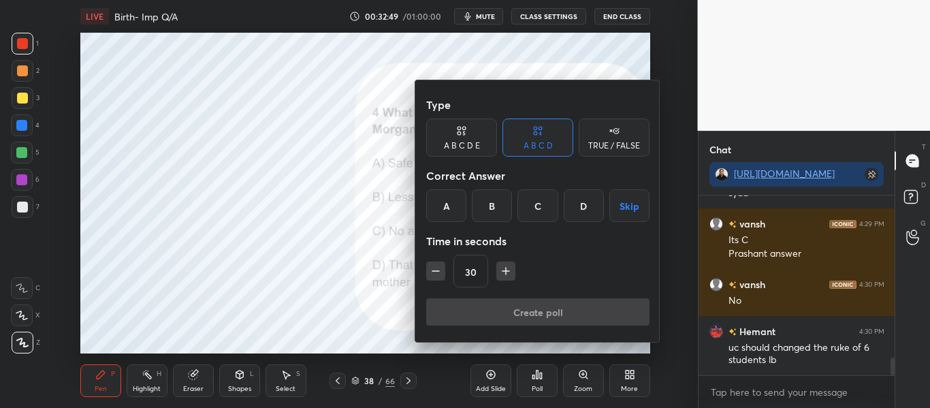
click at [452, 202] on div "A" at bounding box center [446, 205] width 40 height 33
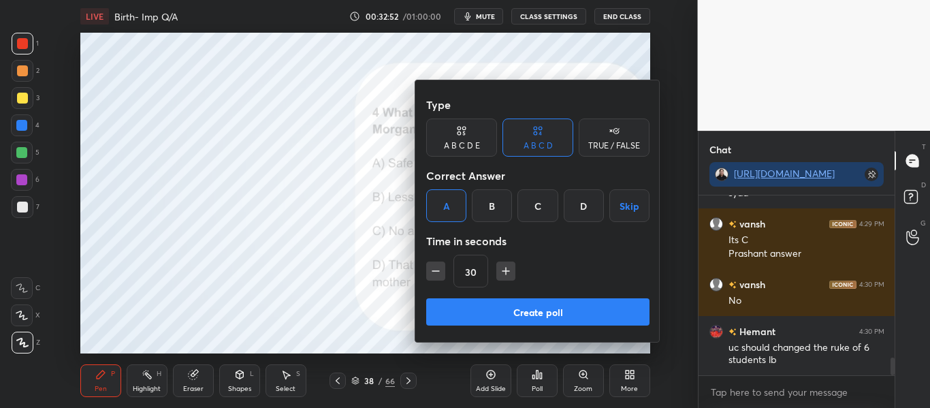
click at [583, 311] on button "Create poll" at bounding box center [537, 311] width 223 height 27
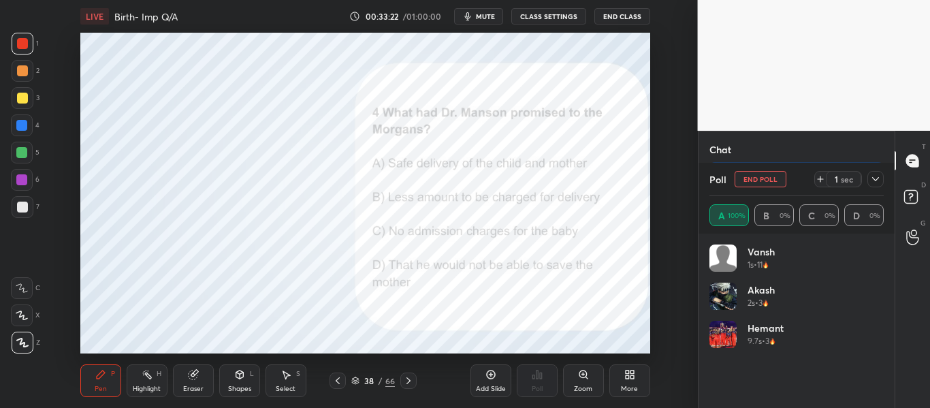
scroll to position [1790, 0]
click at [875, 179] on icon at bounding box center [875, 179] width 11 height 11
type textarea "x"
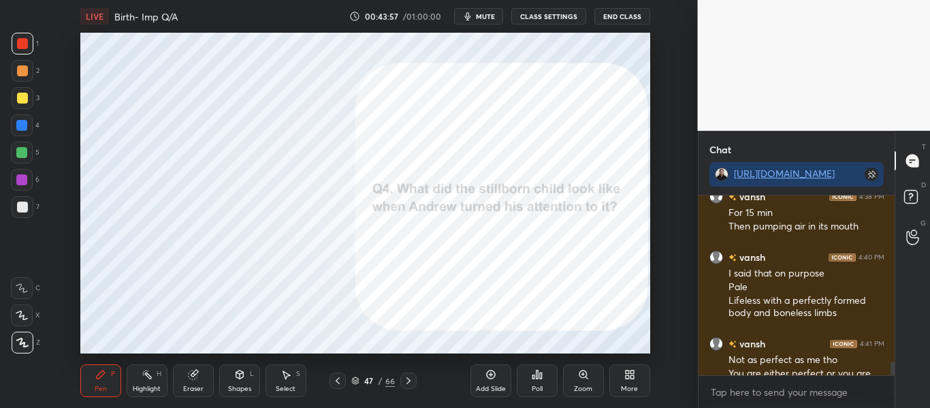
scroll to position [2143, 0]
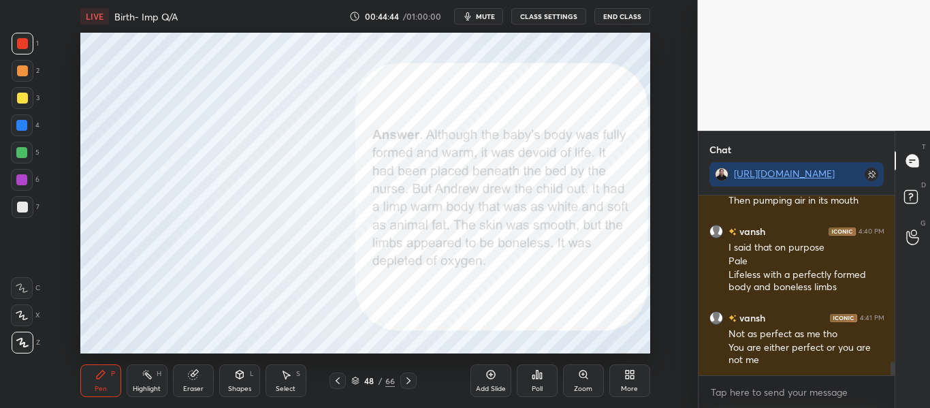
click at [353, 384] on icon at bounding box center [355, 380] width 8 height 8
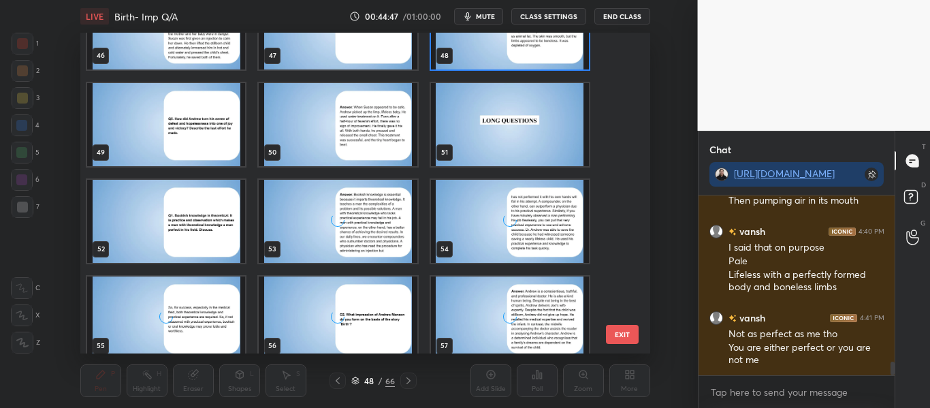
scroll to position [1508, 0]
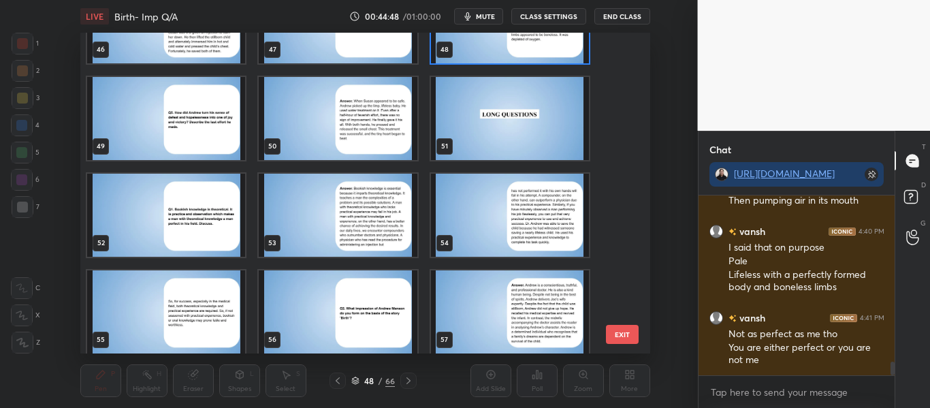
click at [499, 151] on img "grid" at bounding box center [509, 118] width 158 height 83
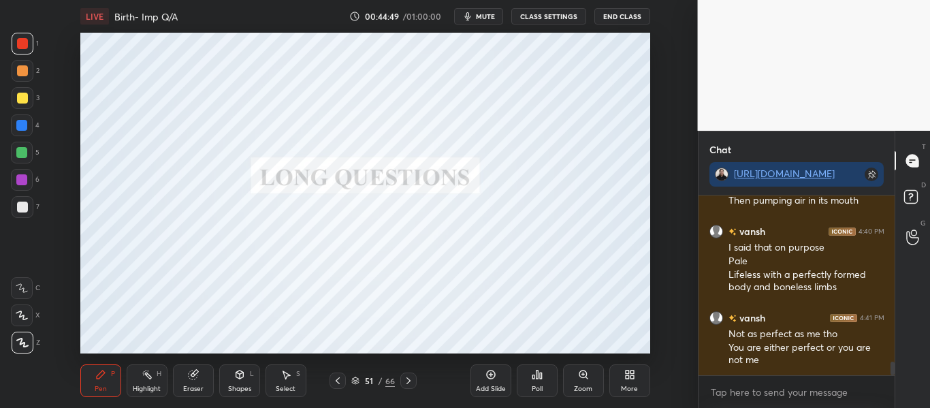
click at [499, 151] on img "grid" at bounding box center [509, 118] width 158 height 83
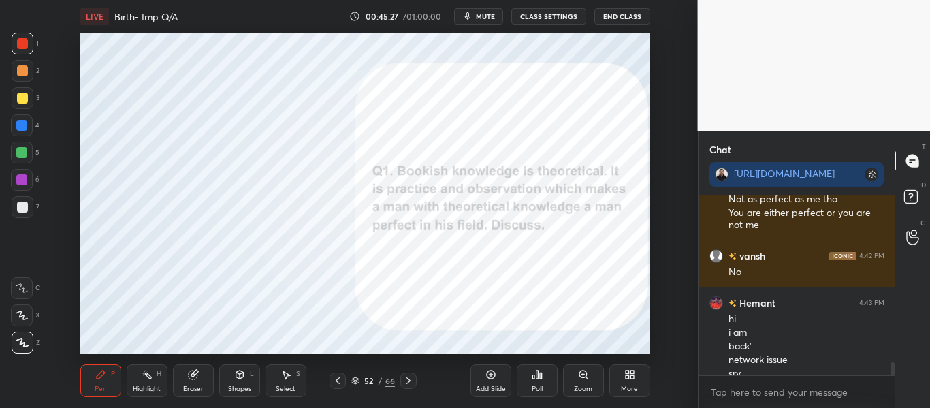
scroll to position [2291, 0]
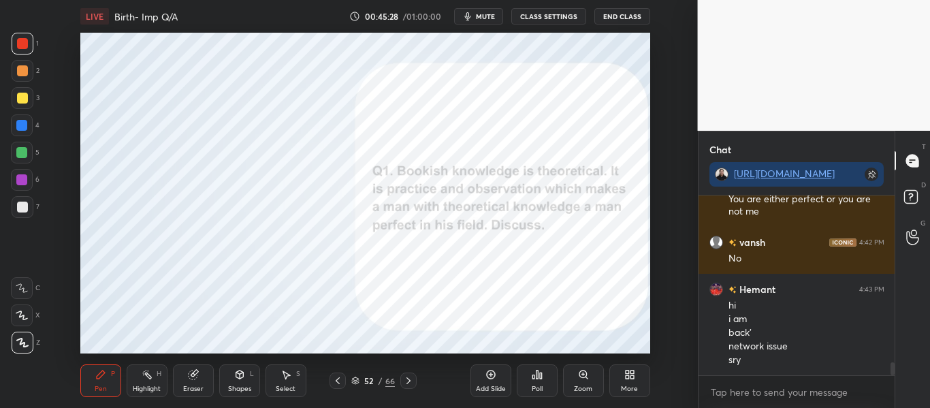
click at [356, 376] on icon at bounding box center [355, 380] width 8 height 8
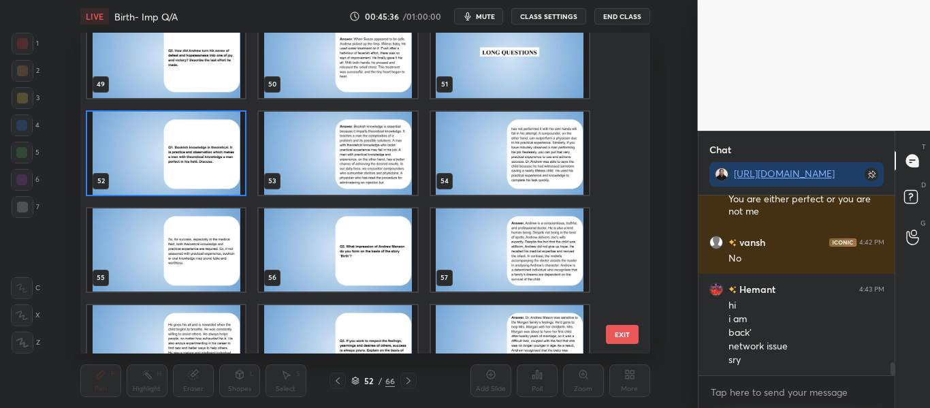
scroll to position [1560, 0]
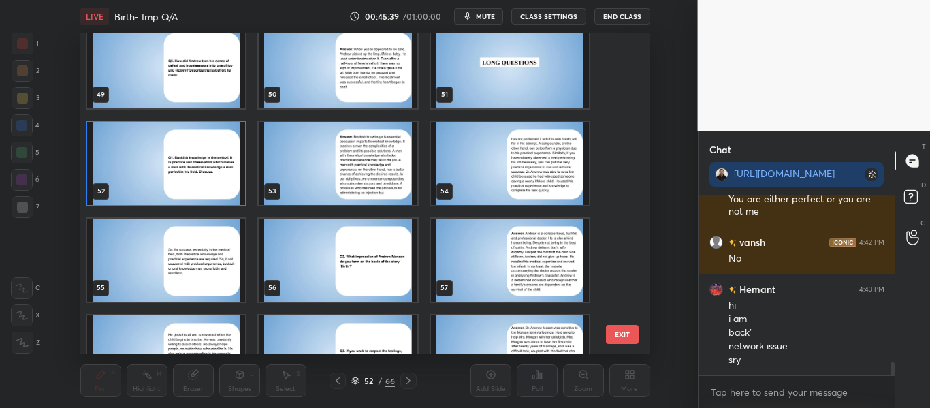
click at [216, 145] on img "grid" at bounding box center [166, 163] width 158 height 83
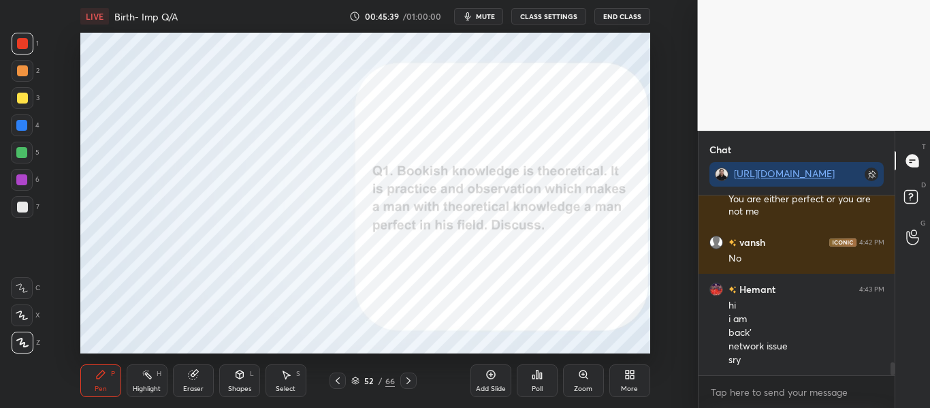
click at [216, 145] on img "grid" at bounding box center [166, 163] width 158 height 83
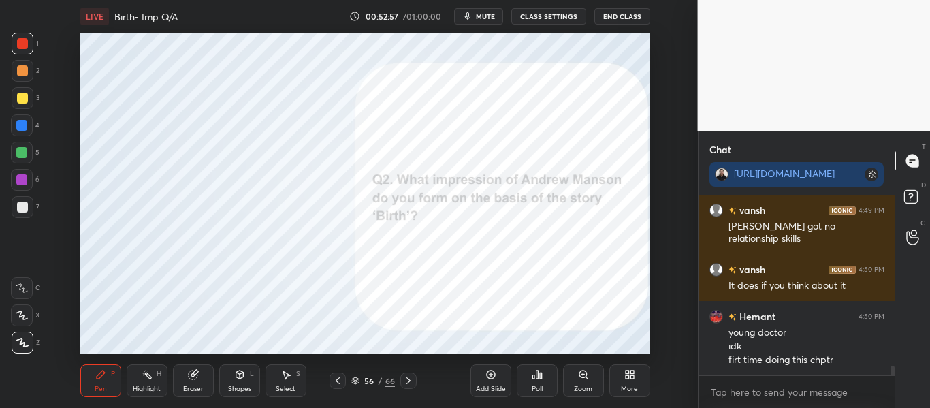
scroll to position [3244, 0]
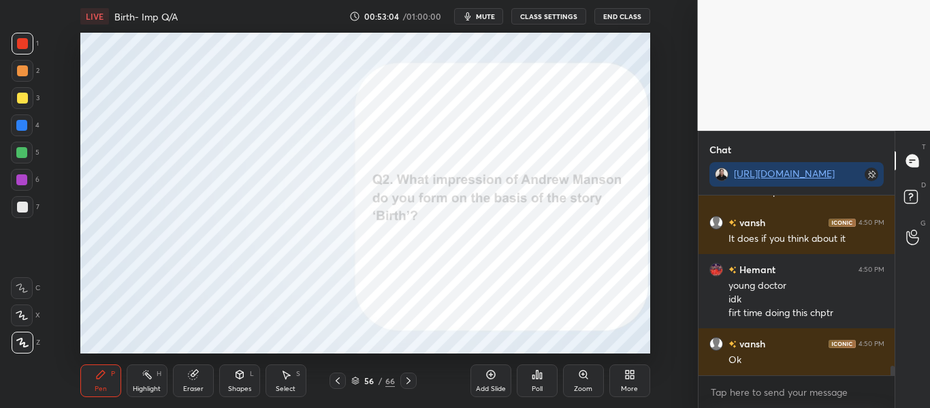
click at [354, 380] on icon at bounding box center [355, 378] width 7 height 3
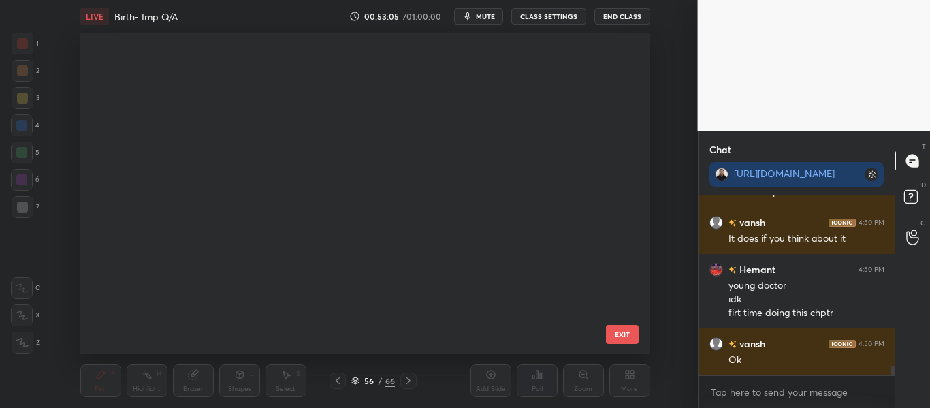
scroll to position [317, 564]
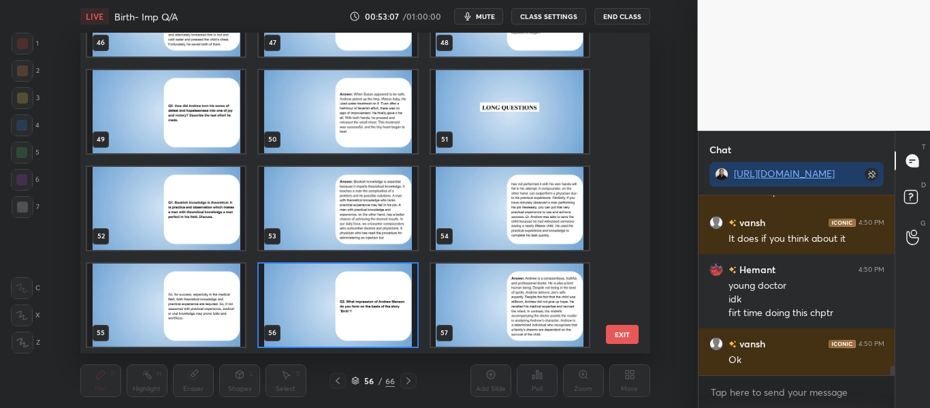
drag, startPoint x: 618, startPoint y: 259, endPoint x: 624, endPoint y: 273, distance: 15.3
click at [624, 273] on div "46 47 48 49 50 51 52 53 54 55 56 57 58 59 60 61 62 63" at bounding box center [353, 193] width 546 height 321
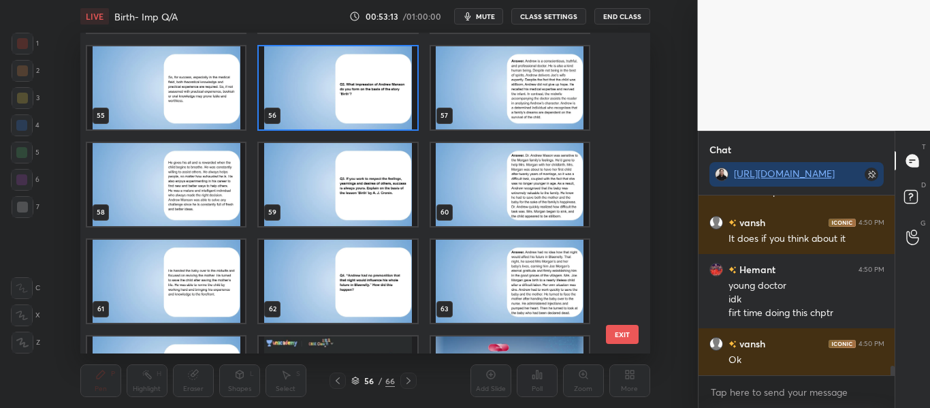
scroll to position [1701, 0]
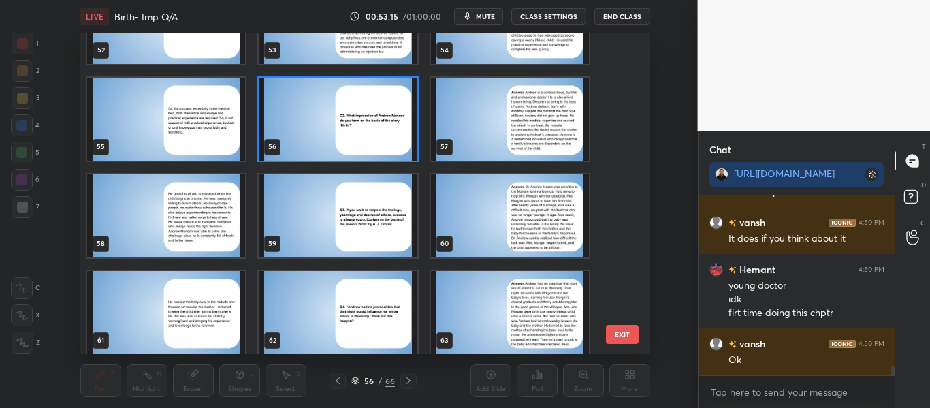
click at [366, 97] on img "grid" at bounding box center [338, 119] width 158 height 83
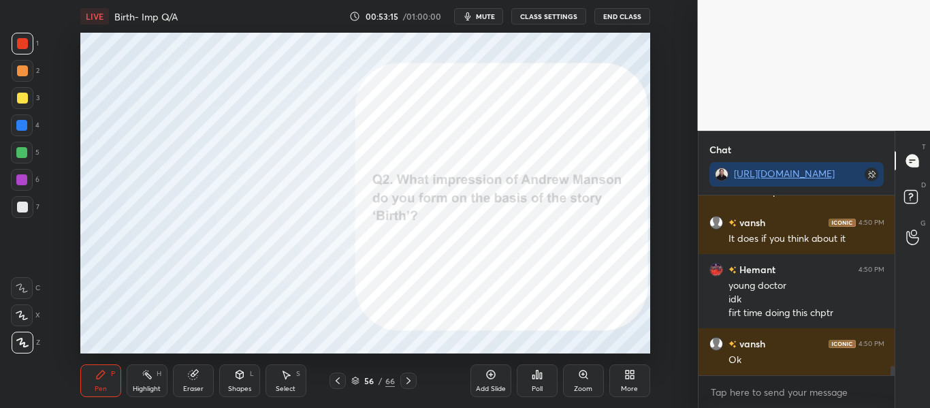
click at [366, 97] on img "grid" at bounding box center [338, 119] width 158 height 83
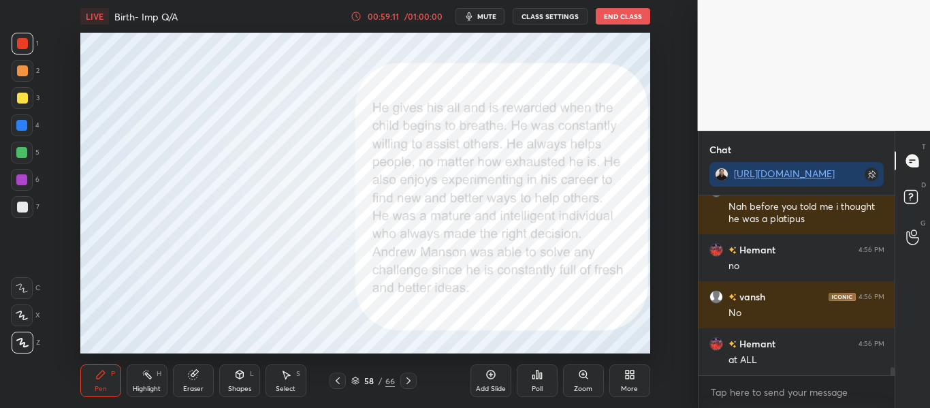
scroll to position [3752, 0]
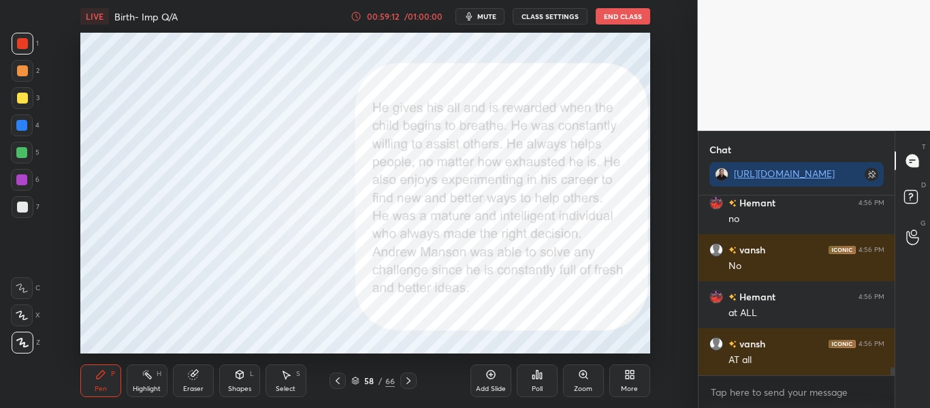
click at [355, 381] on icon at bounding box center [355, 380] width 8 height 8
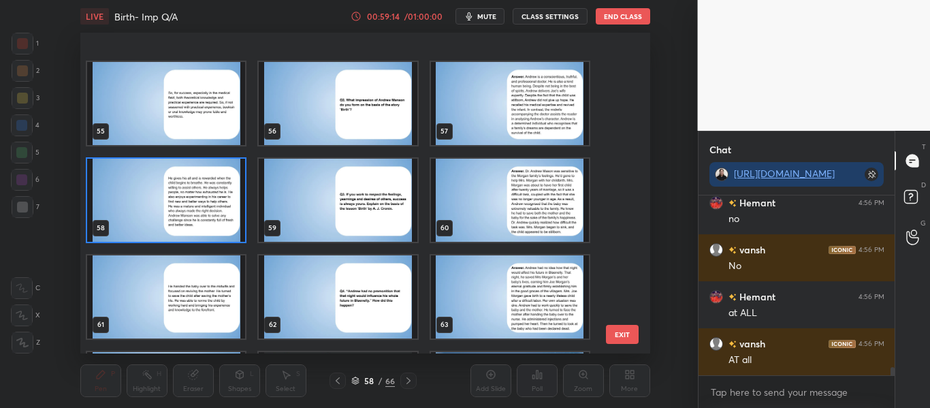
scroll to position [1805, 0]
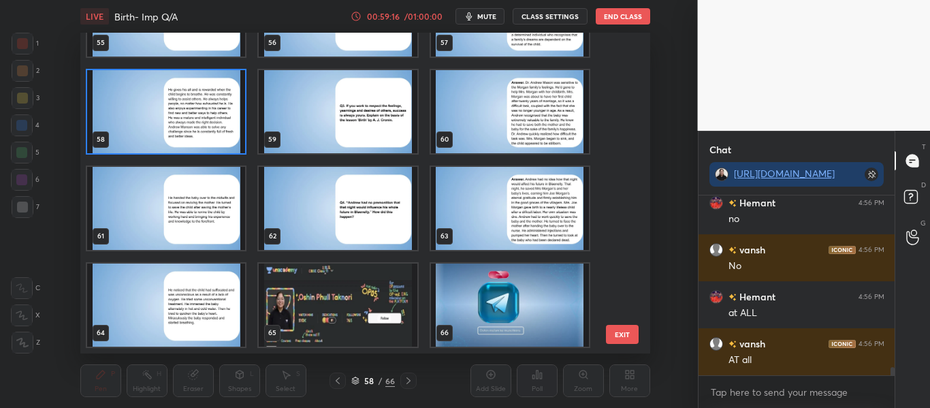
click at [350, 306] on img "grid" at bounding box center [338, 304] width 158 height 83
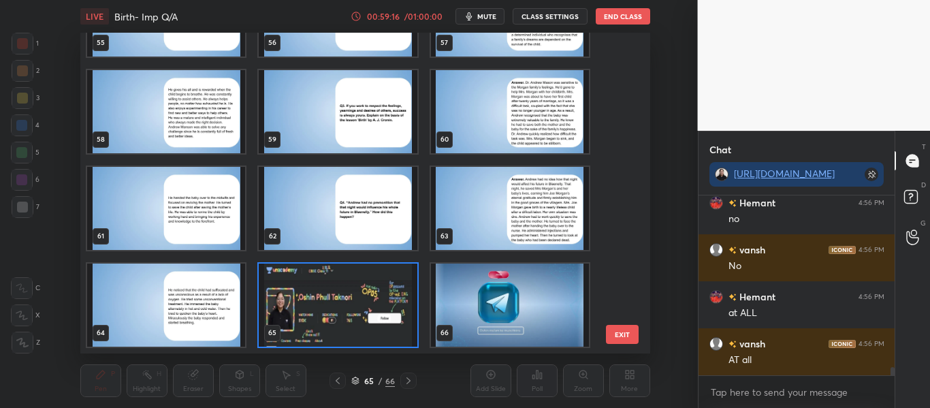
click at [350, 306] on img "grid" at bounding box center [338, 304] width 158 height 83
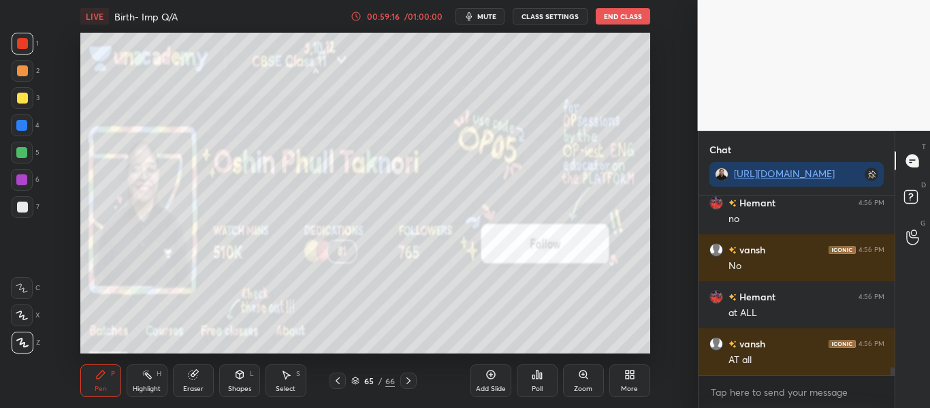
click at [350, 306] on img "grid" at bounding box center [338, 304] width 158 height 83
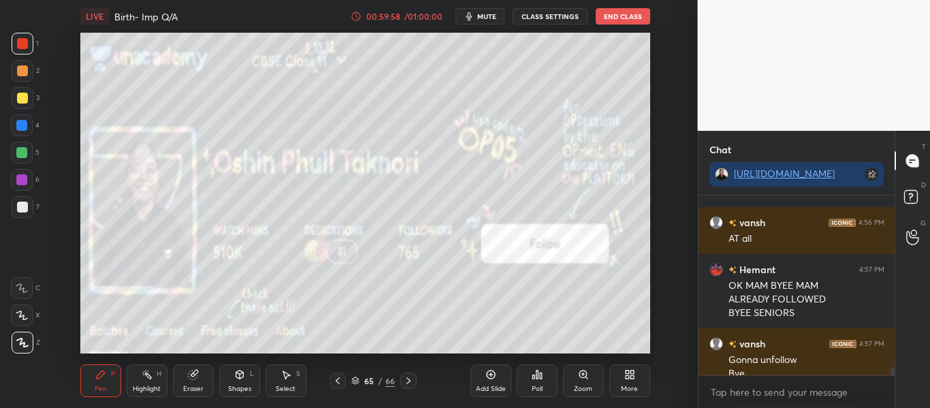
scroll to position [3887, 0]
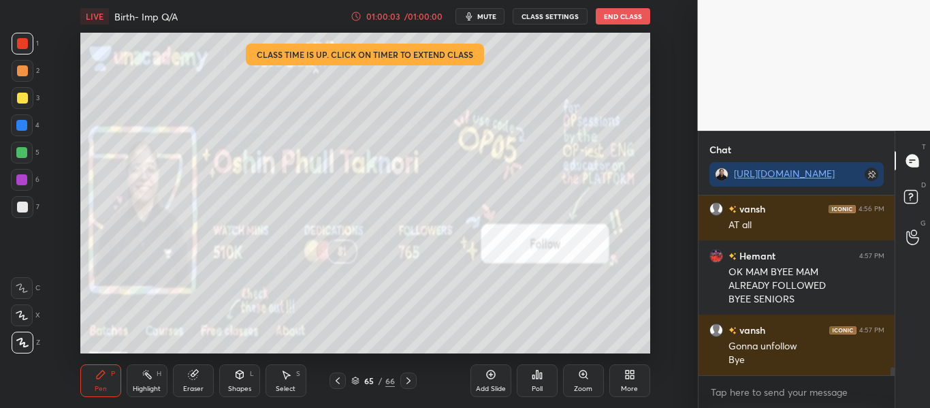
click at [613, 18] on button "End Class" at bounding box center [623, 16] width 54 height 16
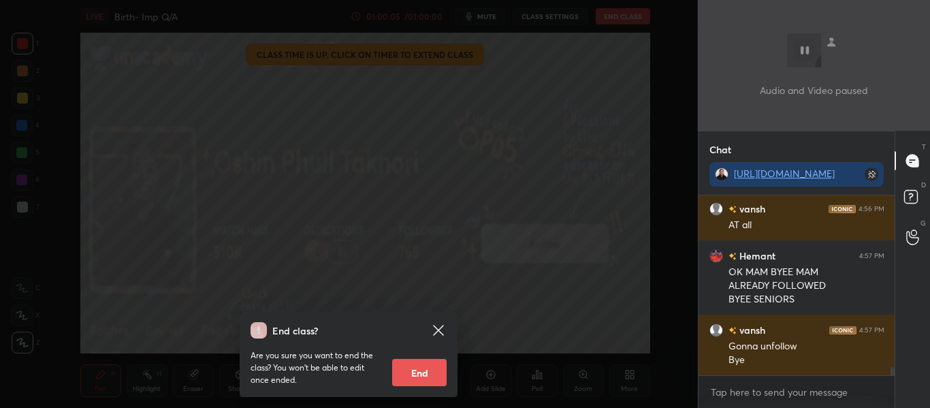
scroll to position [3934, 0]
